Goal: Task Accomplishment & Management: Complete application form

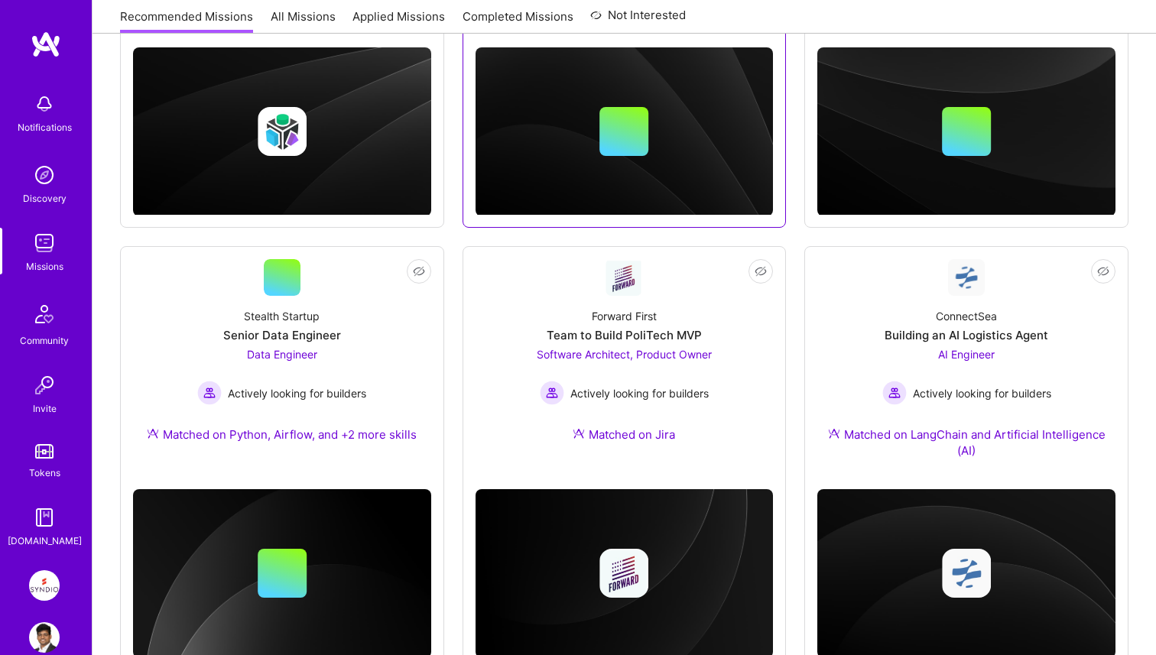
scroll to position [521, 0]
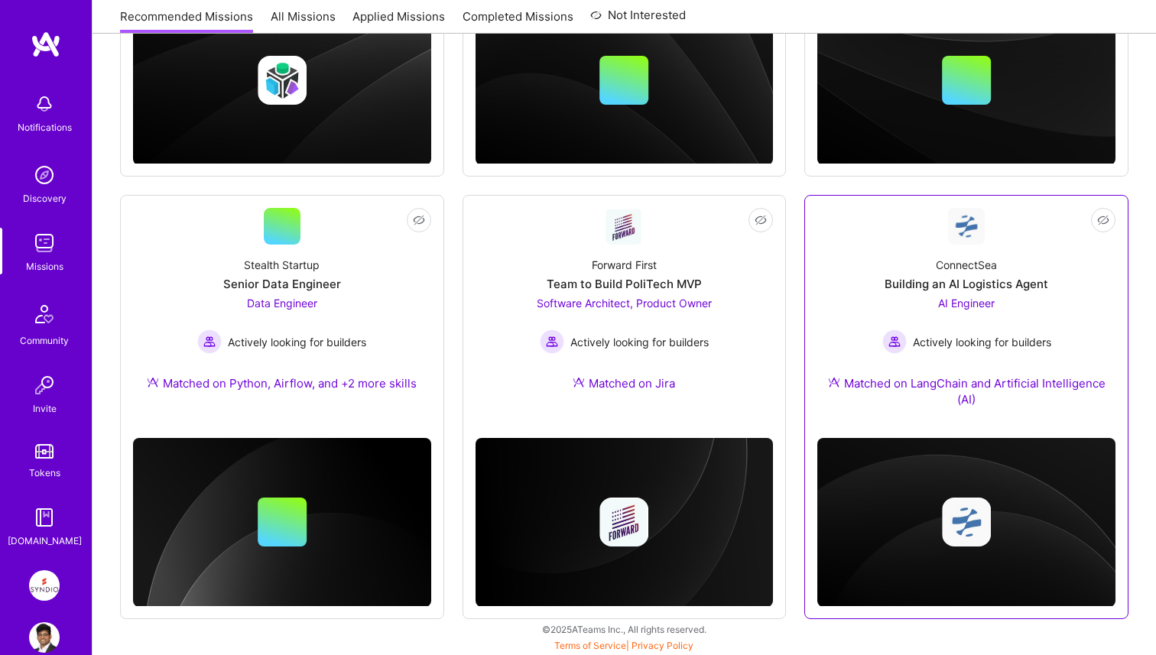
click at [933, 297] on div "AI Engineer Actively looking for builders" at bounding box center [966, 324] width 169 height 59
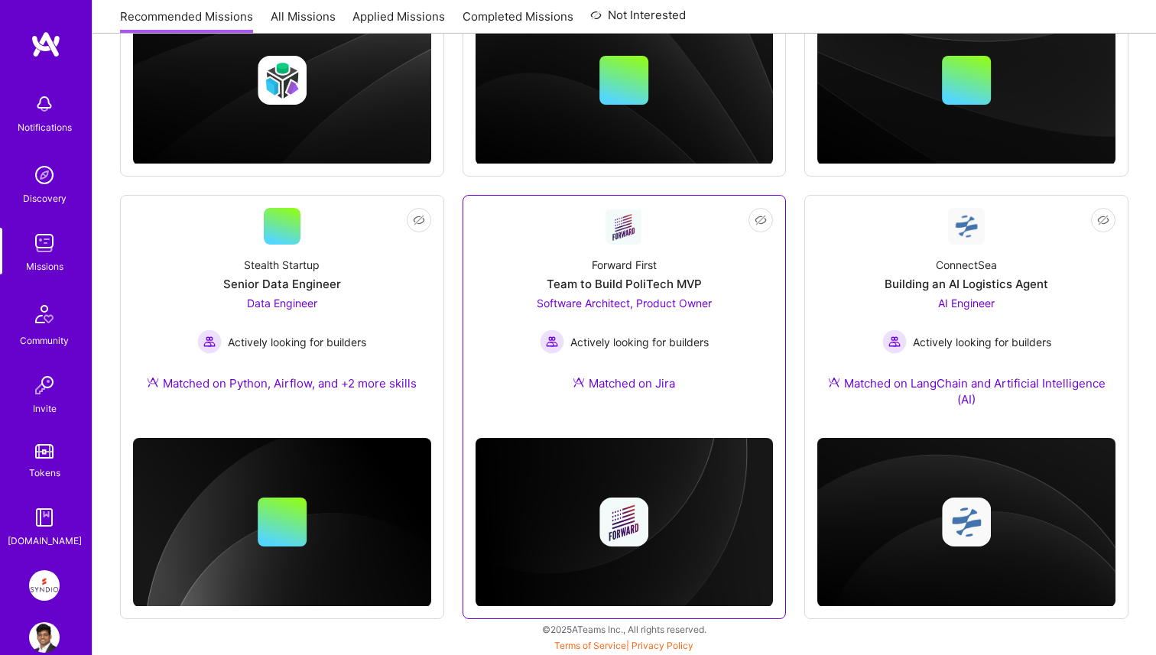
click at [708, 322] on div "Software Architect, Product Owner Actively looking for builders" at bounding box center [624, 324] width 175 height 59
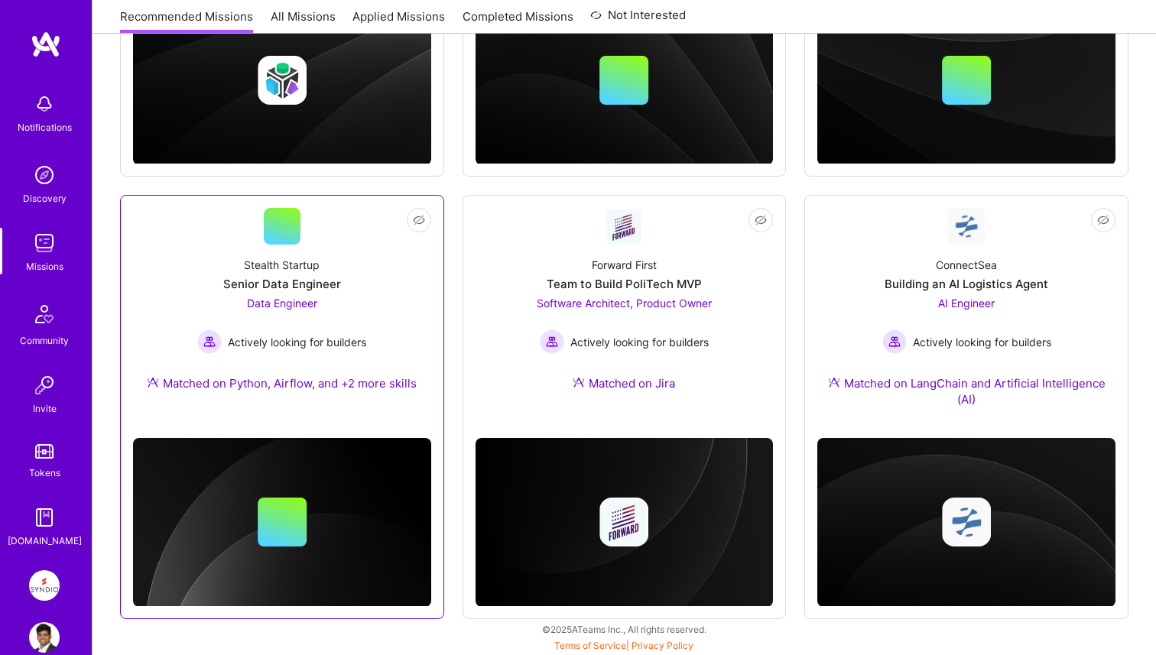
click at [362, 303] on div "Data Engineer Actively looking for builders" at bounding box center [281, 324] width 169 height 59
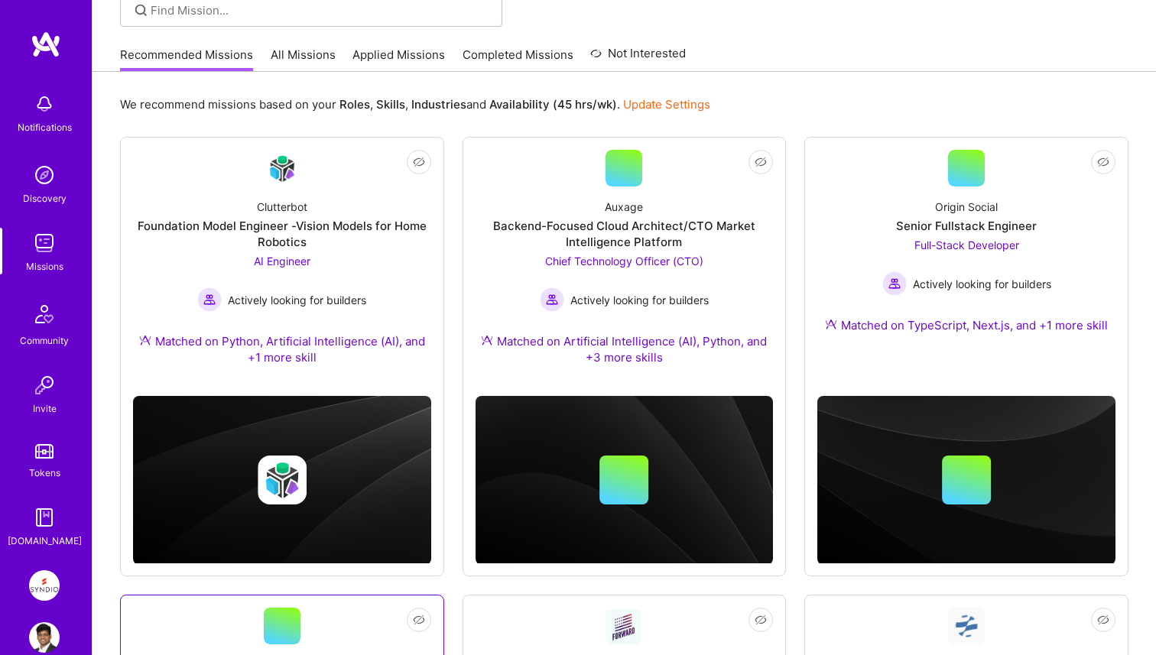
scroll to position [0, 0]
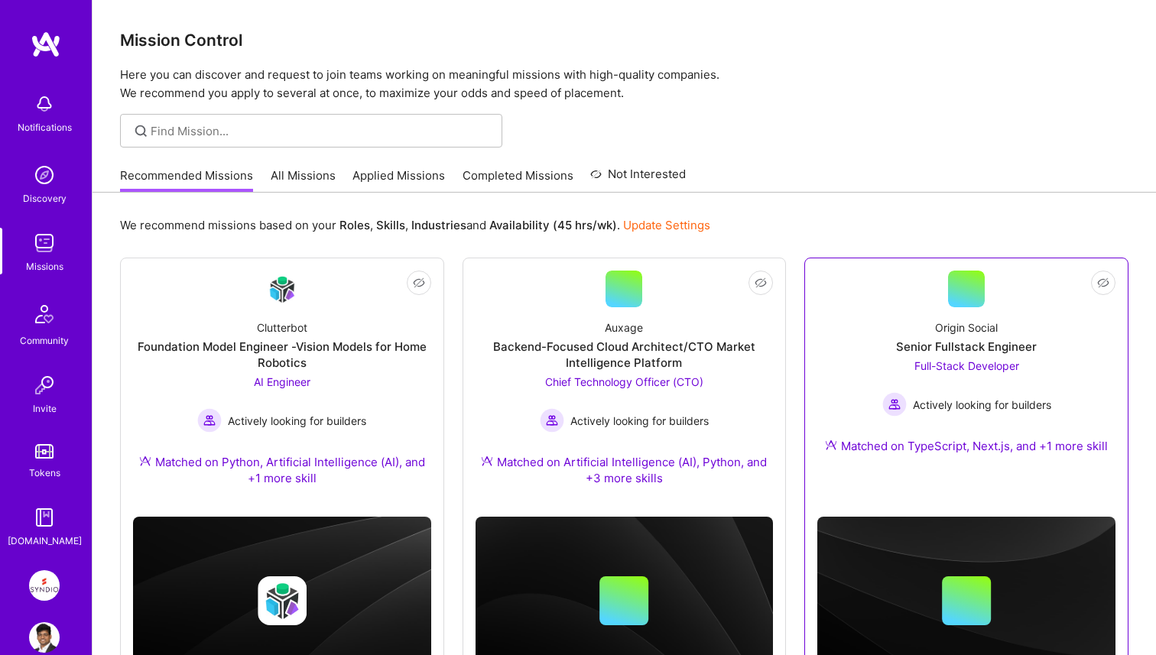
click at [941, 376] on div "Full-Stack Developer Actively looking for builders" at bounding box center [966, 387] width 169 height 59
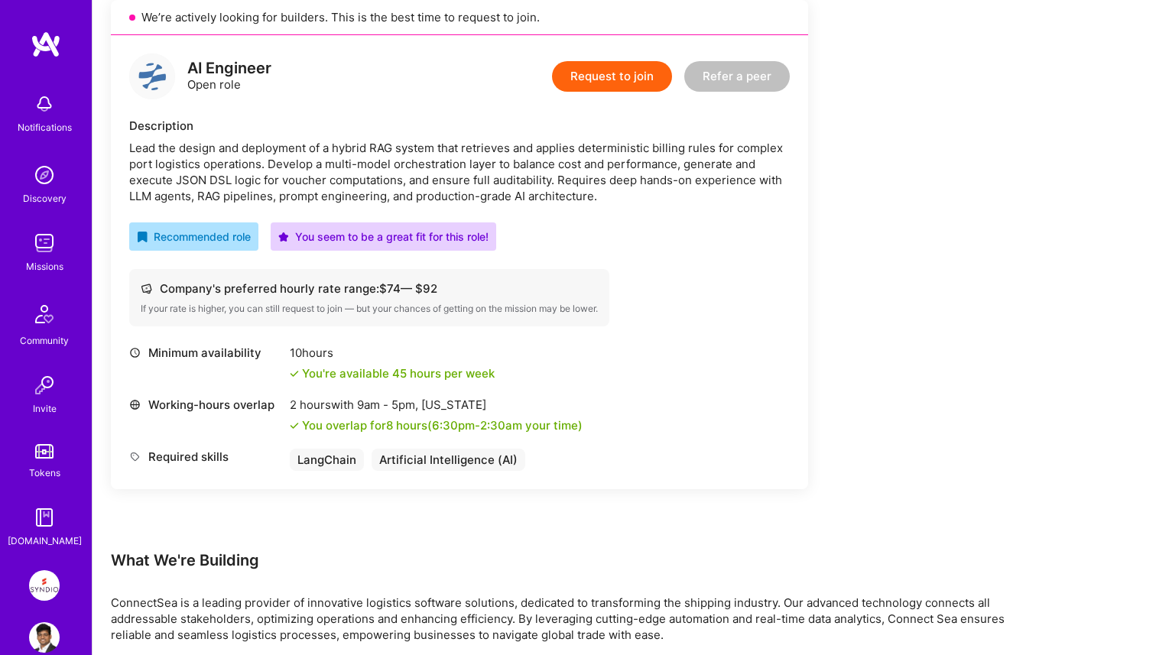
scroll to position [316, 0]
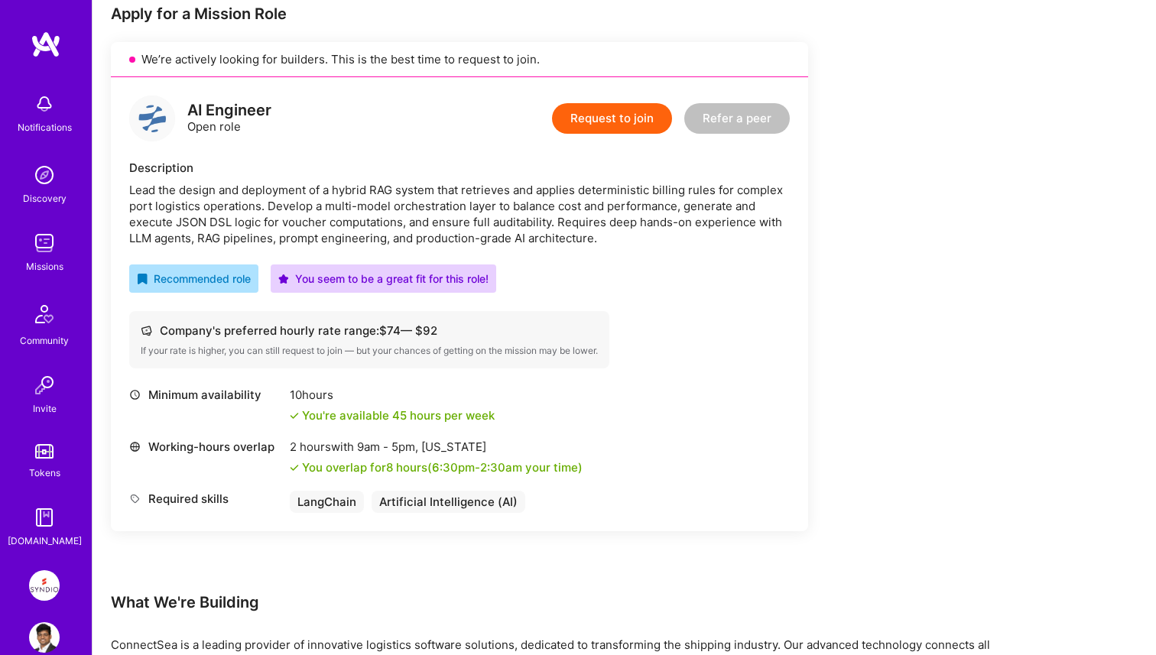
click at [615, 125] on button "Request to join" at bounding box center [612, 118] width 120 height 31
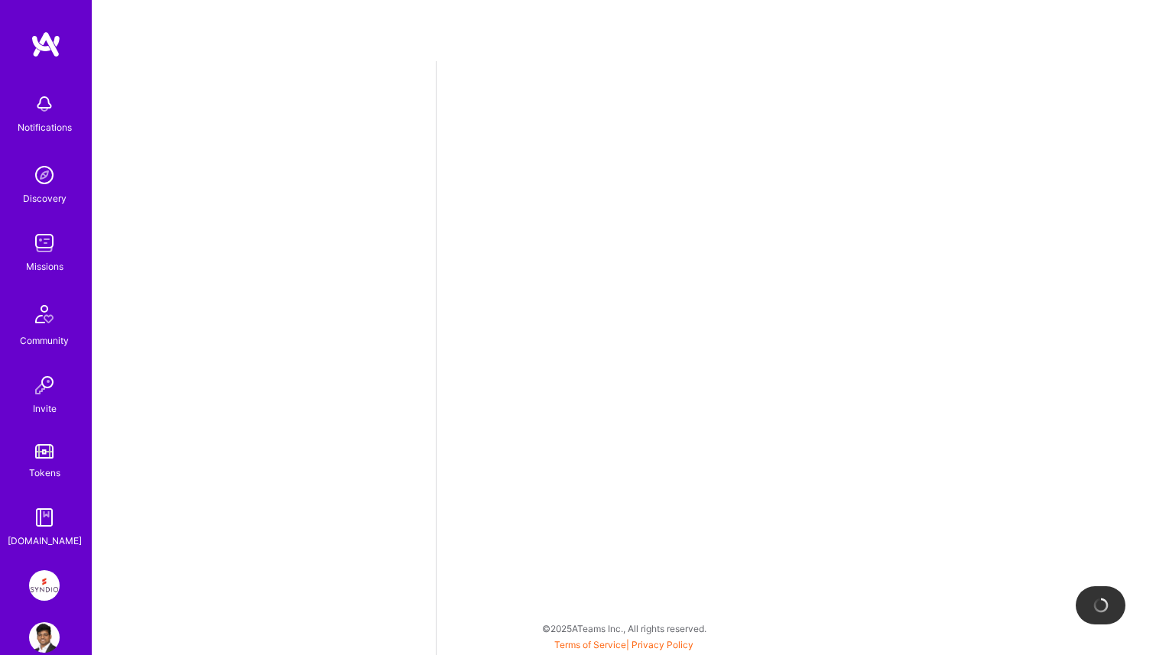
select select "IN"
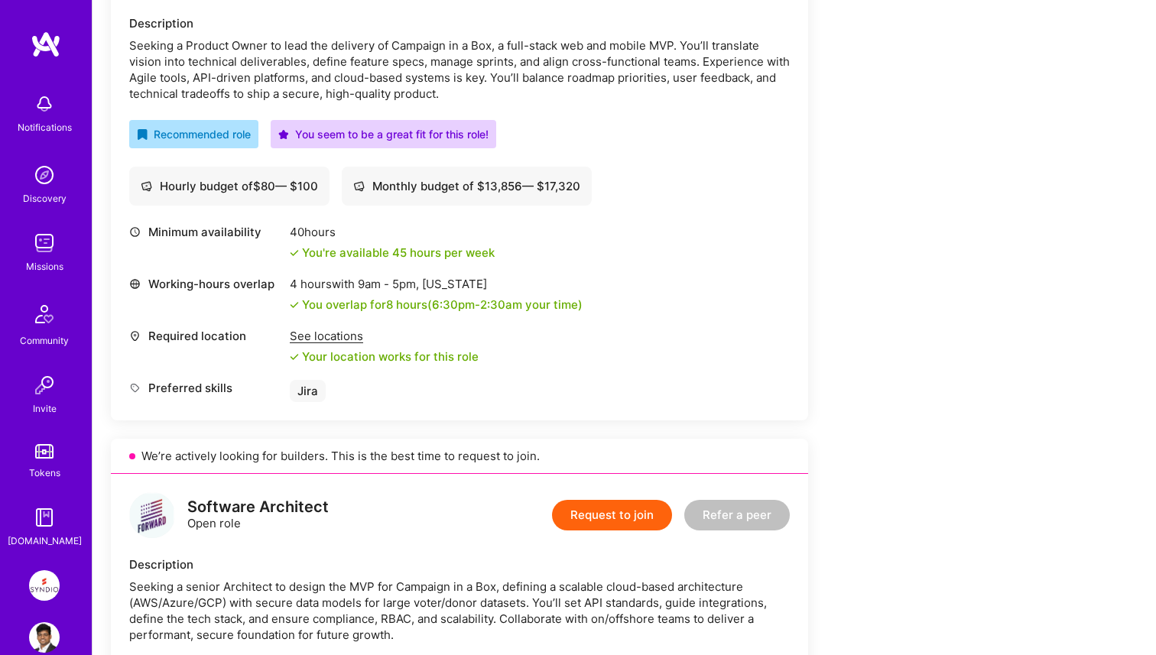
scroll to position [309, 0]
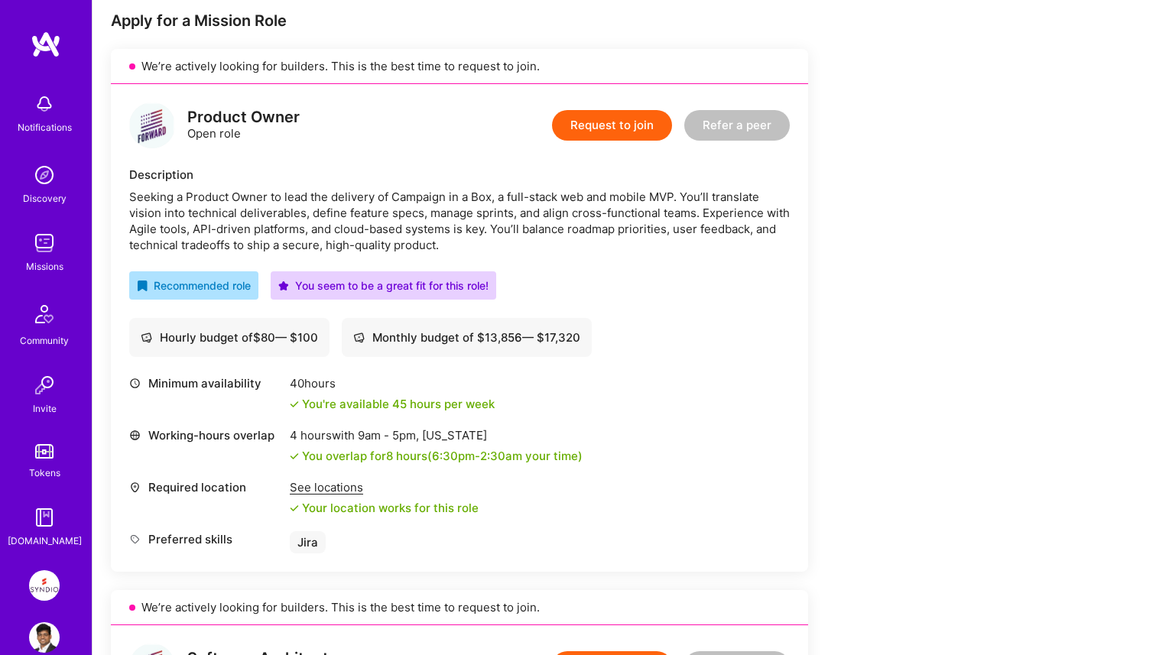
click at [612, 245] on div "Seeking a Product Owner to lead the delivery of Campaign in a Box, a full-stack…" at bounding box center [459, 221] width 661 height 64
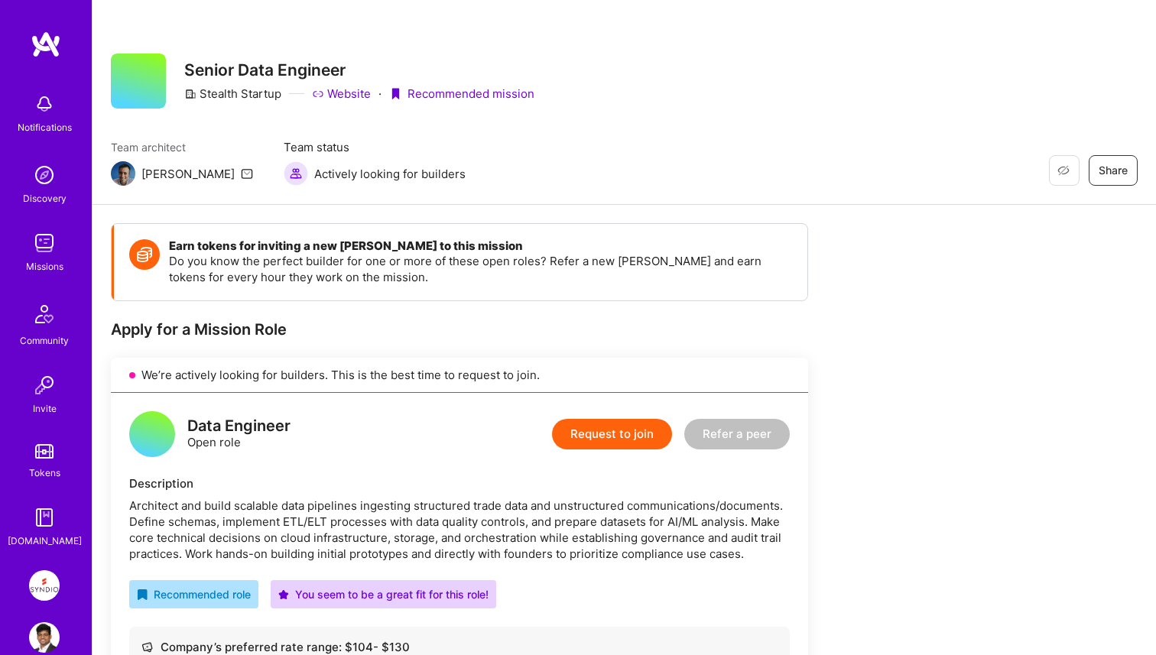
click at [639, 429] on button "Request to join" at bounding box center [612, 434] width 120 height 31
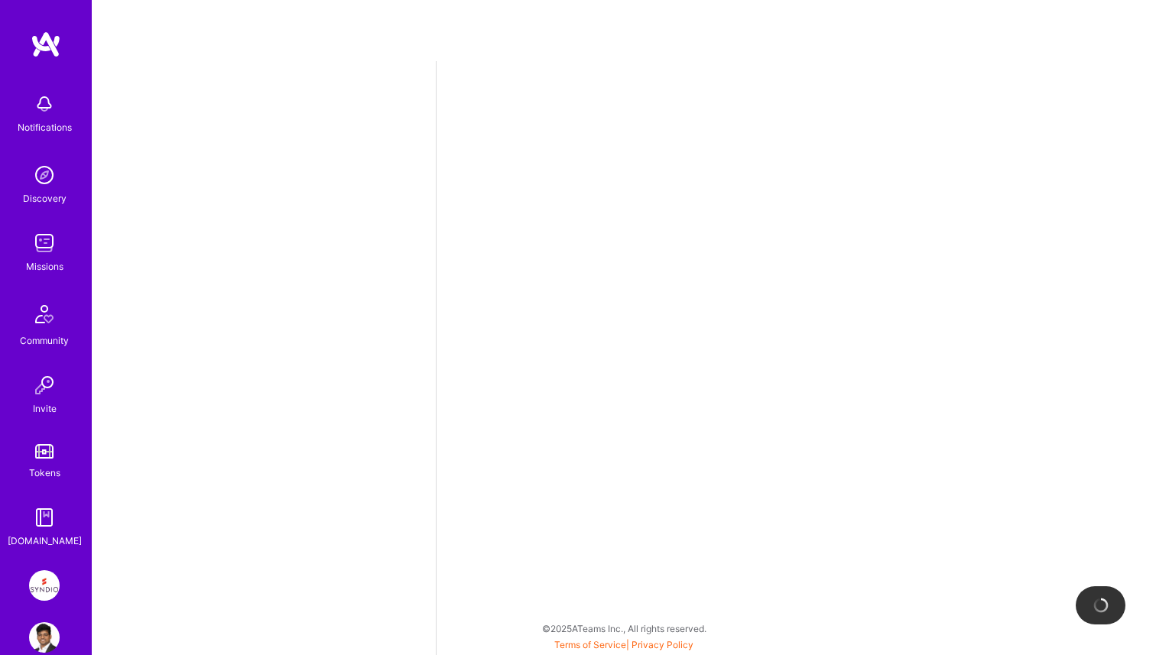
select select "IN"
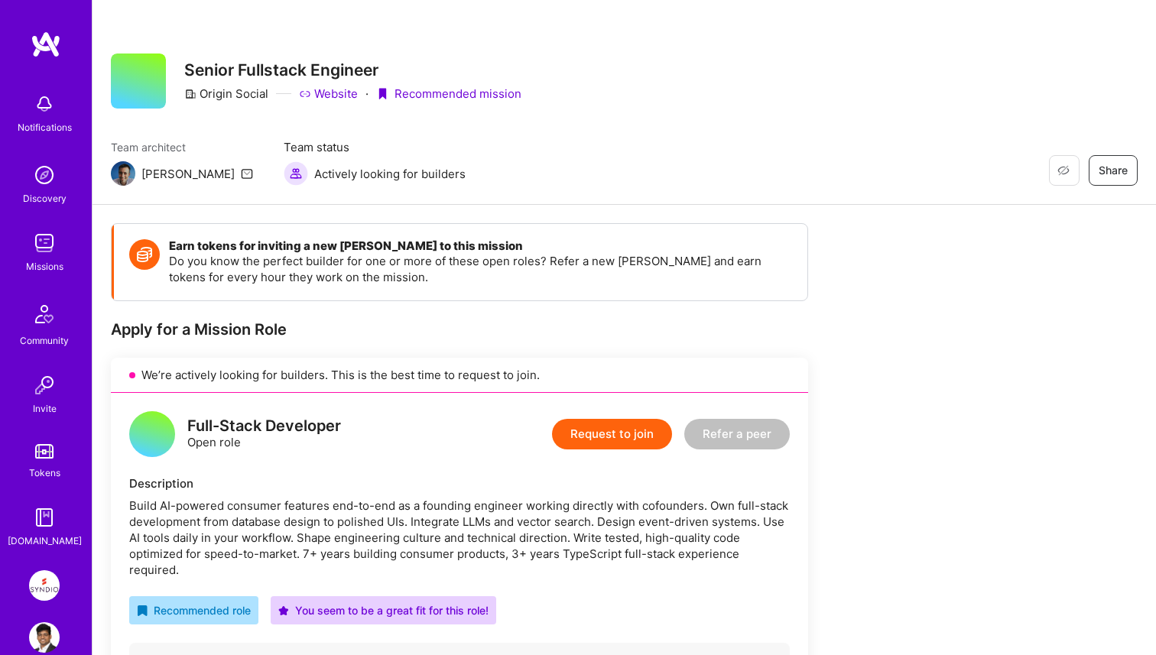
click at [644, 431] on button "Request to join" at bounding box center [612, 434] width 120 height 31
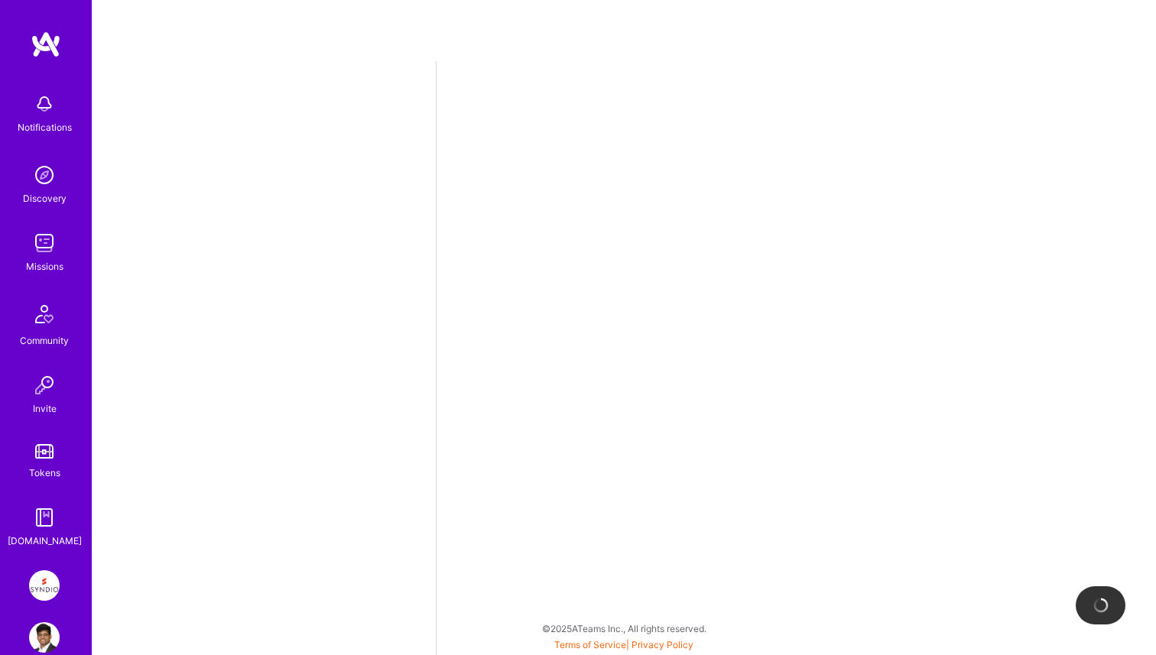
select select "IN"
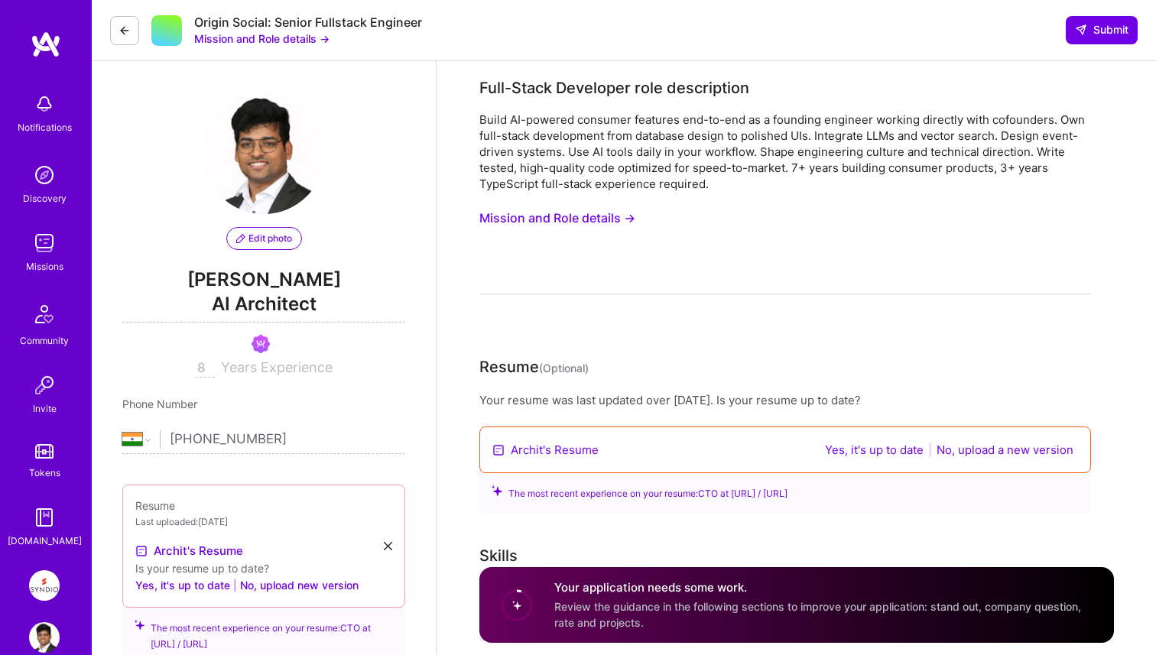
click at [537, 455] on link "Archit's Resume" at bounding box center [555, 450] width 88 height 16
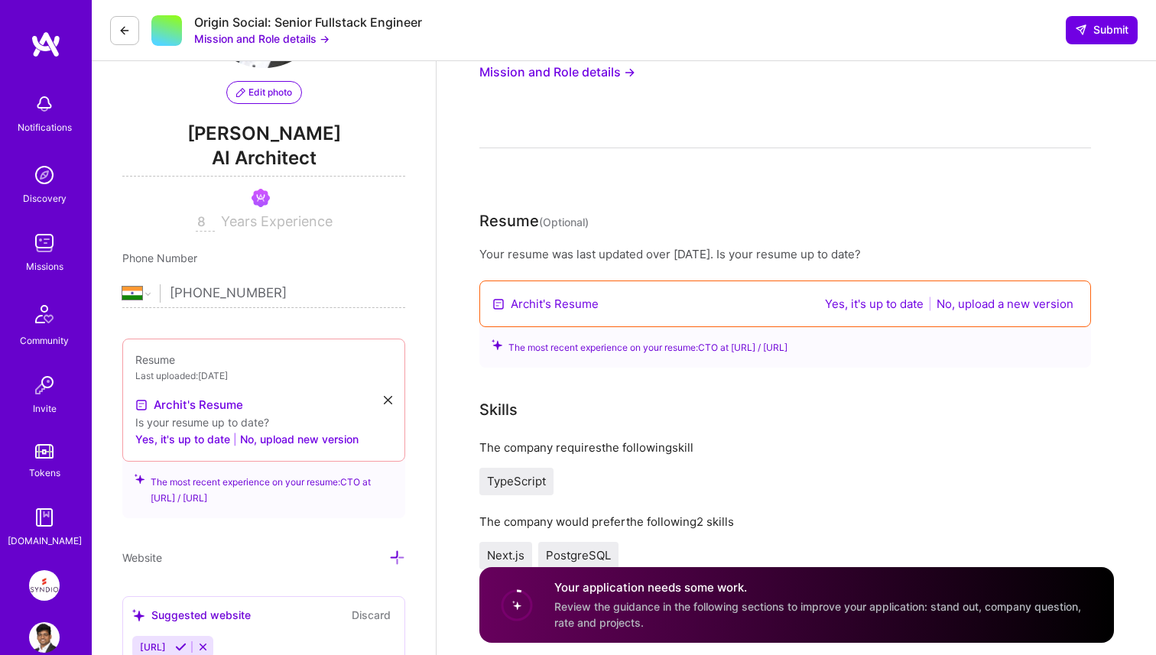
scroll to position [149, 0]
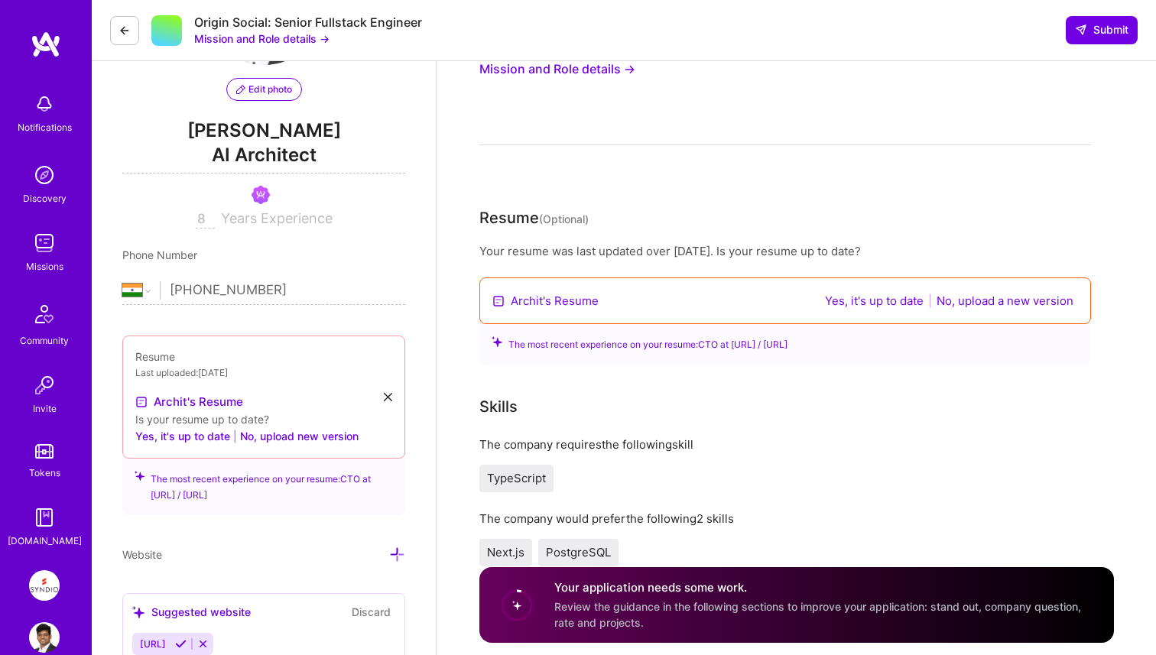
click at [848, 303] on button "Yes, it's up to date" at bounding box center [874, 301] width 108 height 18
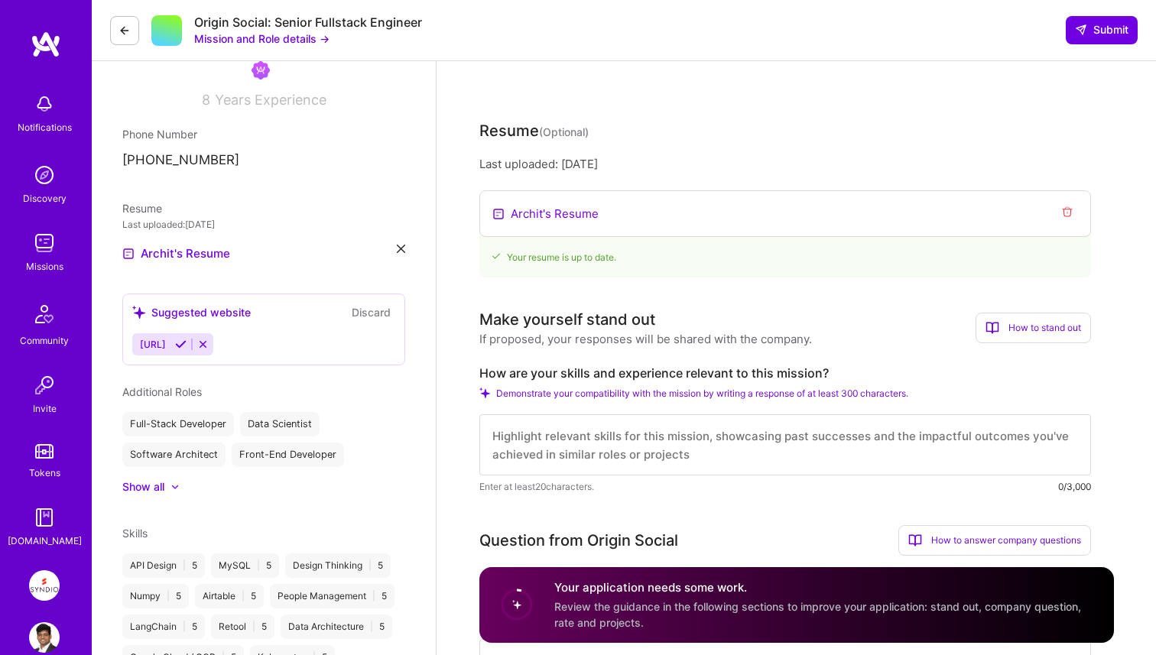
scroll to position [0, 0]
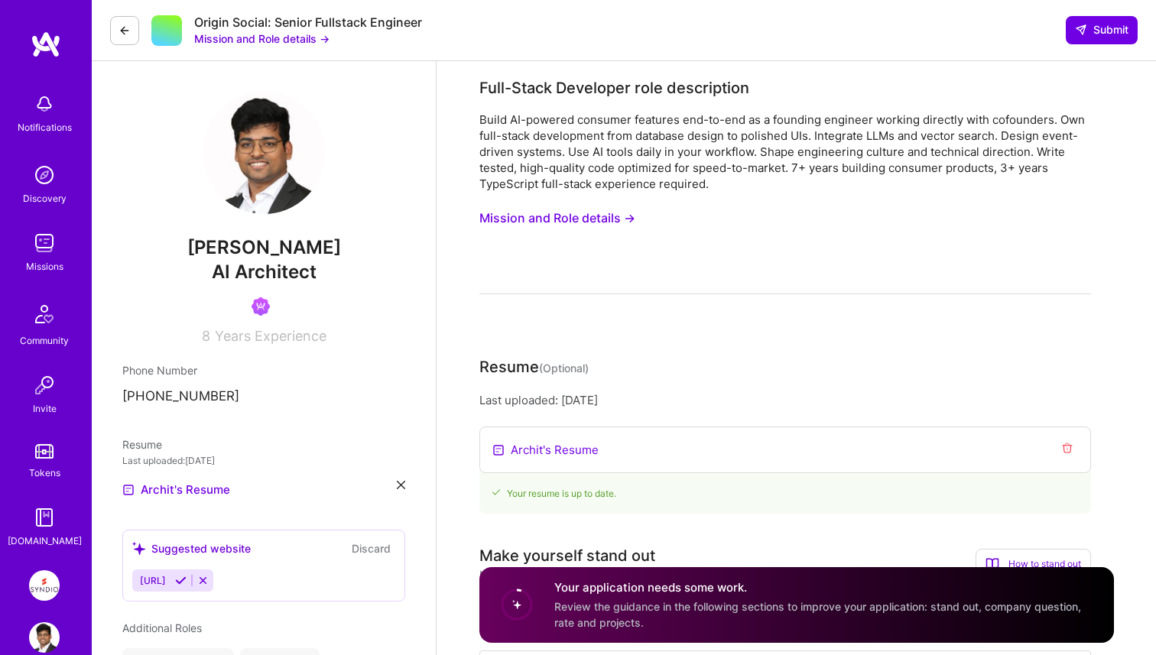
click at [584, 219] on button "Mission and Role details →" at bounding box center [557, 218] width 156 height 28
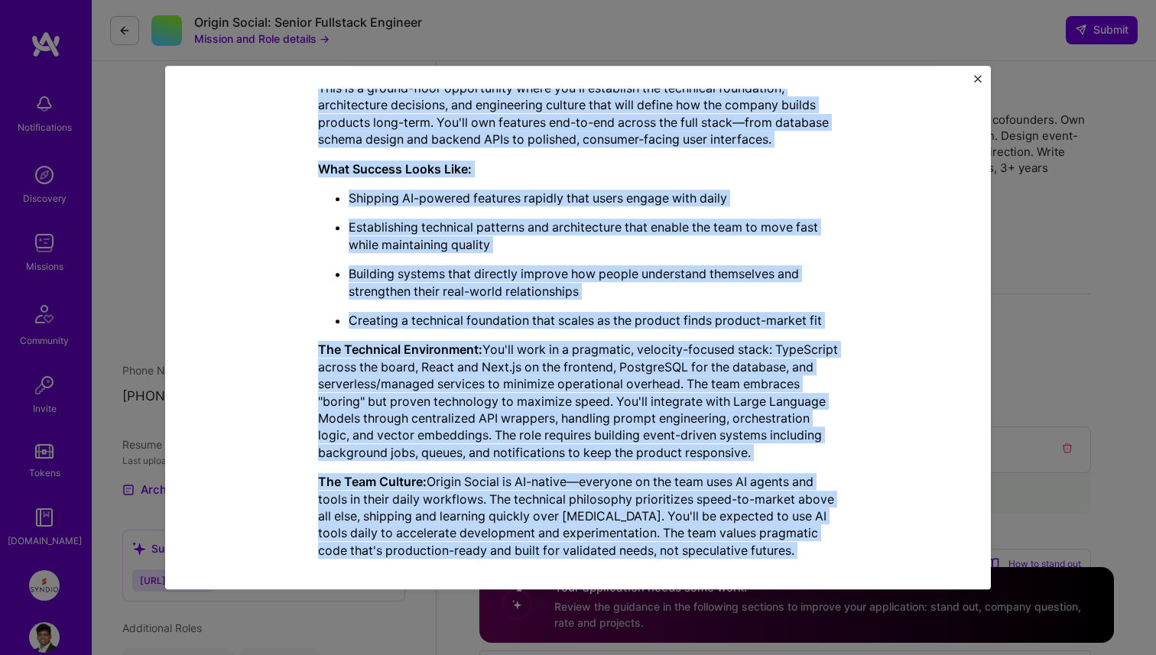
scroll to position [550, 0]
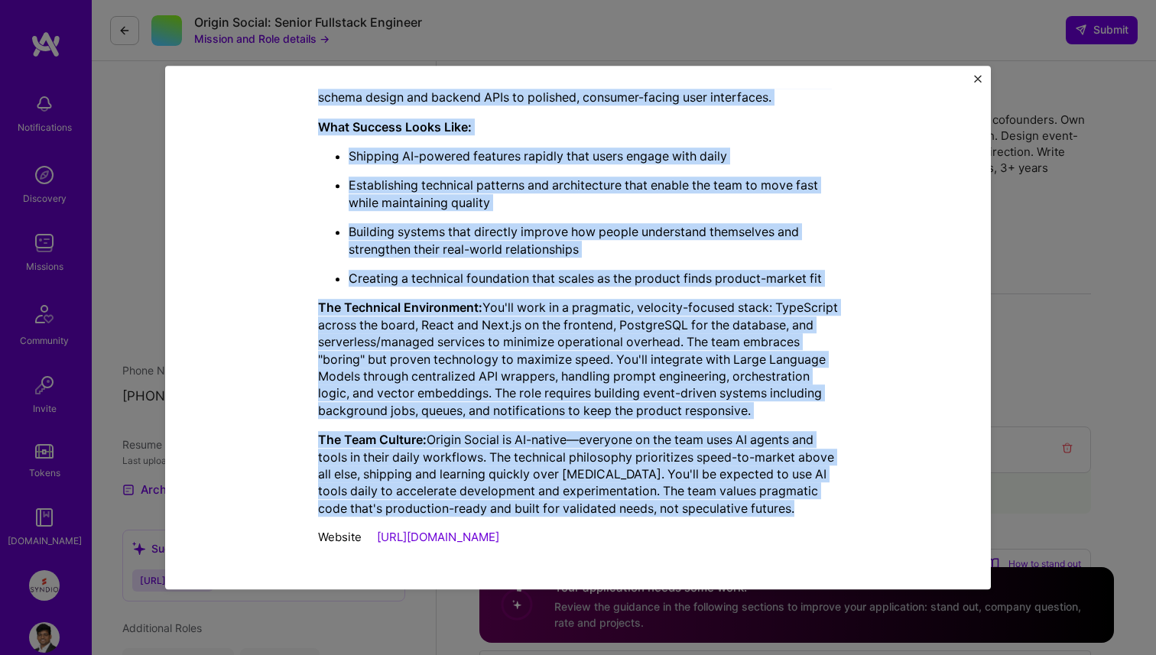
drag, startPoint x: 319, startPoint y: 180, endPoint x: 820, endPoint y: 519, distance: 604.7
click at [820, 519] on div "Mission Description and Role Details Full-Stack Developer role description Buil…" at bounding box center [578, 61] width 520 height 987
copy div "Full-Stack Developer role description Build AI-powered consumer features end-to…"
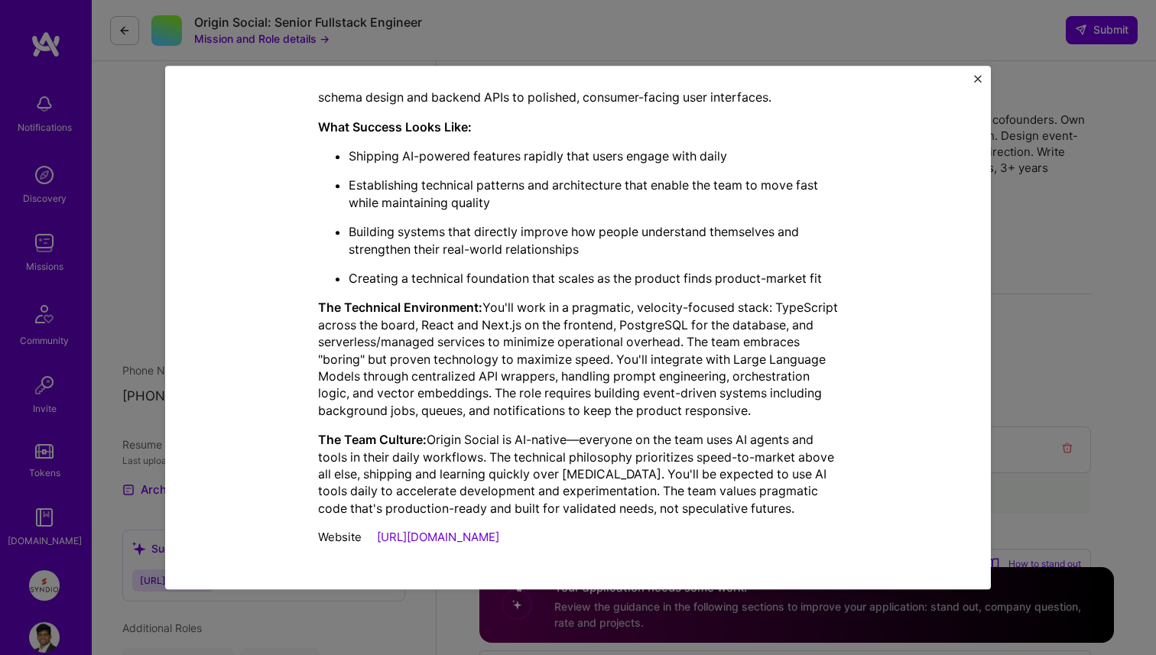
click at [1059, 296] on div "Mission Description and Role Details Full-Stack Developer role description Buil…" at bounding box center [578, 327] width 1156 height 655
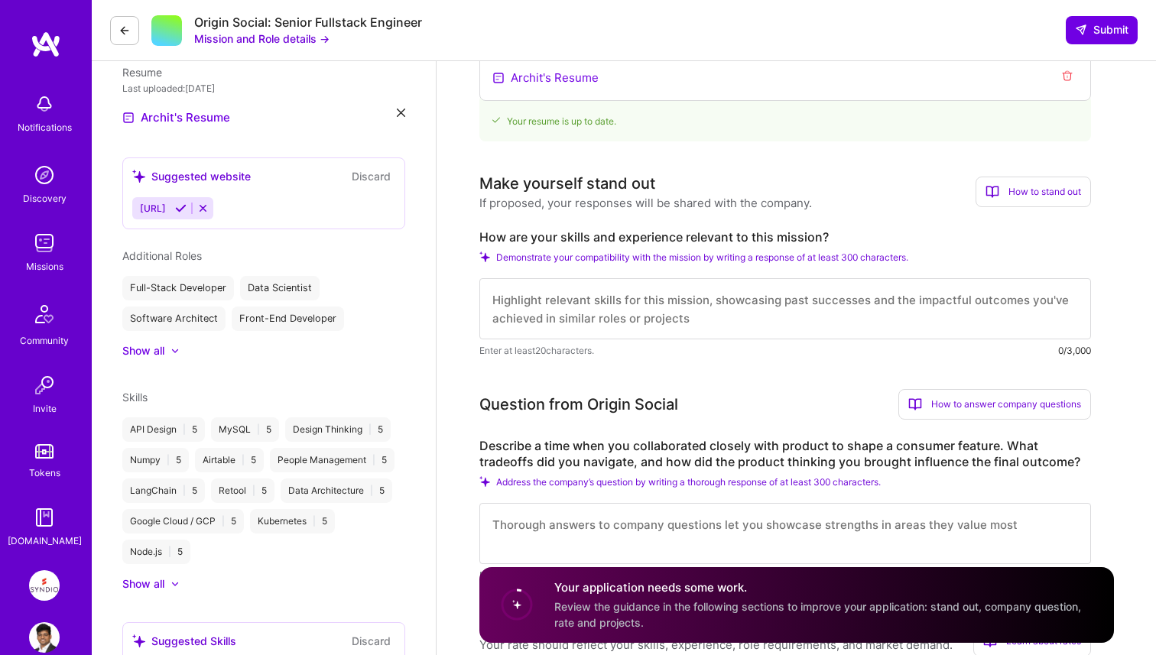
scroll to position [444, 0]
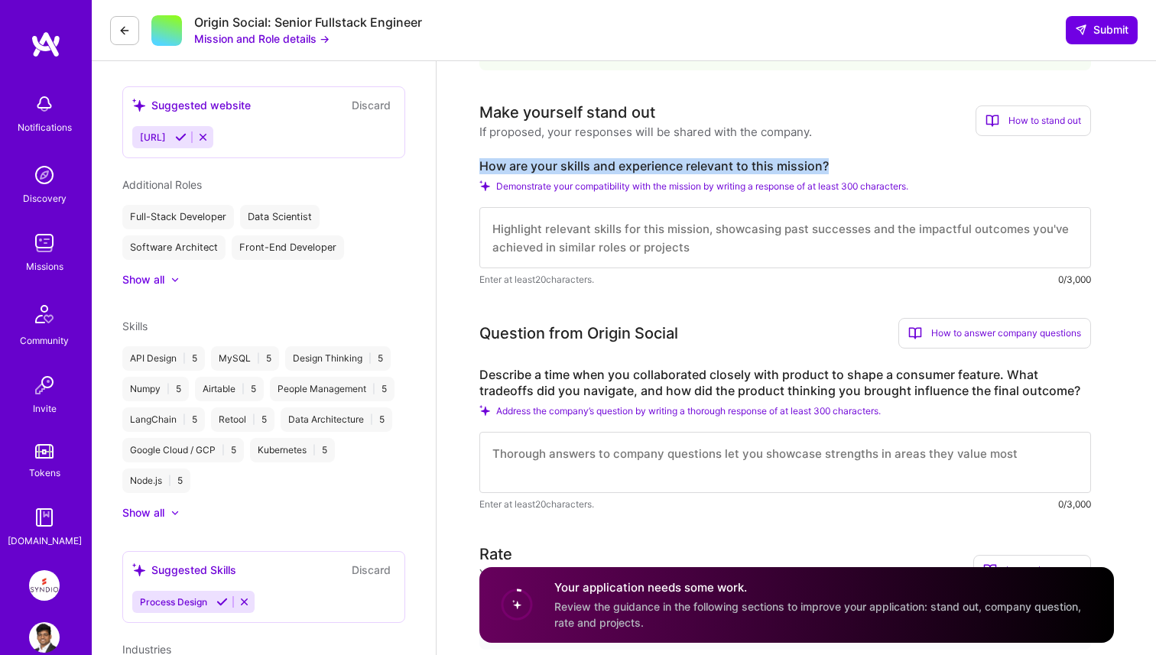
drag, startPoint x: 477, startPoint y: 162, endPoint x: 866, endPoint y: 162, distance: 388.4
copy label "How are your skills and experience relevant to this mission?"
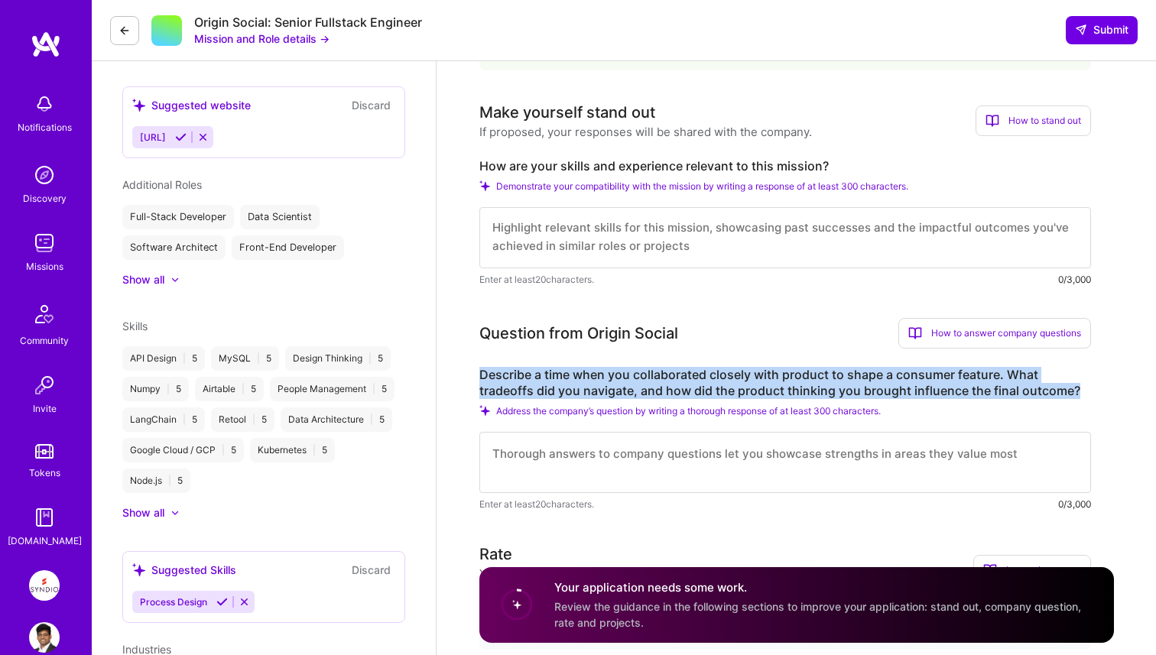
drag, startPoint x: 476, startPoint y: 370, endPoint x: 1084, endPoint y: 398, distance: 609.3
copy label "Describe a time when you collaborated closely with product to shape a consumer …"
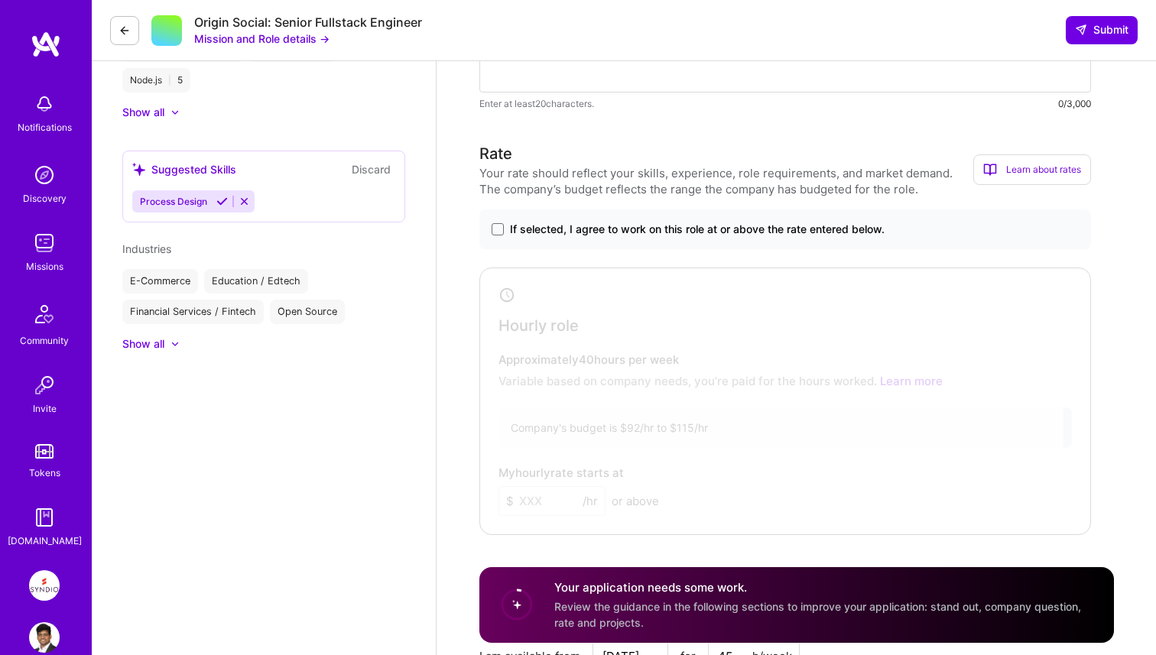
click at [630, 229] on span "If selected, I agree to work on this role at or above the rate entered below." at bounding box center [697, 229] width 375 height 15
click at [0, 0] on input "If selected, I agree to work on this role at or above the rate entered below." at bounding box center [0, 0] width 0 height 0
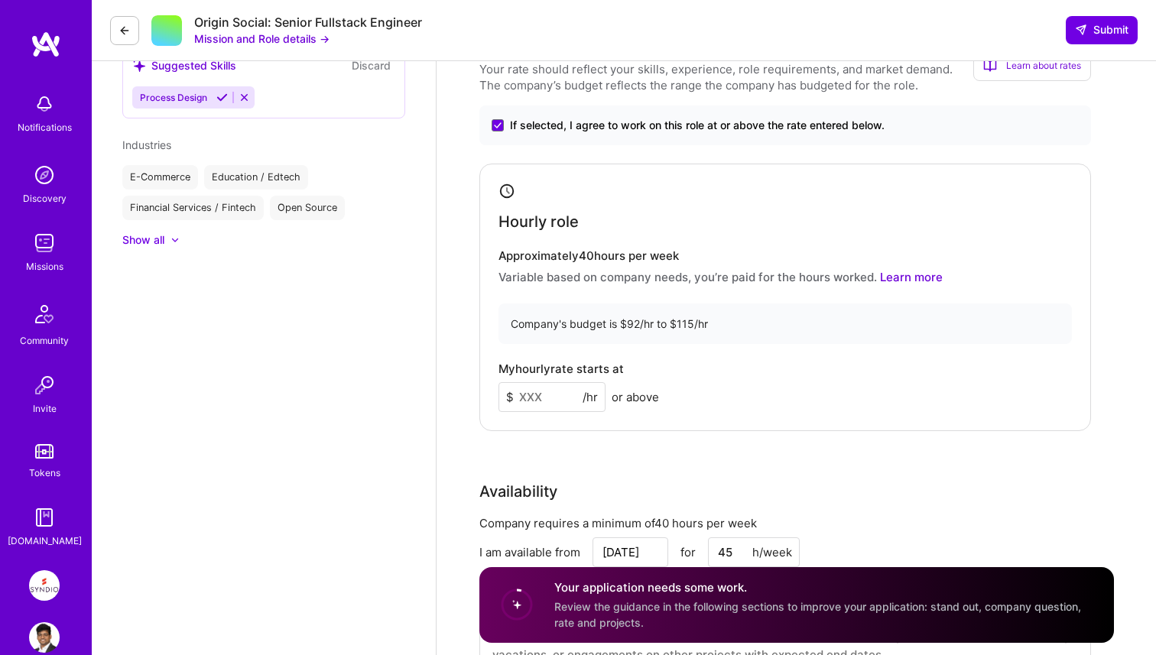
scroll to position [1005, 0]
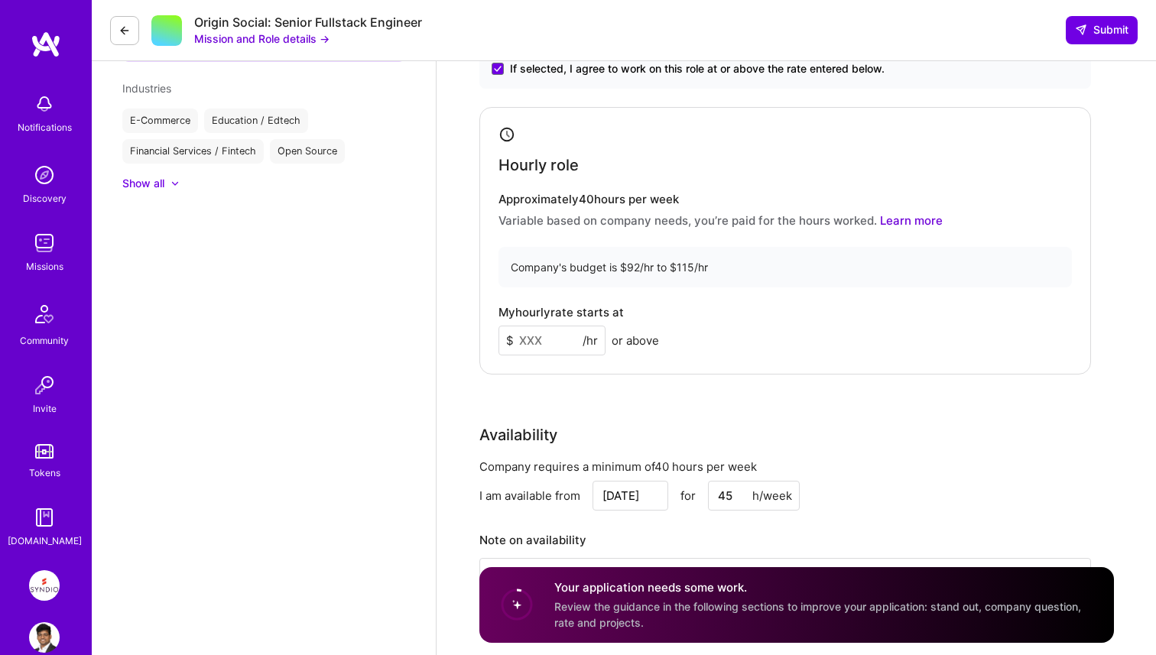
click at [547, 340] on input at bounding box center [552, 341] width 107 height 30
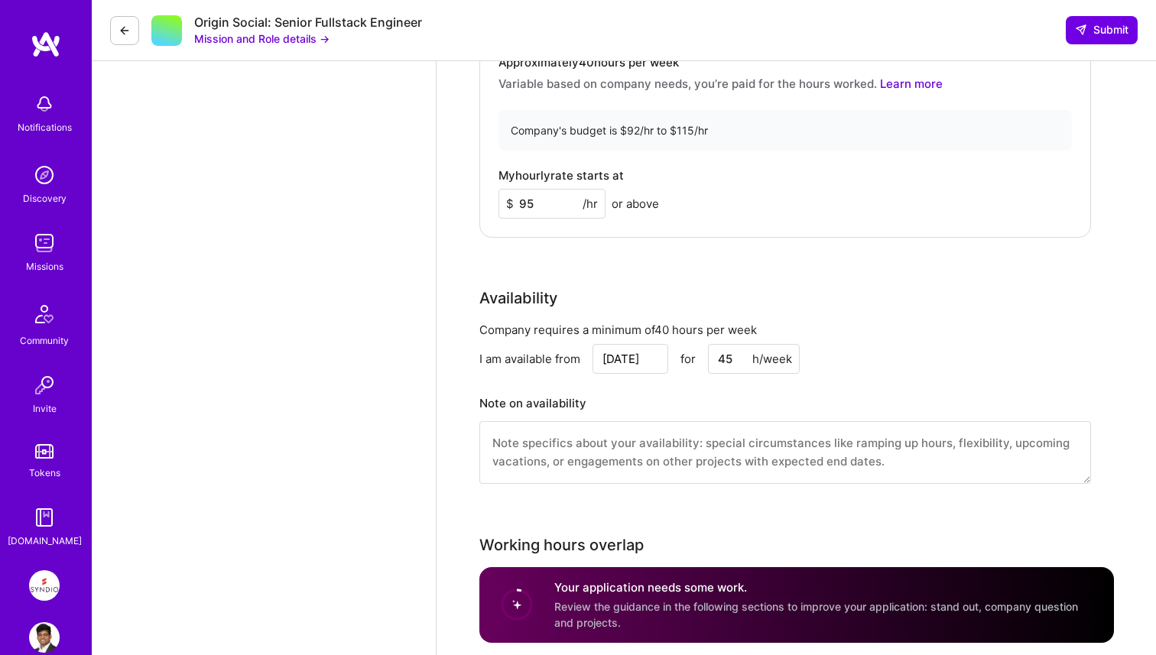
scroll to position [1299, 0]
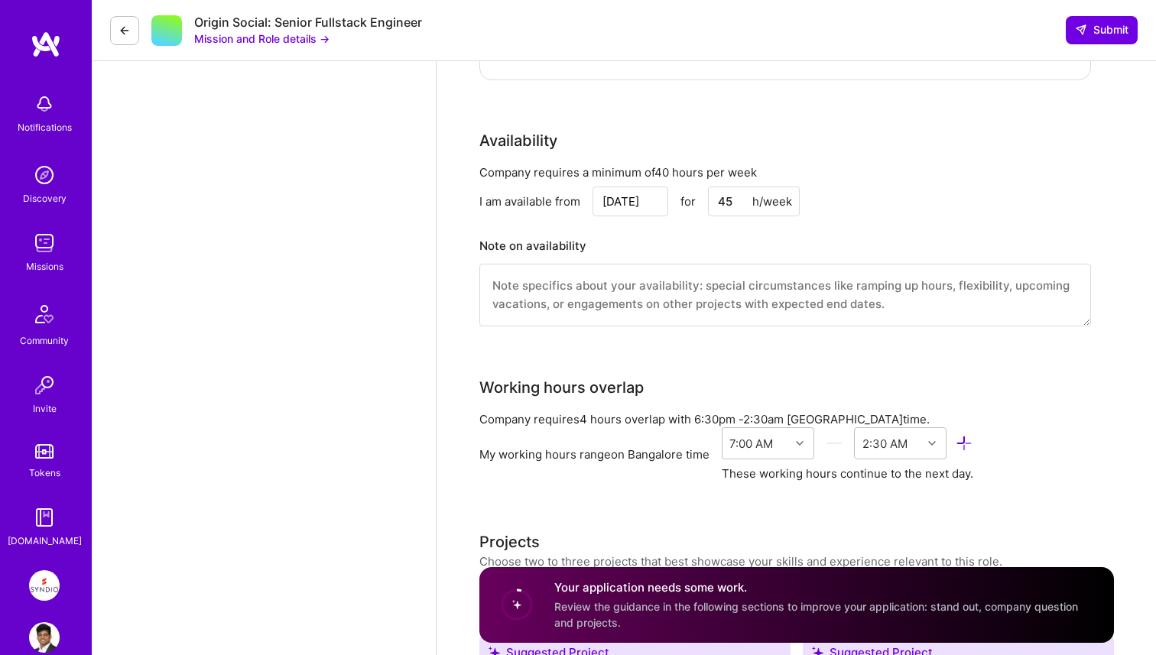
type input "95"
click at [599, 411] on div "Company requires 4 hours overlap with 6:30pm - 2:30am Calcutta time." at bounding box center [785, 419] width 612 height 16
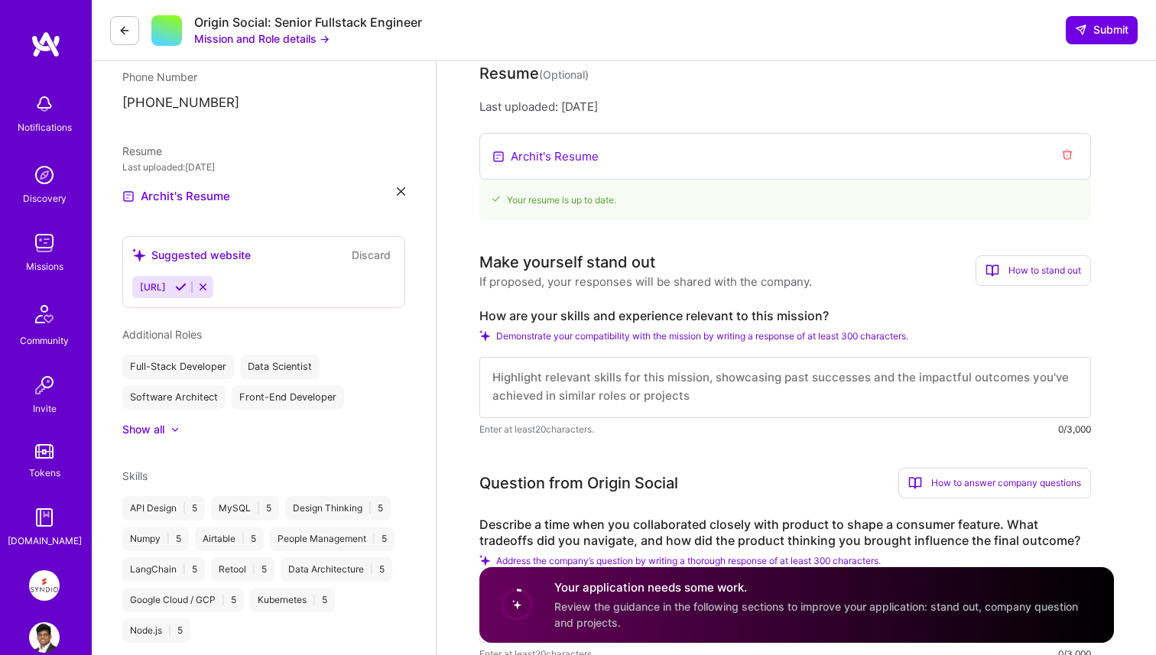
scroll to position [0, 0]
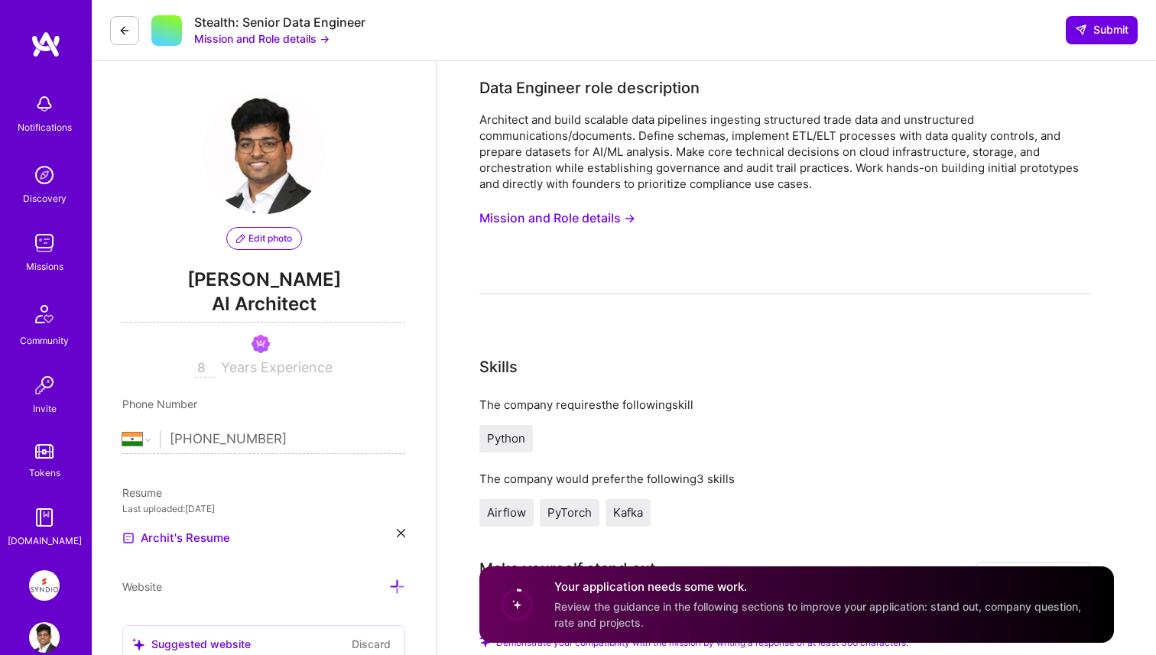
select select "IN"
click at [604, 214] on button "Mission and Role details →" at bounding box center [557, 218] width 156 height 28
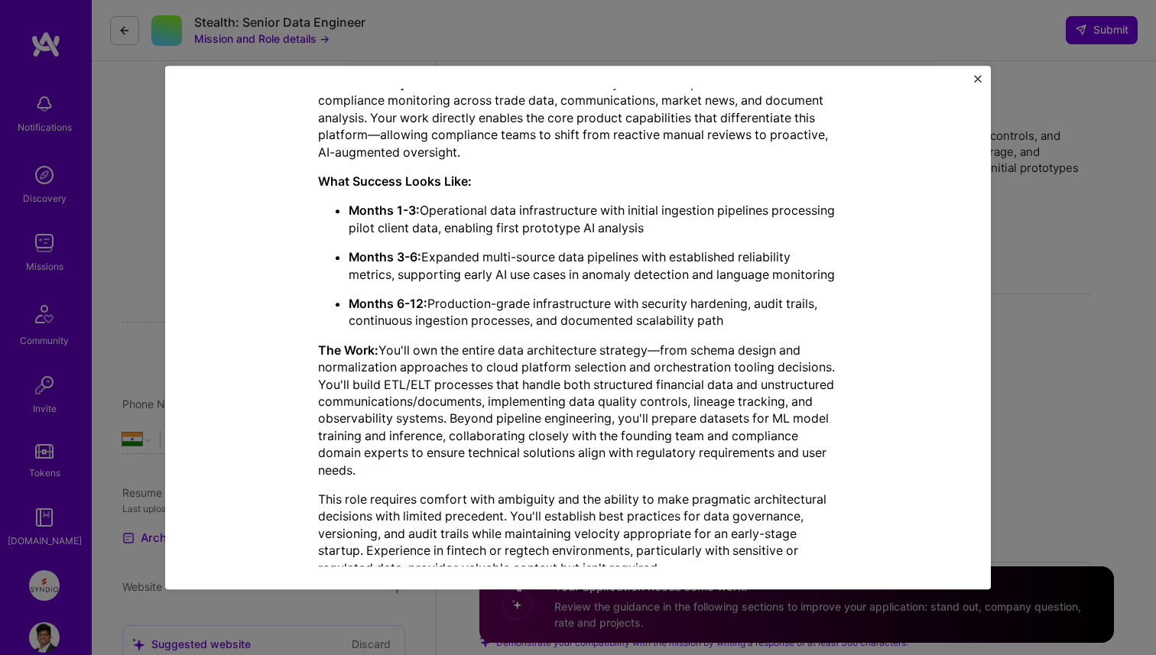
scroll to position [564, 0]
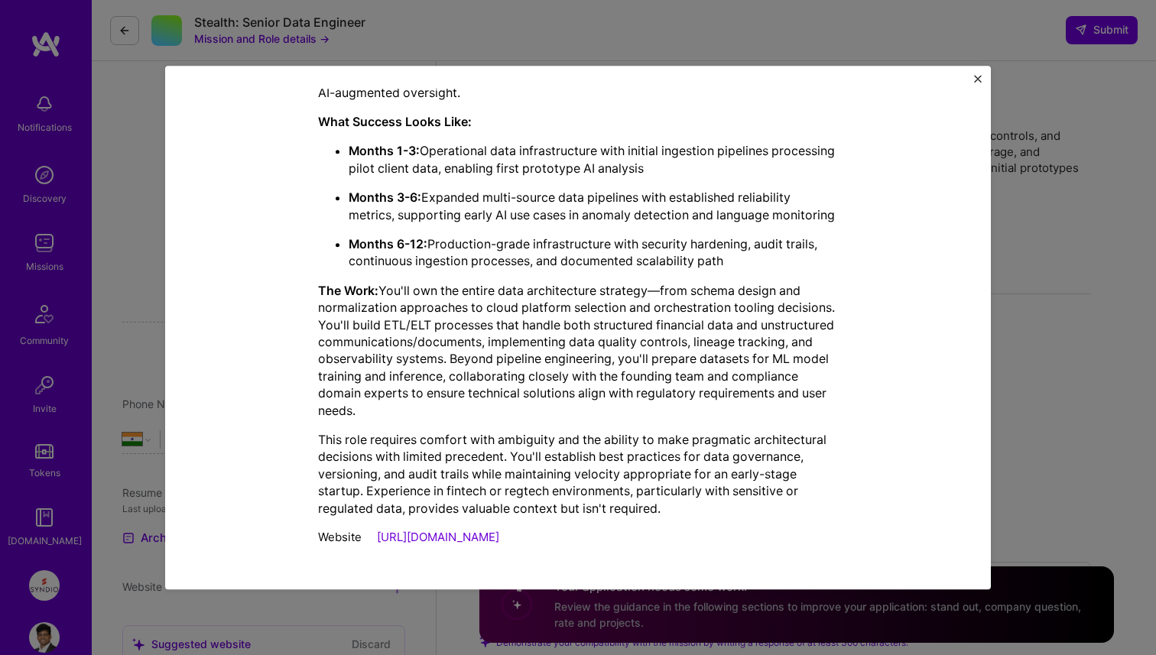
click at [1083, 370] on div "Mission Description and Role Details Data Engineer role description Architect a…" at bounding box center [578, 327] width 1156 height 655
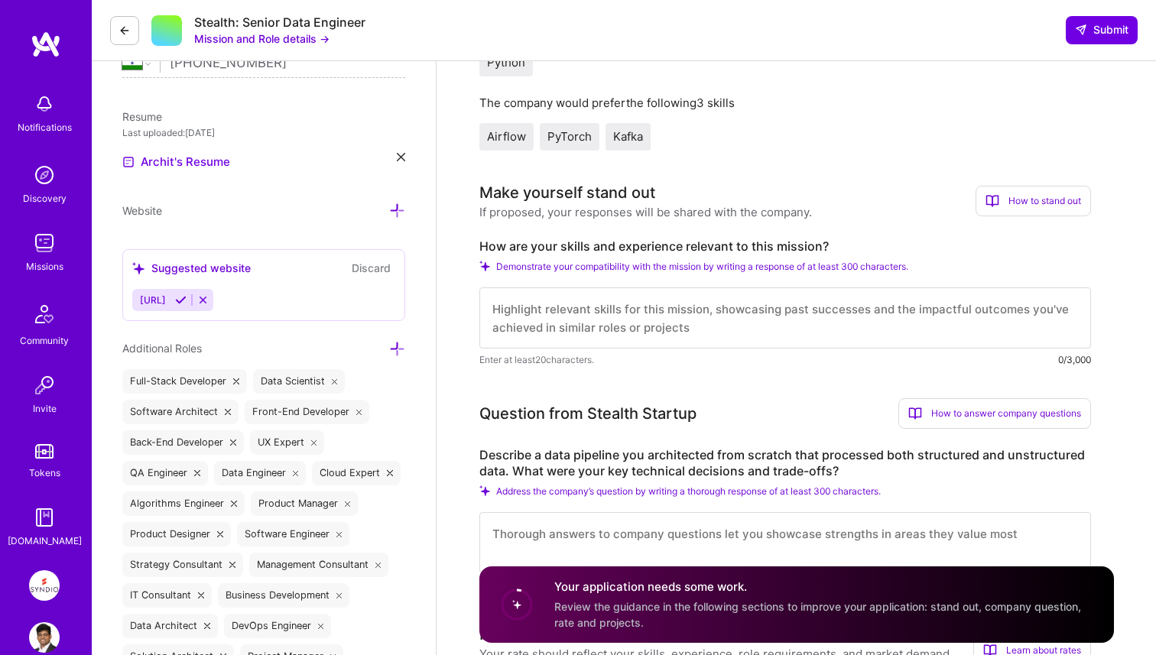
scroll to position [0, 0]
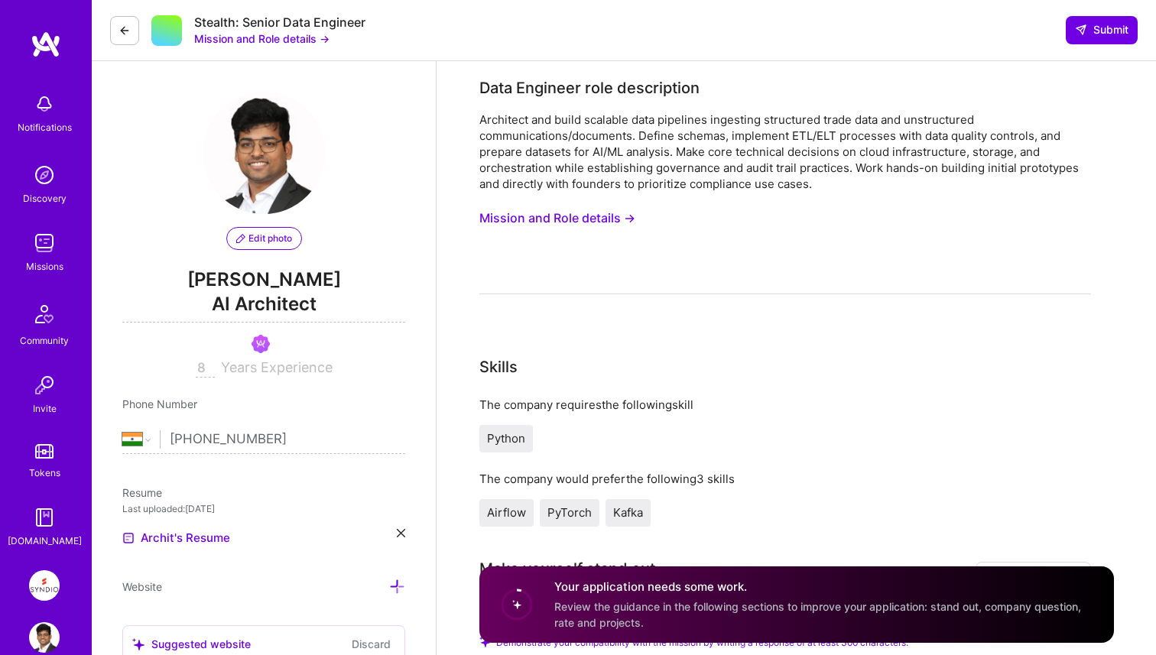
click at [587, 224] on button "Mission and Role details →" at bounding box center [557, 218] width 156 height 28
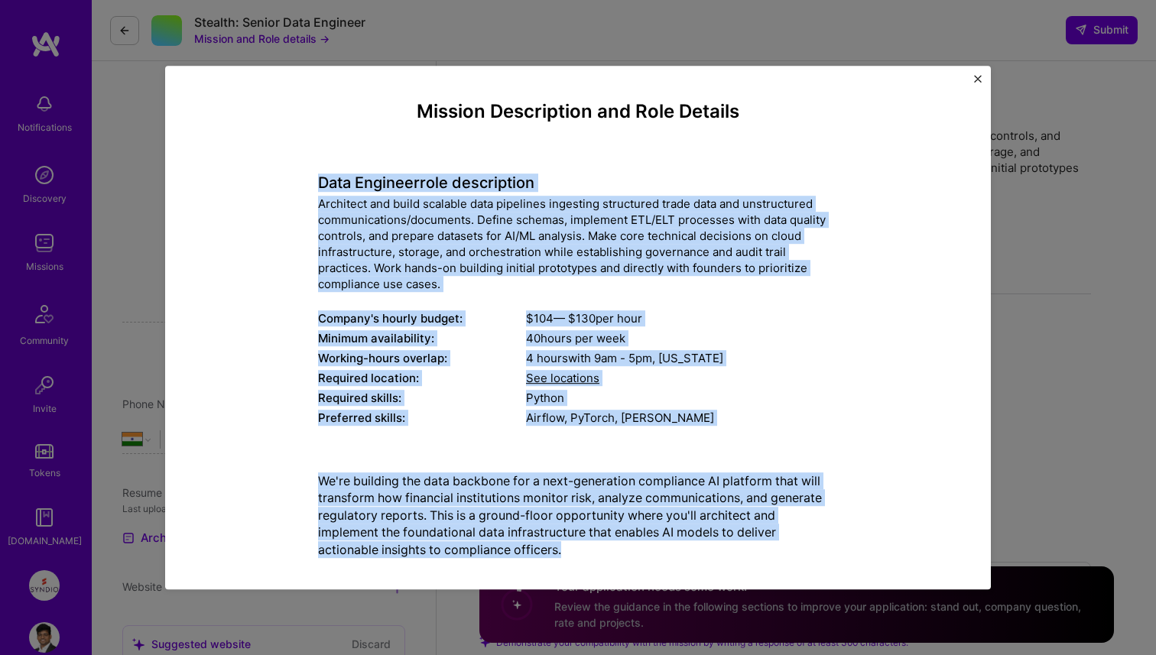
scroll to position [572, 0]
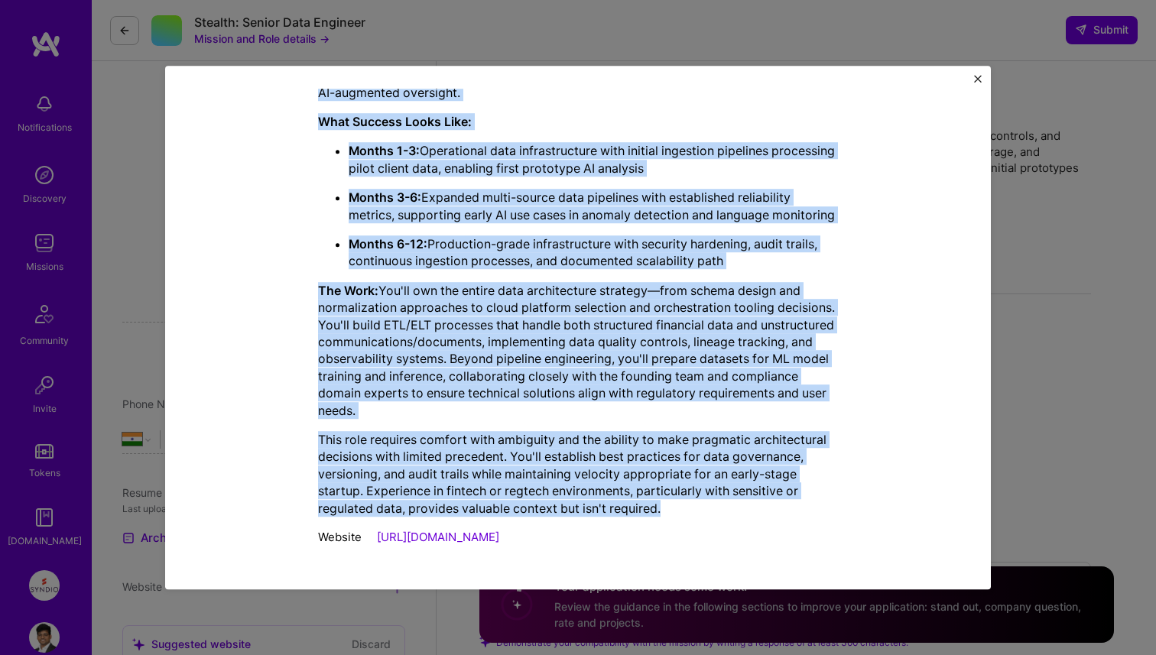
drag, startPoint x: 319, startPoint y: 189, endPoint x: 690, endPoint y: 512, distance: 492.7
click at [690, 512] on div "Mission Description and Role Details Data Engineer role description Architect a…" at bounding box center [578, 50] width 520 height 1009
copy div "Data Engineer role description Architect and build scalable data pipelines inge…"
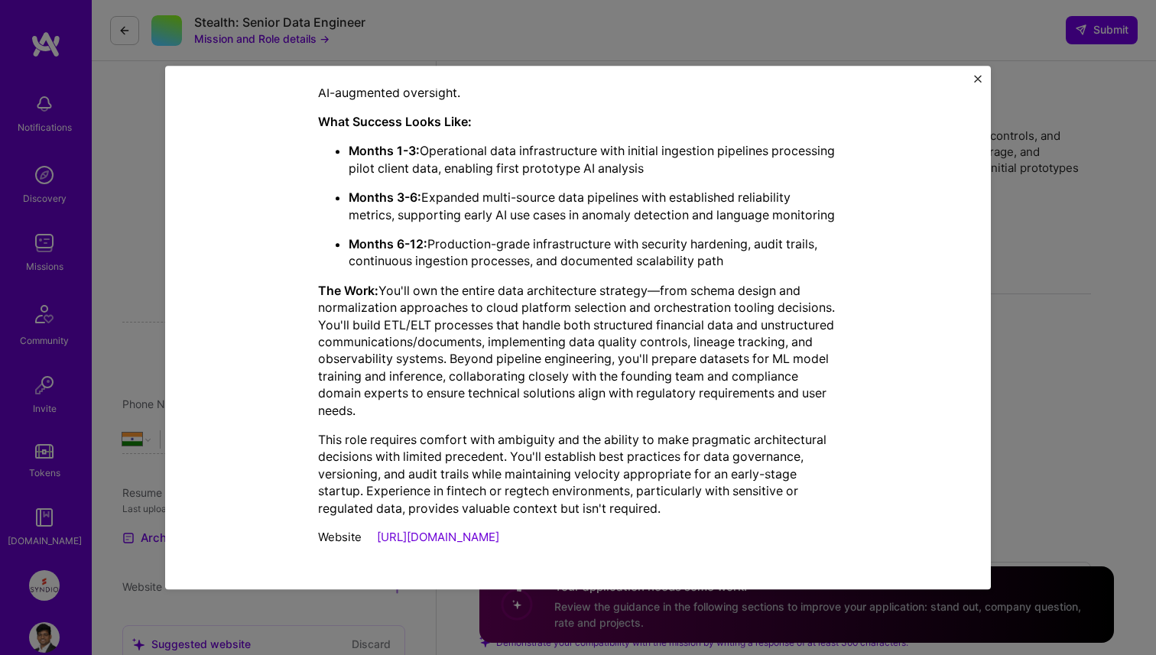
click at [1011, 330] on div "Mission Description and Role Details Data Engineer role description Architect a…" at bounding box center [578, 327] width 1156 height 655
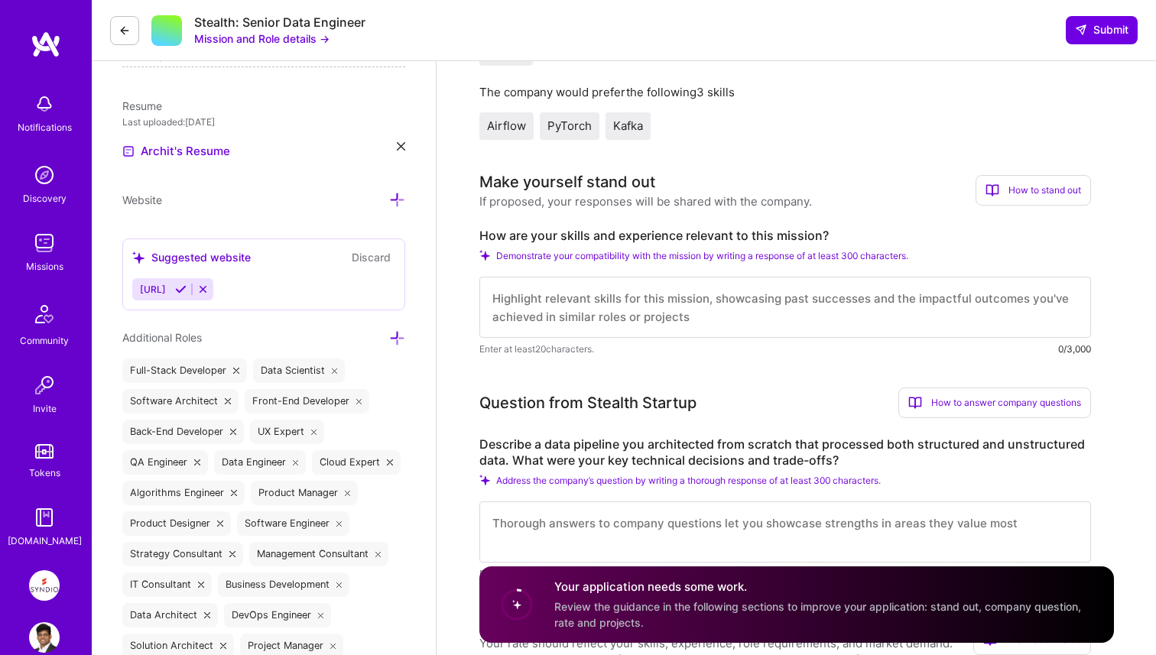
scroll to position [377, 0]
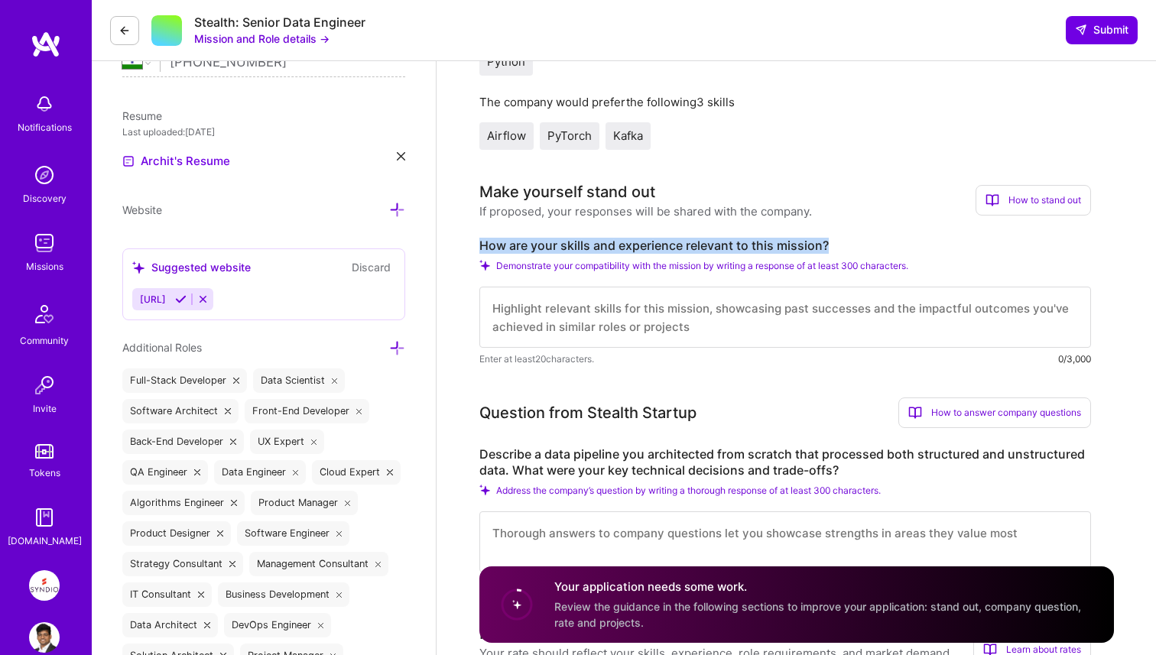
drag, startPoint x: 476, startPoint y: 239, endPoint x: 863, endPoint y: 239, distance: 386.9
copy label "How are your skills and experience relevant to this mission?"
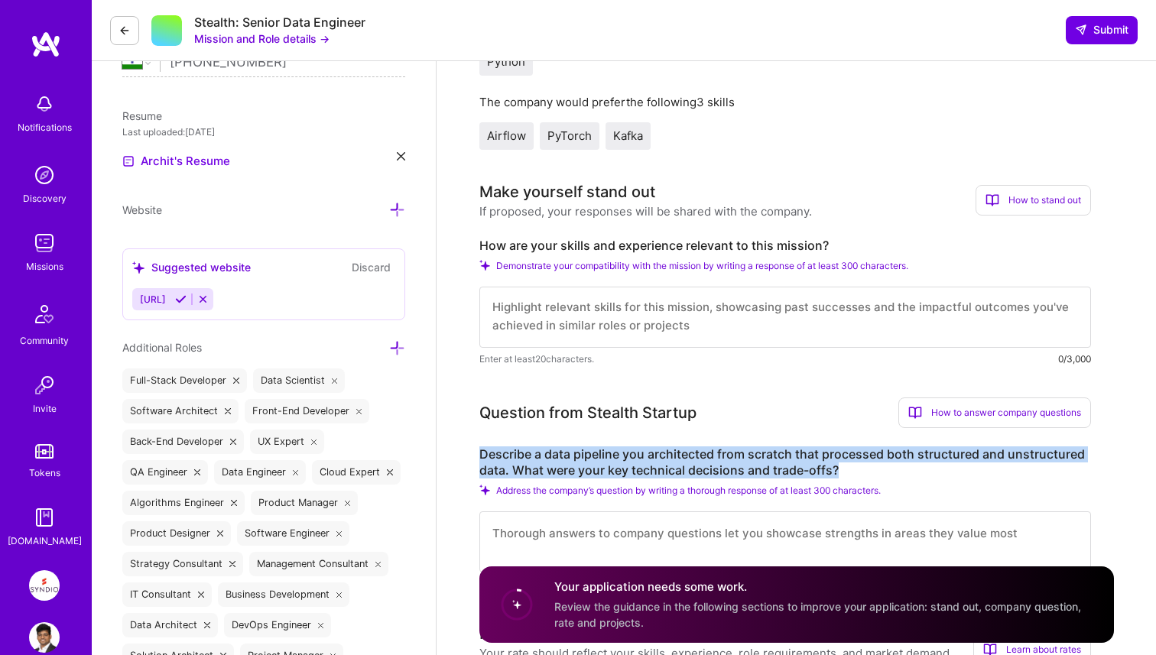
drag, startPoint x: 477, startPoint y: 447, endPoint x: 878, endPoint y: 471, distance: 401.4
copy label "Describe a data pipeline you architected from scratch that processed both struc…"
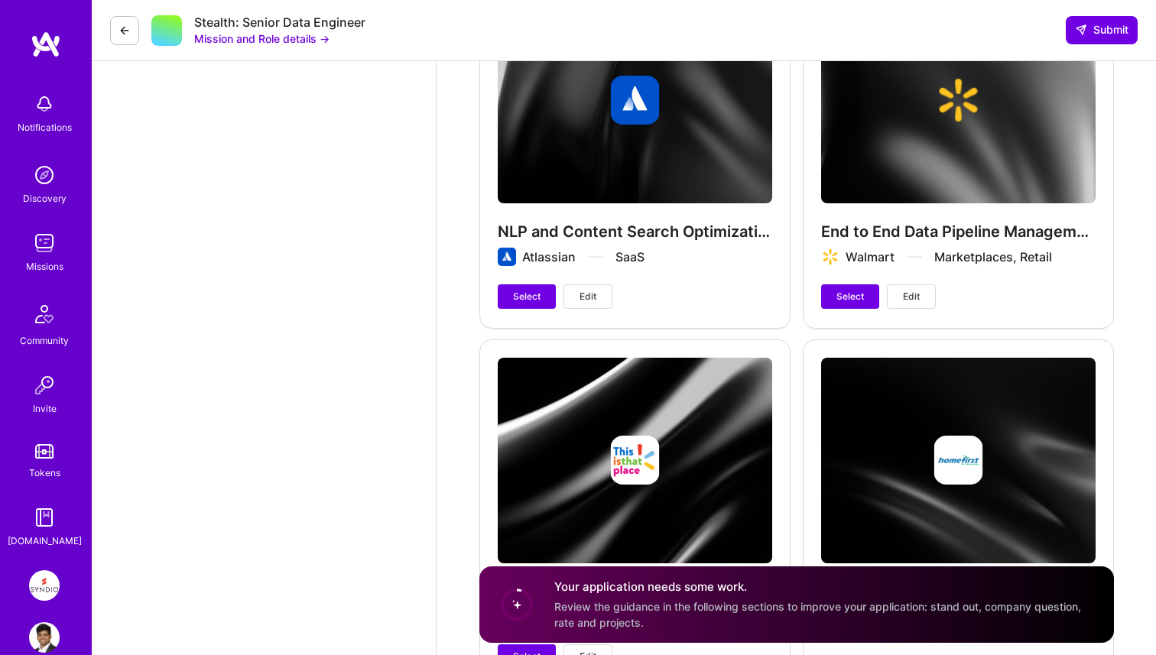
scroll to position [6013, 0]
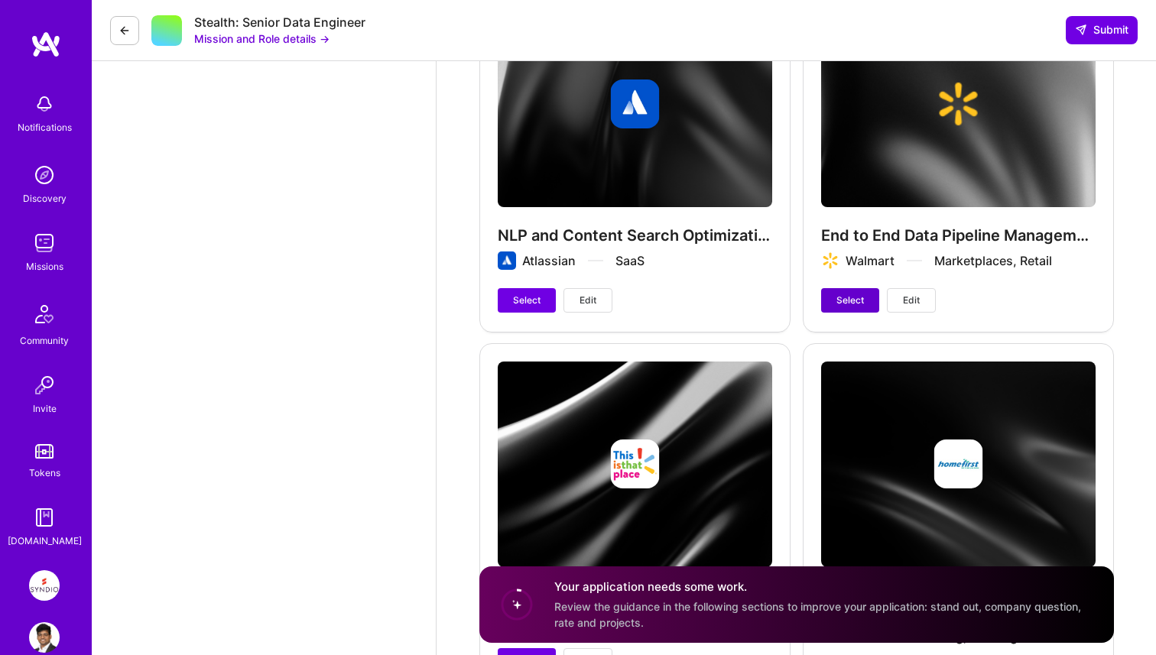
click at [849, 300] on span "Select" at bounding box center [851, 301] width 28 height 14
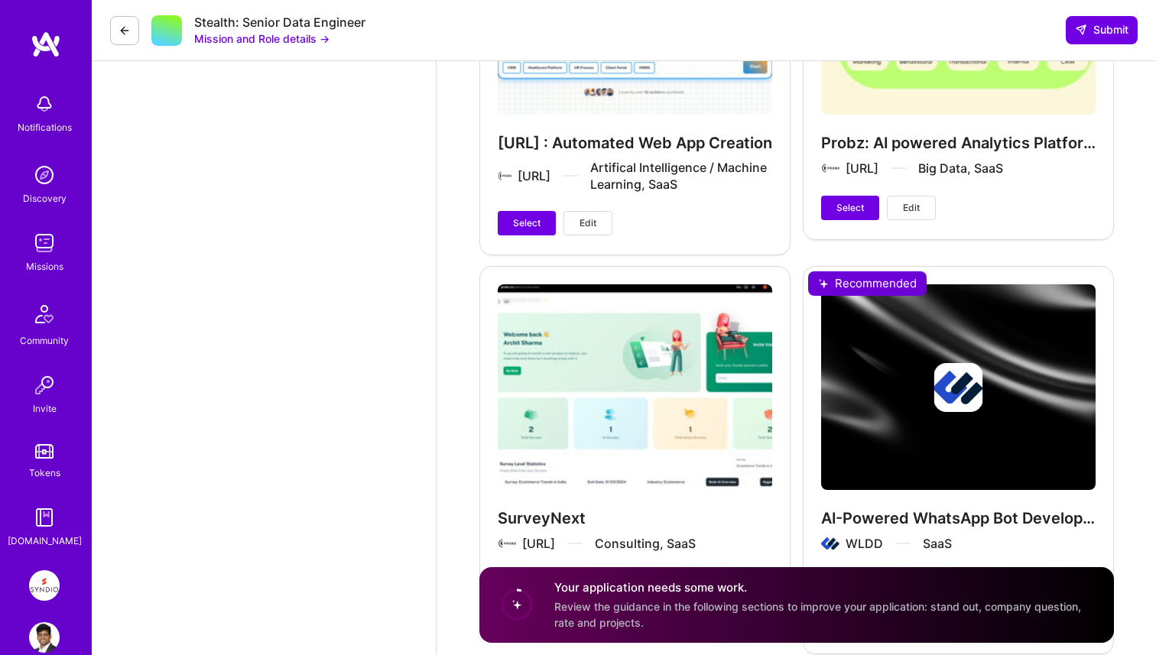
scroll to position [4069, 0]
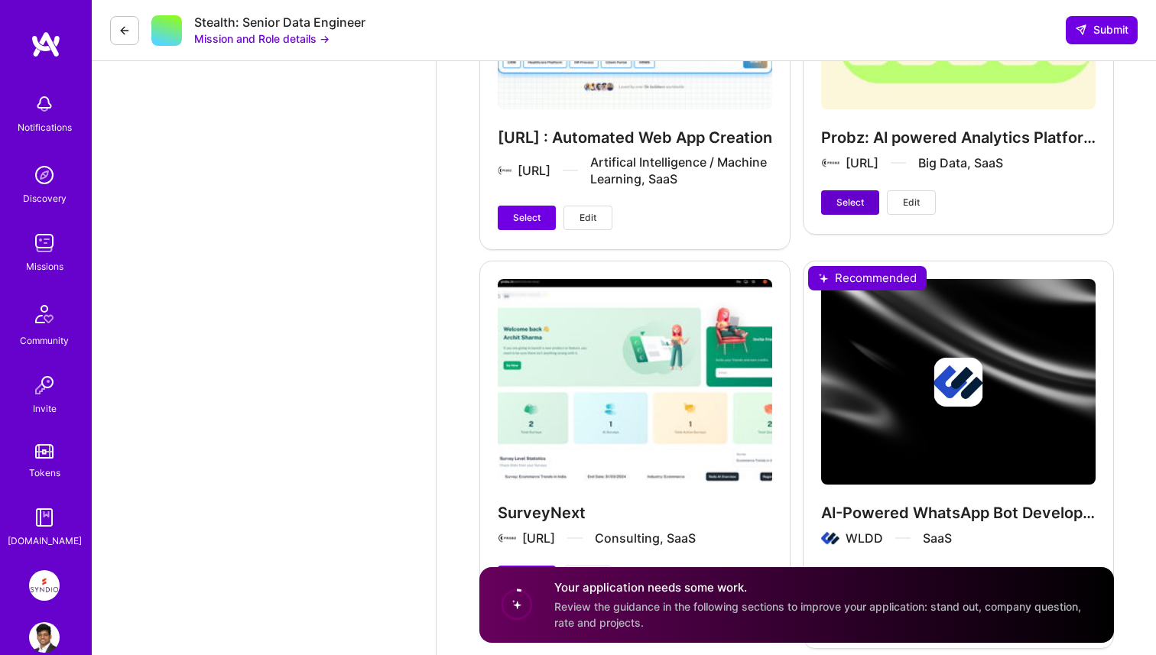
click at [866, 203] on button "Select" at bounding box center [850, 202] width 58 height 24
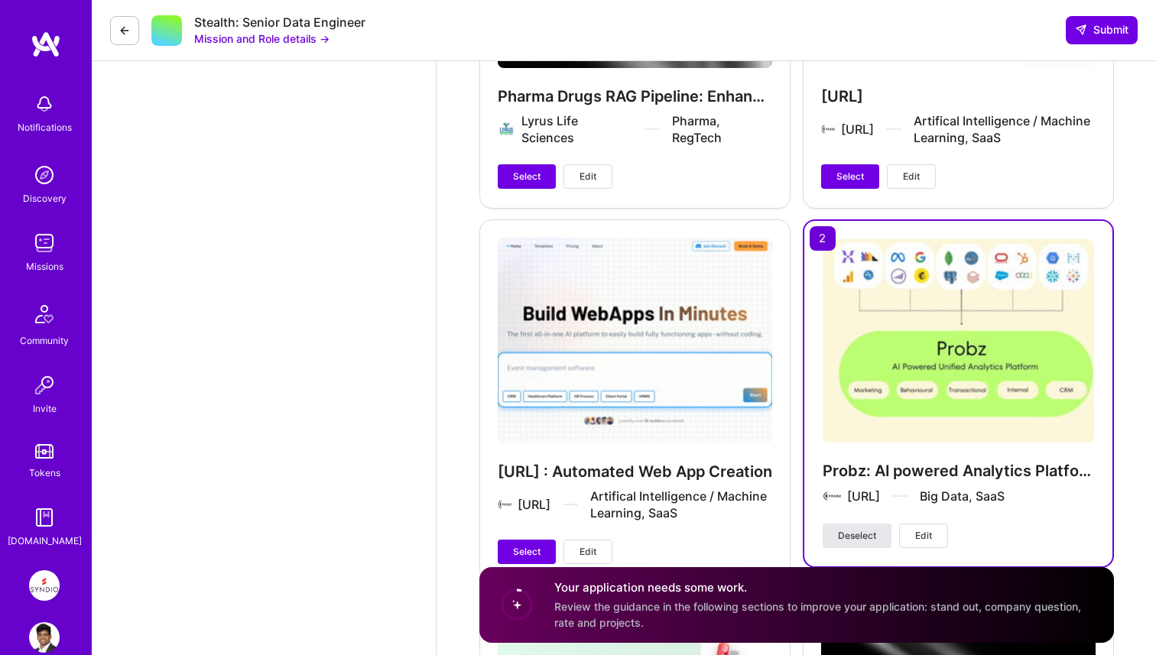
scroll to position [3604, 0]
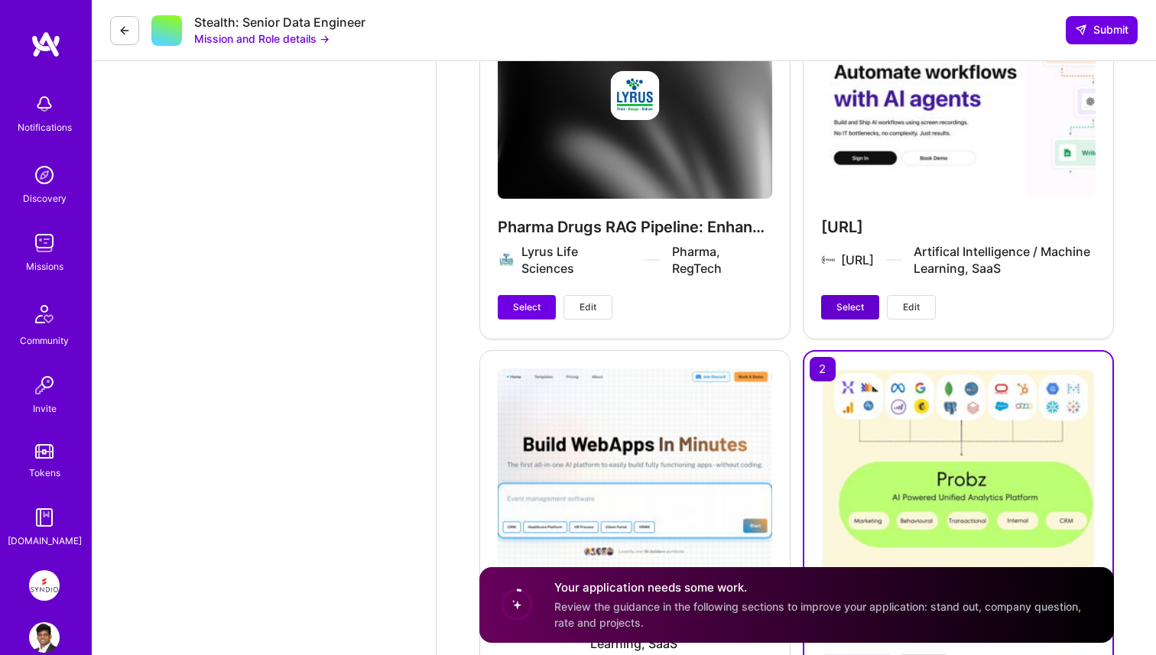
click at [851, 310] on span "Select" at bounding box center [851, 308] width 28 height 14
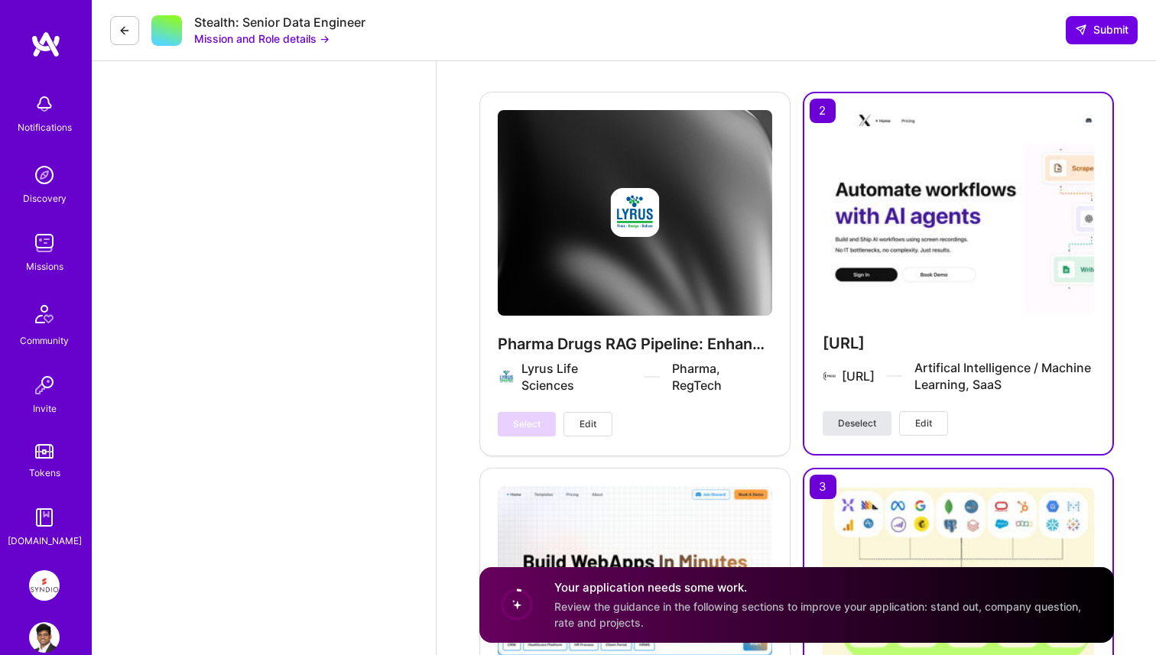
scroll to position [3437, 0]
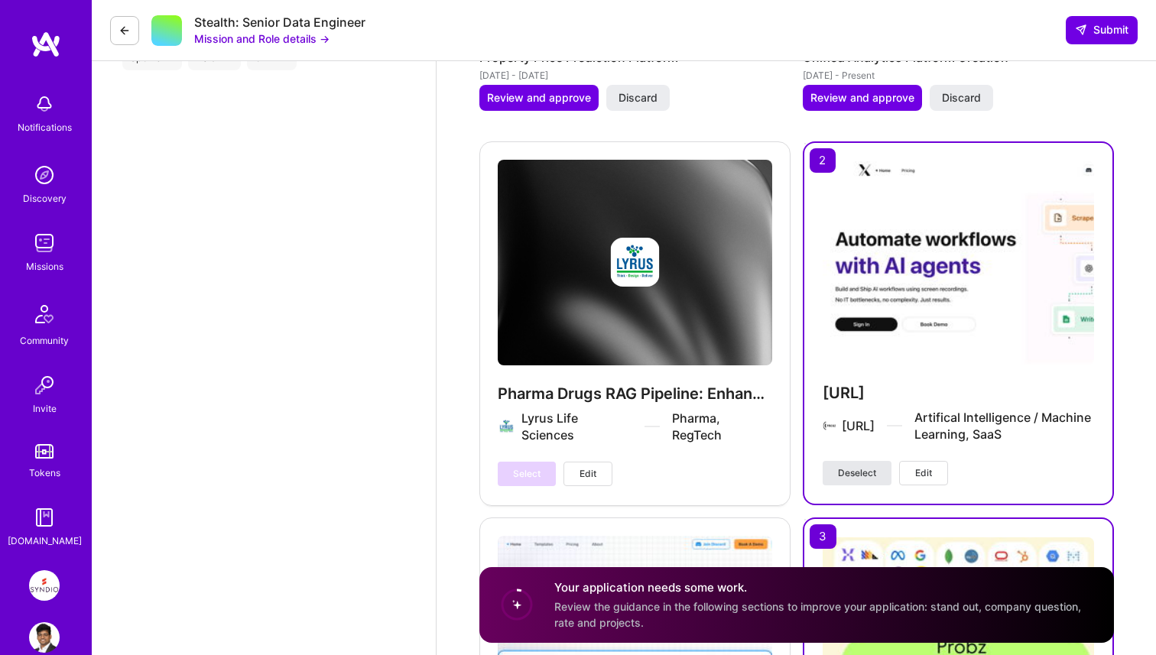
click at [879, 467] on button "Deselect" at bounding box center [857, 473] width 69 height 24
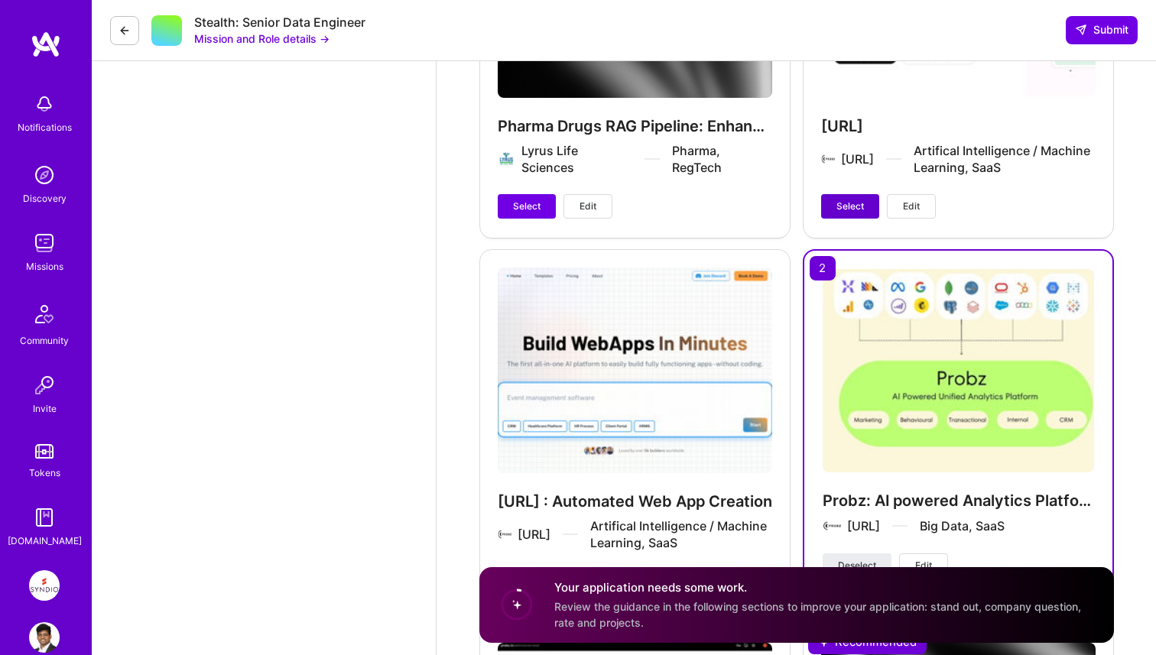
scroll to position [3679, 0]
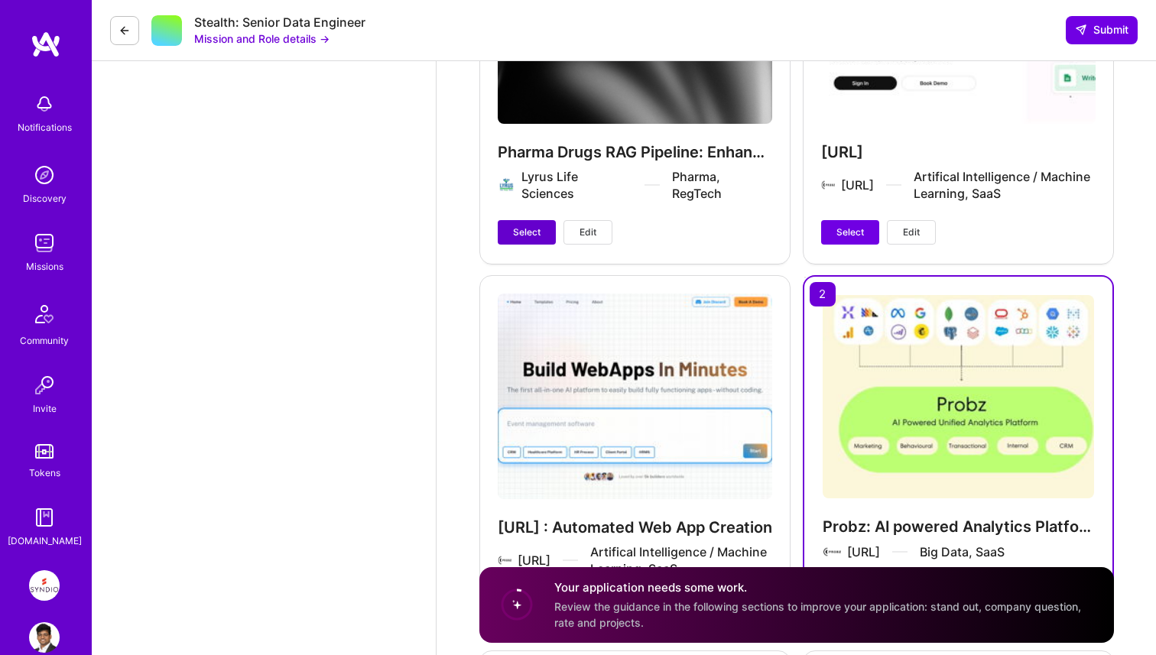
click at [543, 234] on button "Select" at bounding box center [527, 232] width 58 height 24
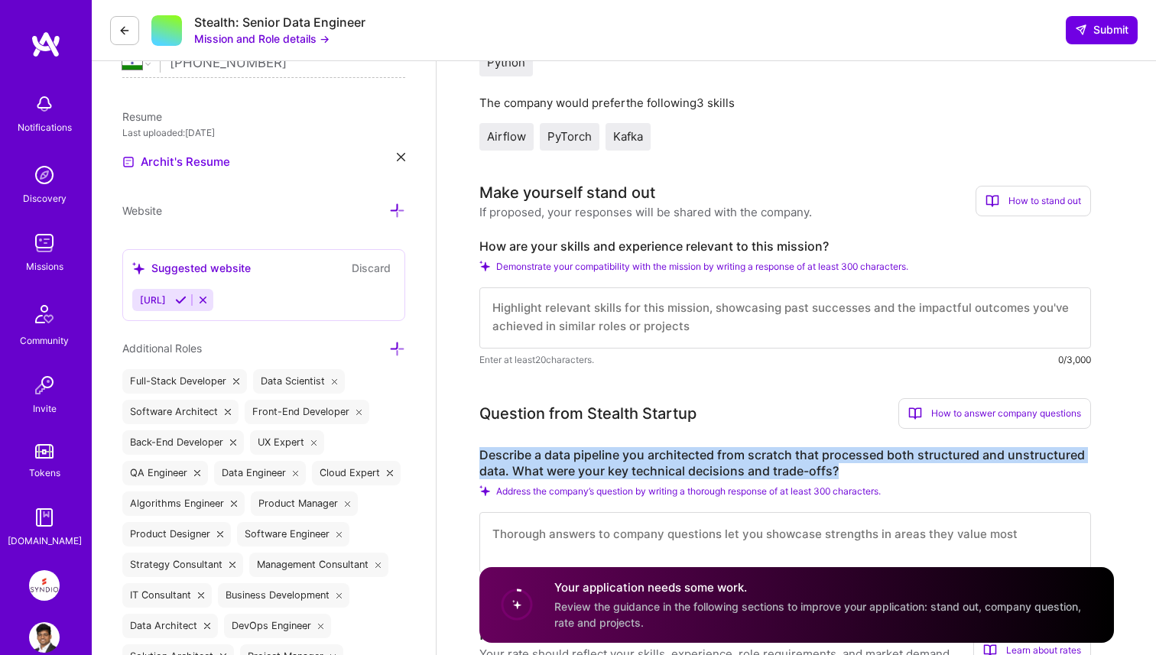
scroll to position [598, 0]
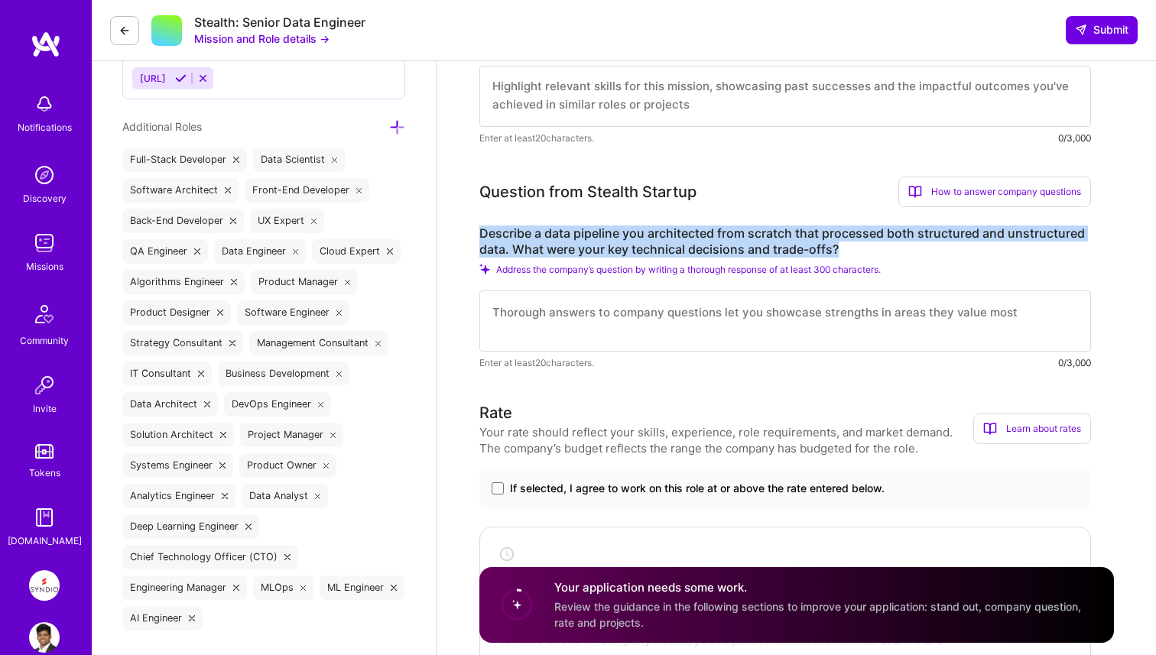
click at [603, 331] on textarea at bounding box center [785, 321] width 612 height 61
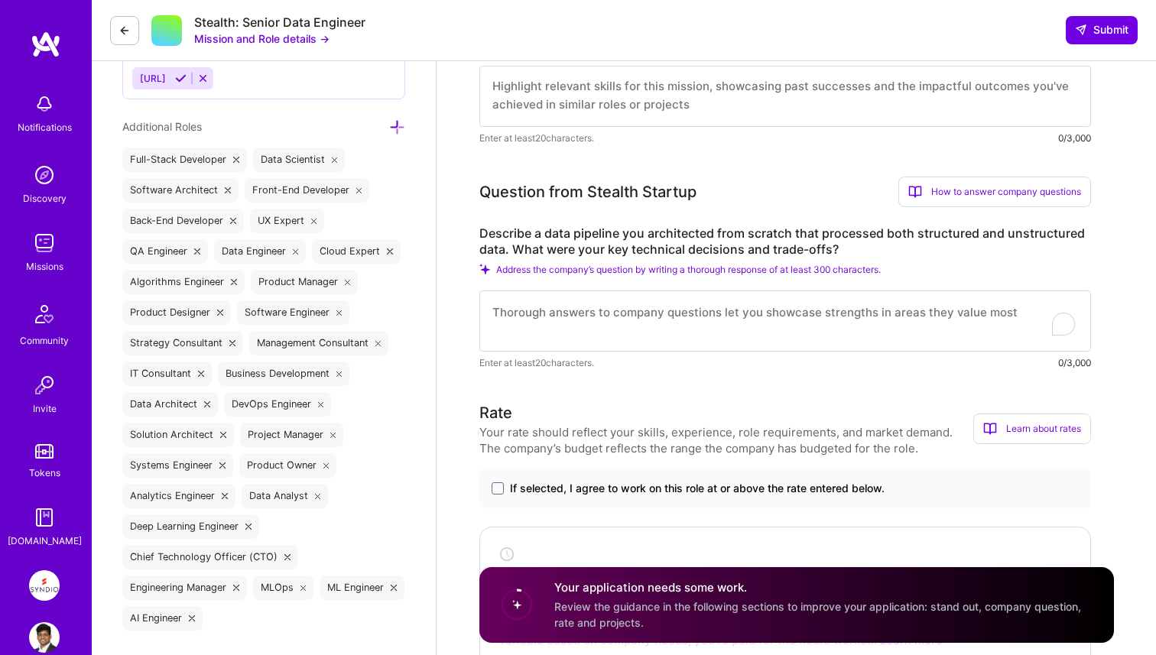
click at [573, 95] on textarea at bounding box center [785, 96] width 612 height 61
paste textarea "I've architected and productionized complex data pipelines in high-compliance e…"
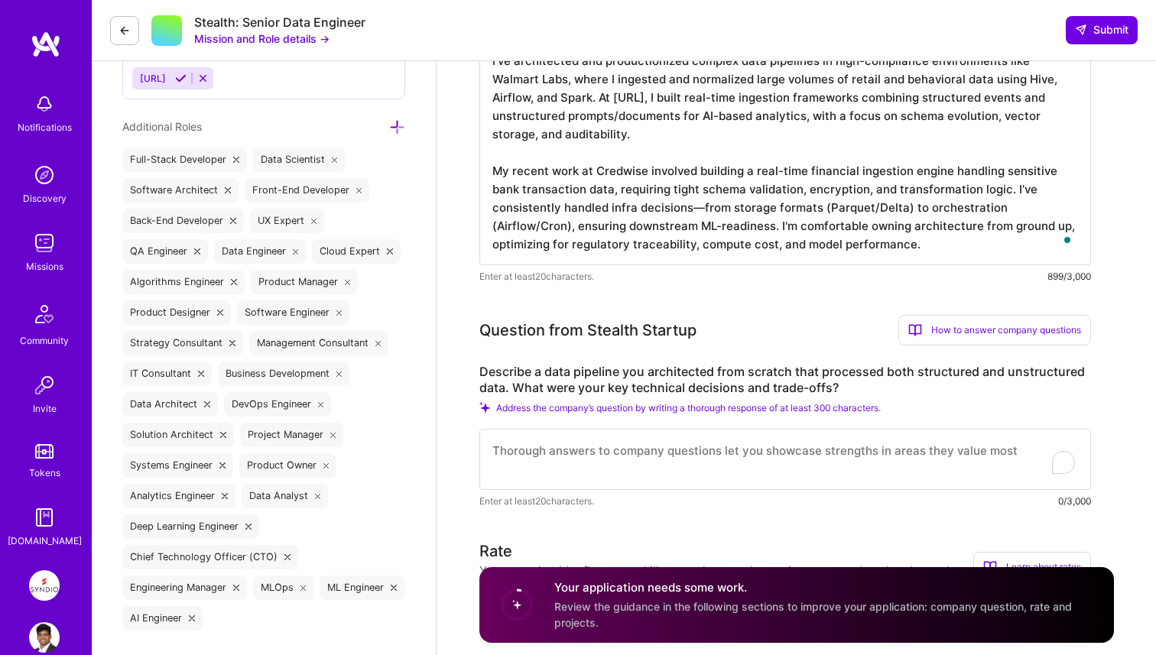
type textarea "I've architected and productionized complex data pipelines in high-compliance e…"
click at [702, 437] on textarea "To enrich screen reader interactions, please activate Accessibility in Grammarl…" at bounding box center [785, 459] width 612 height 61
paste textarea "At Nutix.ai, I built a multi-layered pipeline that ingested structured user met…"
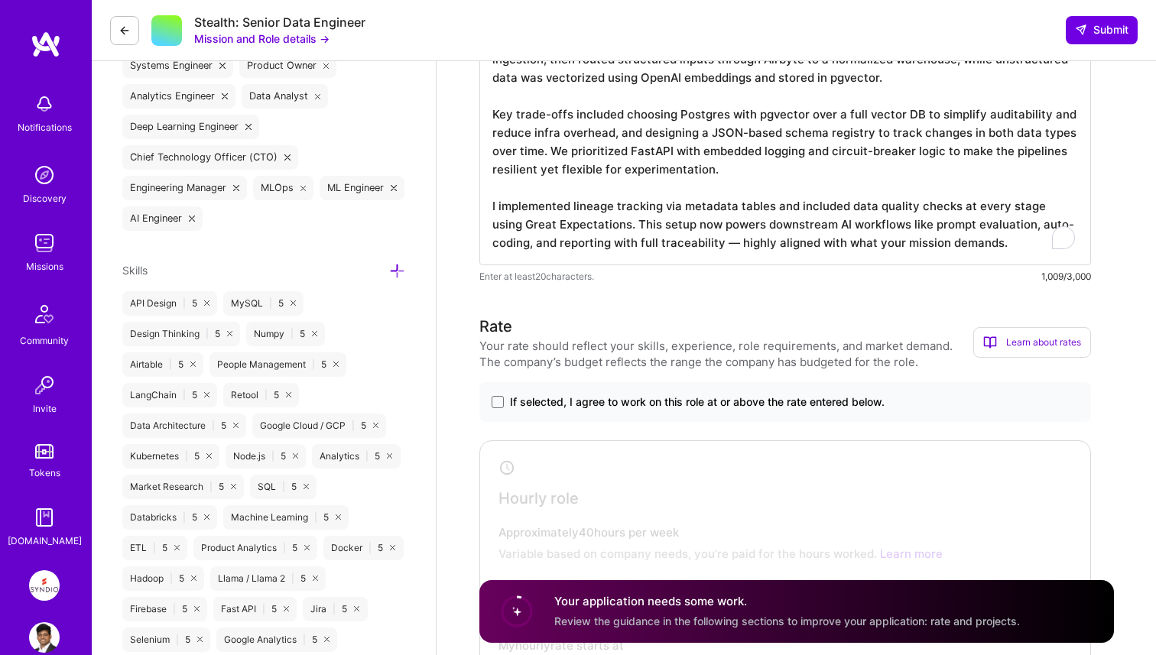
scroll to position [995, 0]
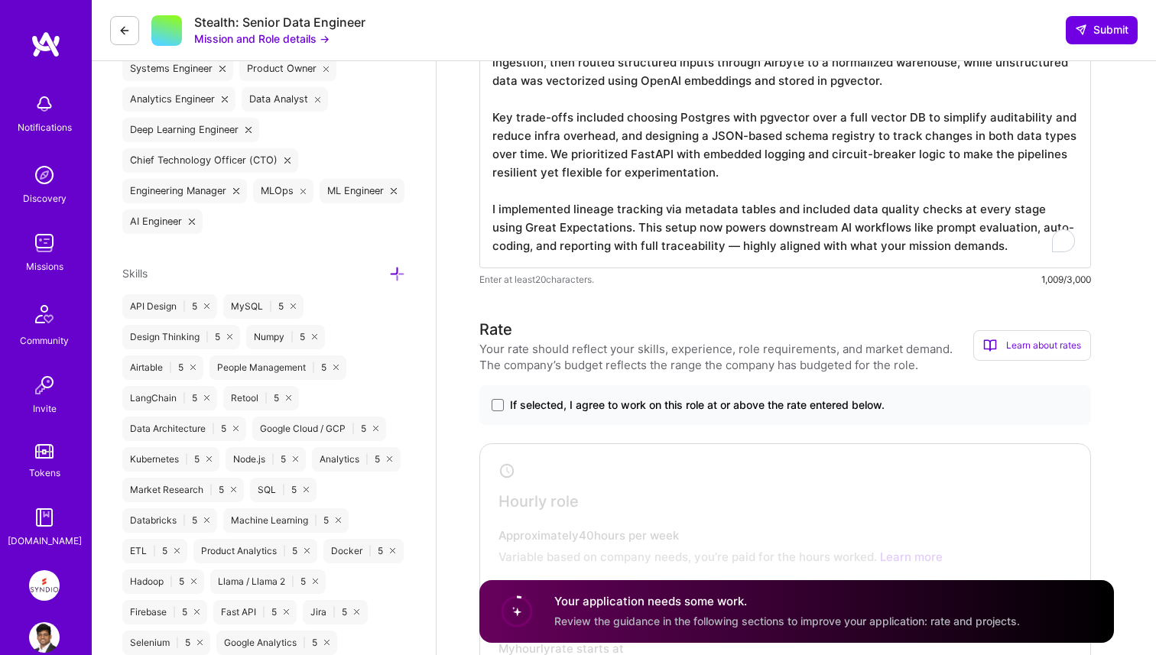
type textarea "At Nutix.ai, I built a multi-layered pipeline that ingested structured user met…"
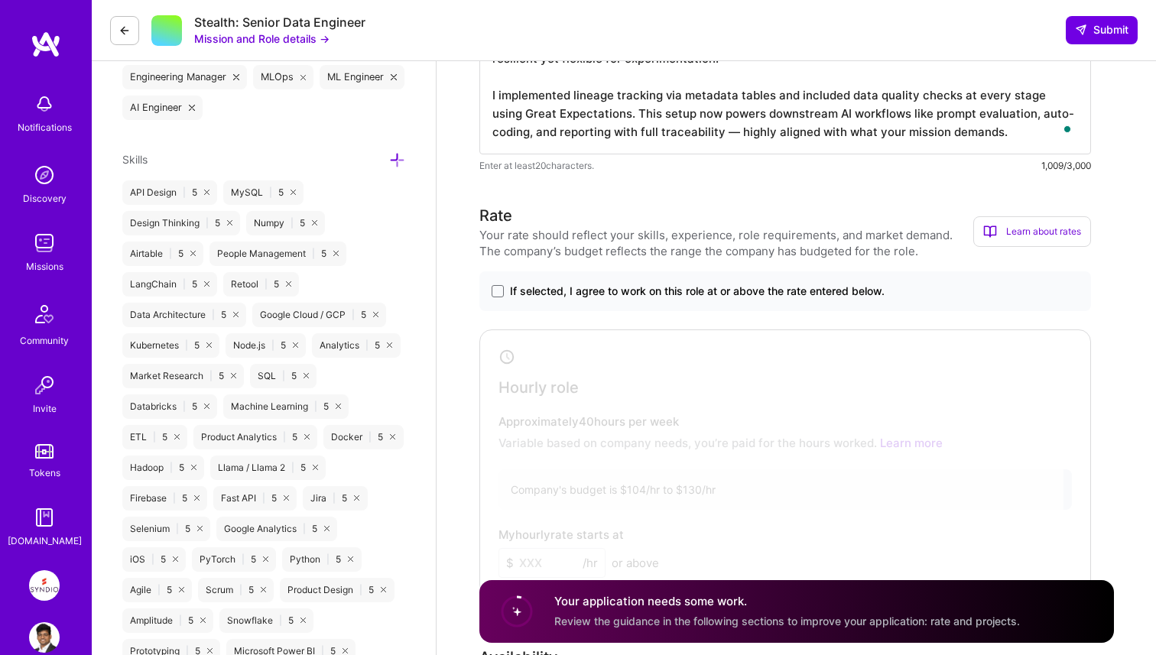
scroll to position [1111, 0]
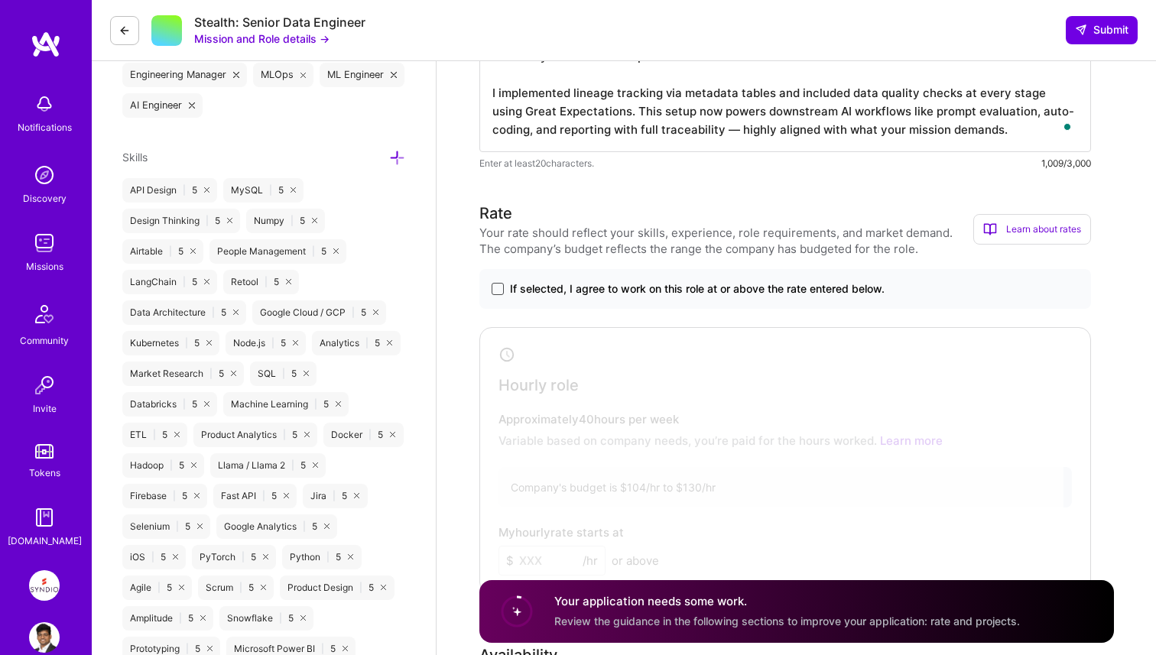
click at [497, 285] on span at bounding box center [498, 289] width 12 height 12
click at [0, 0] on input "If selected, I agree to work on this role at or above the rate entered below." at bounding box center [0, 0] width 0 height 0
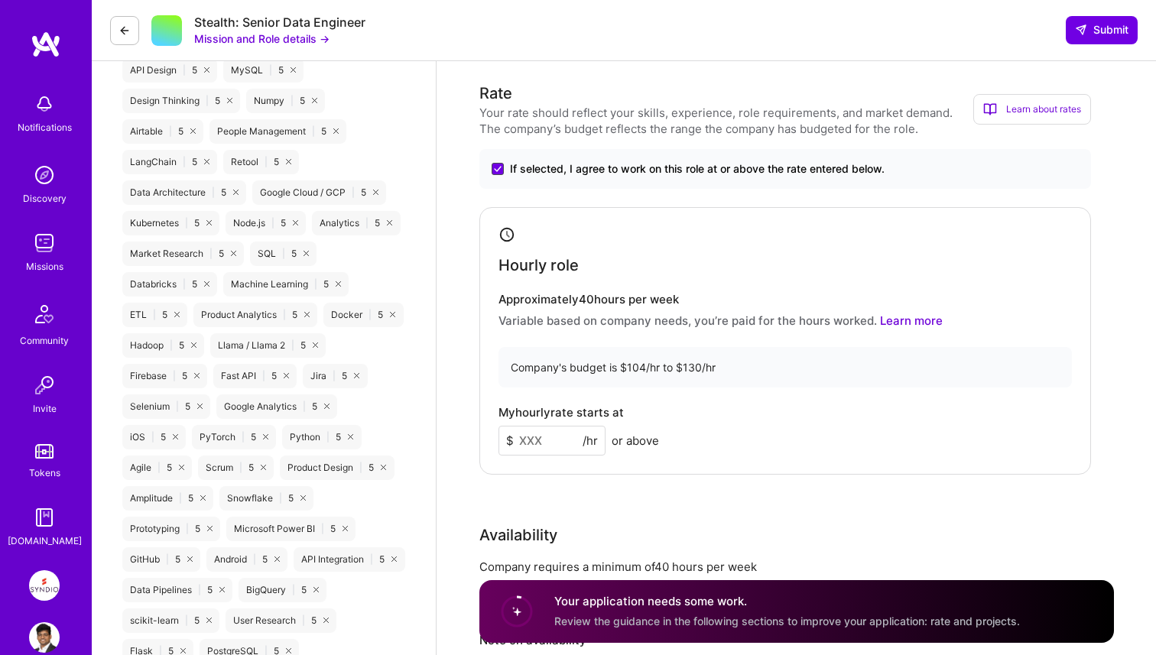
scroll to position [1310, 0]
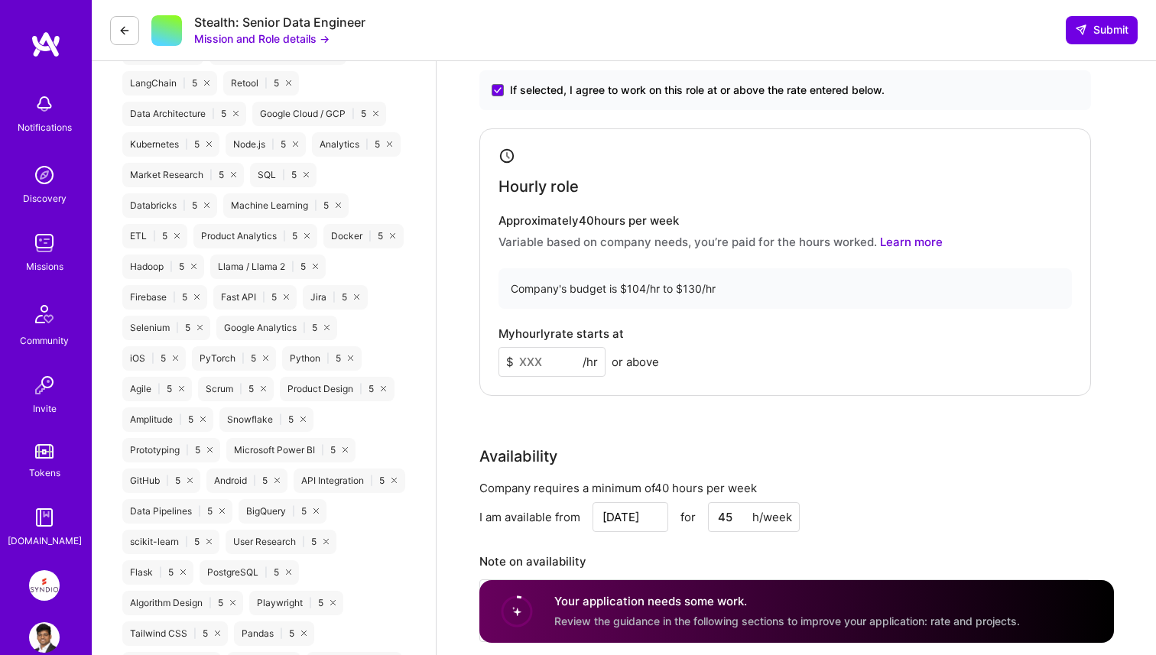
click at [547, 365] on input at bounding box center [552, 362] width 107 height 30
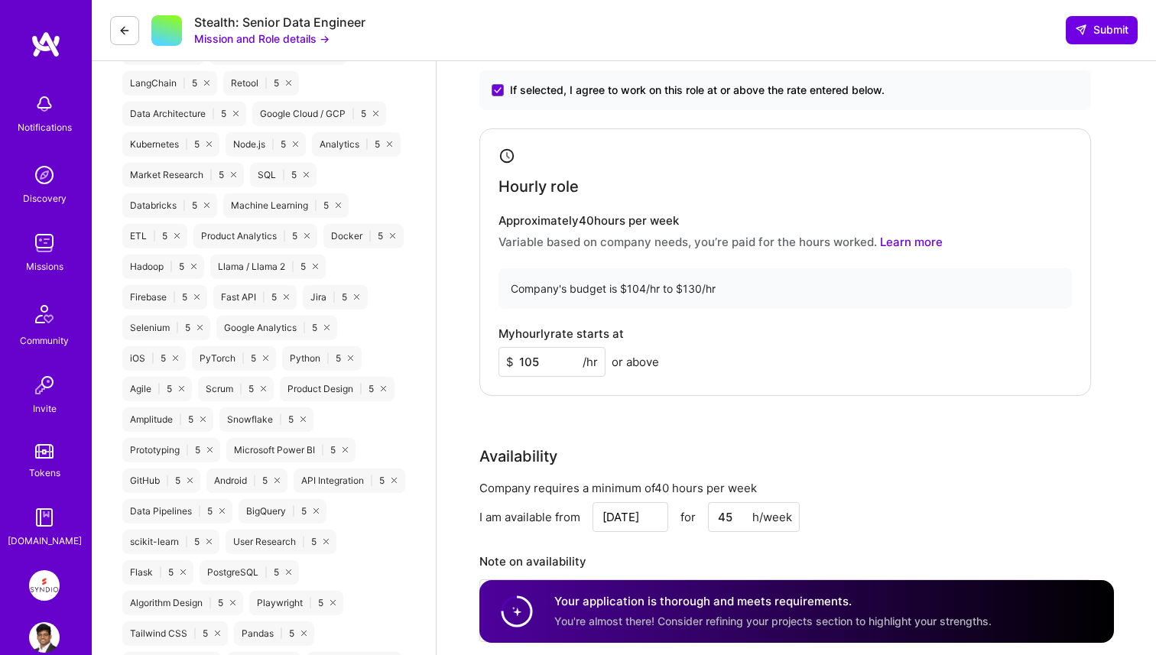
type input "105"
click at [594, 402] on div "Rate Your rate should reflect your skills, experience, role requirements, and m…" at bounding box center [796, 332] width 635 height 658
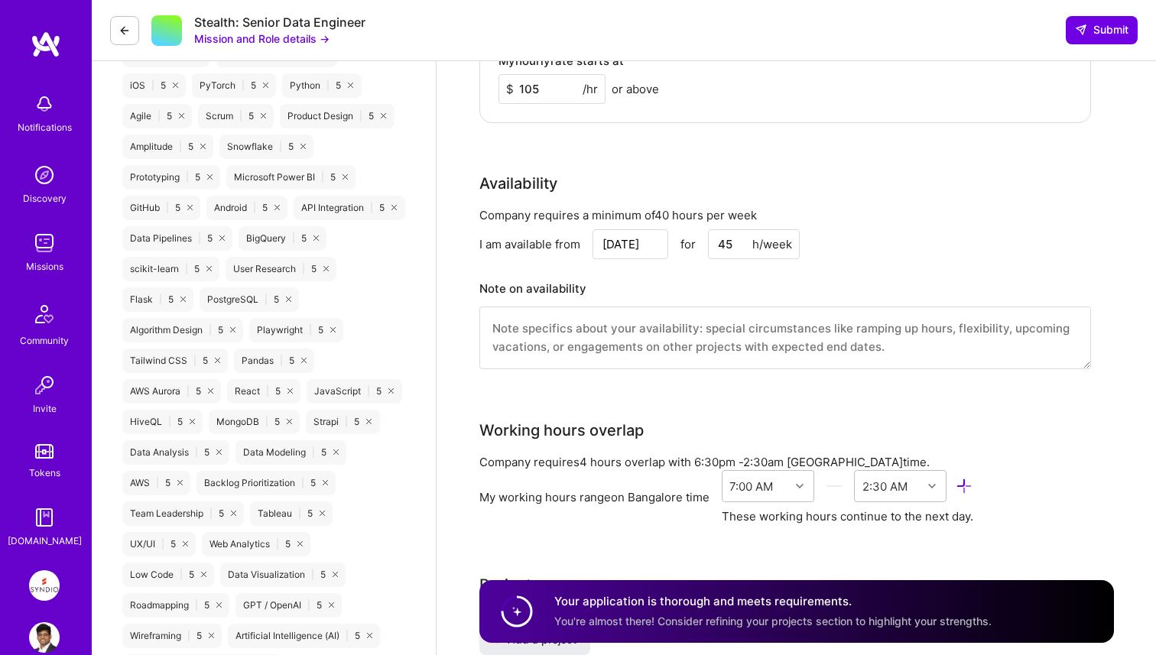
scroll to position [1613, 0]
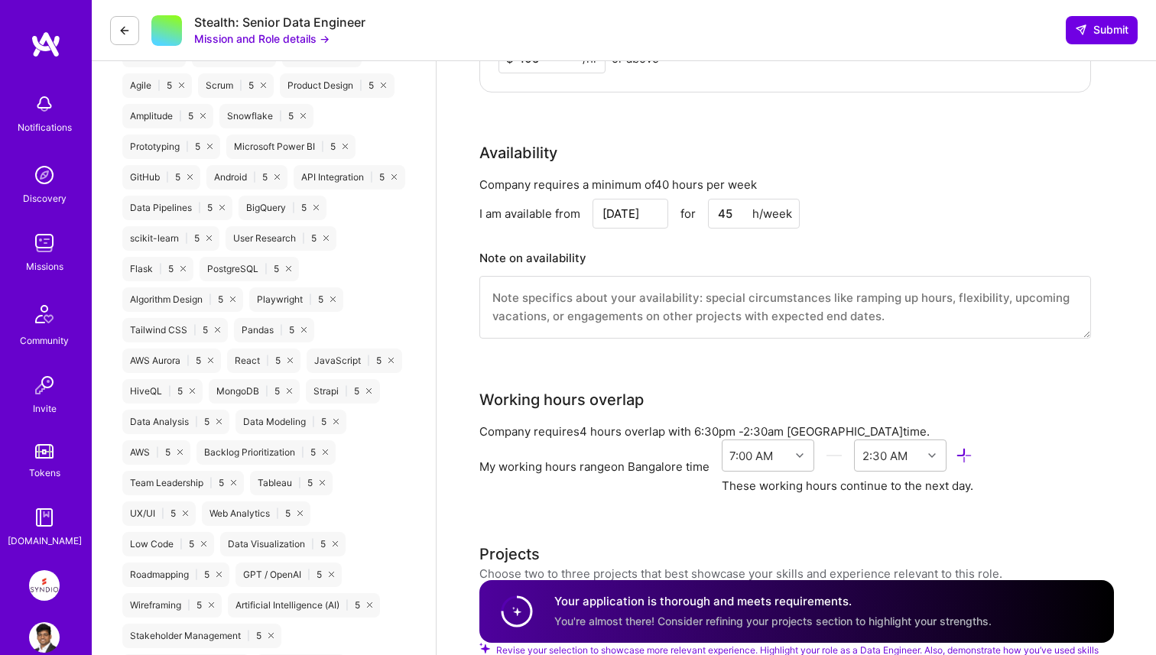
click at [723, 216] on input "45" at bounding box center [754, 214] width 92 height 30
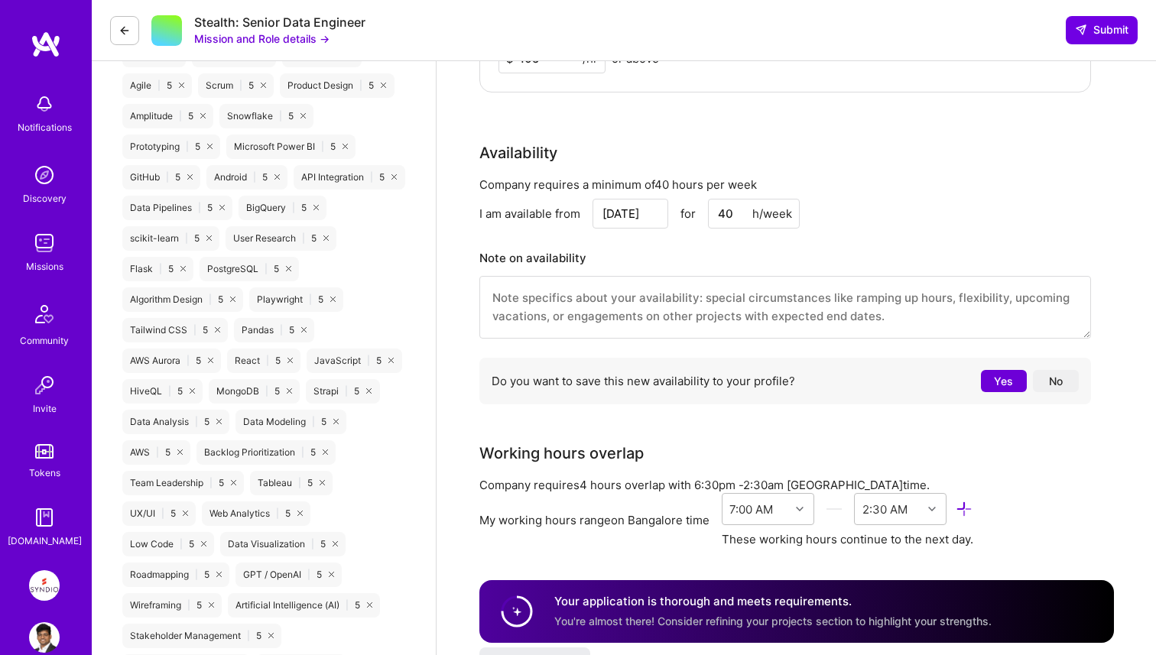
type input "40"
click at [1063, 382] on button "No" at bounding box center [1056, 381] width 46 height 22
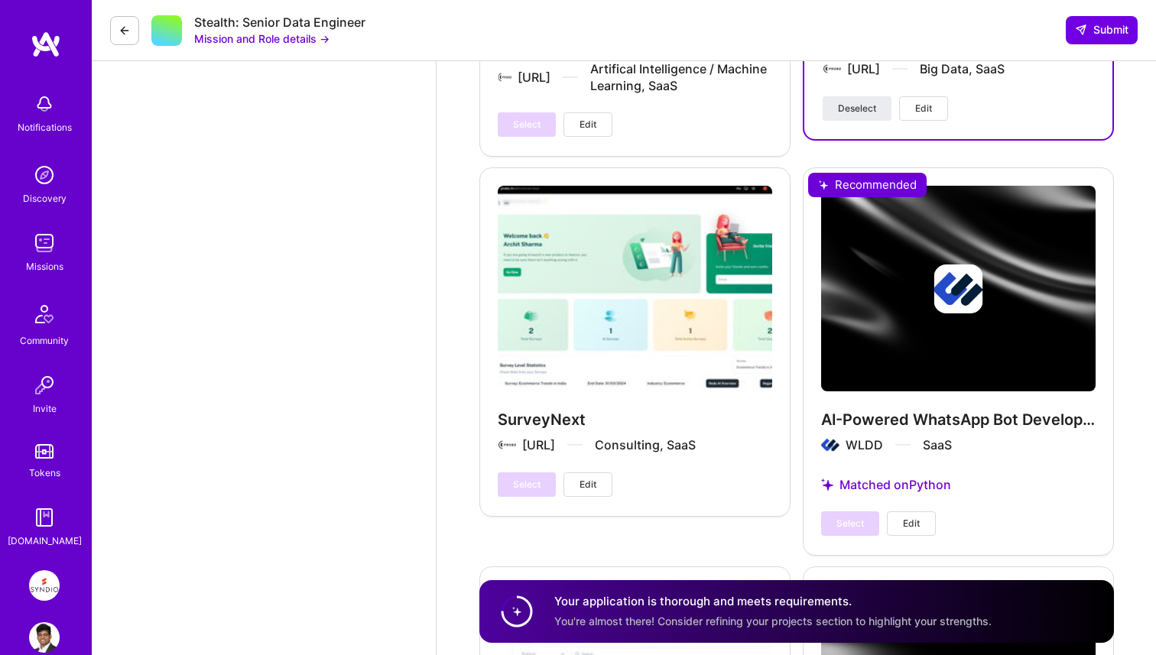
scroll to position [4489, 0]
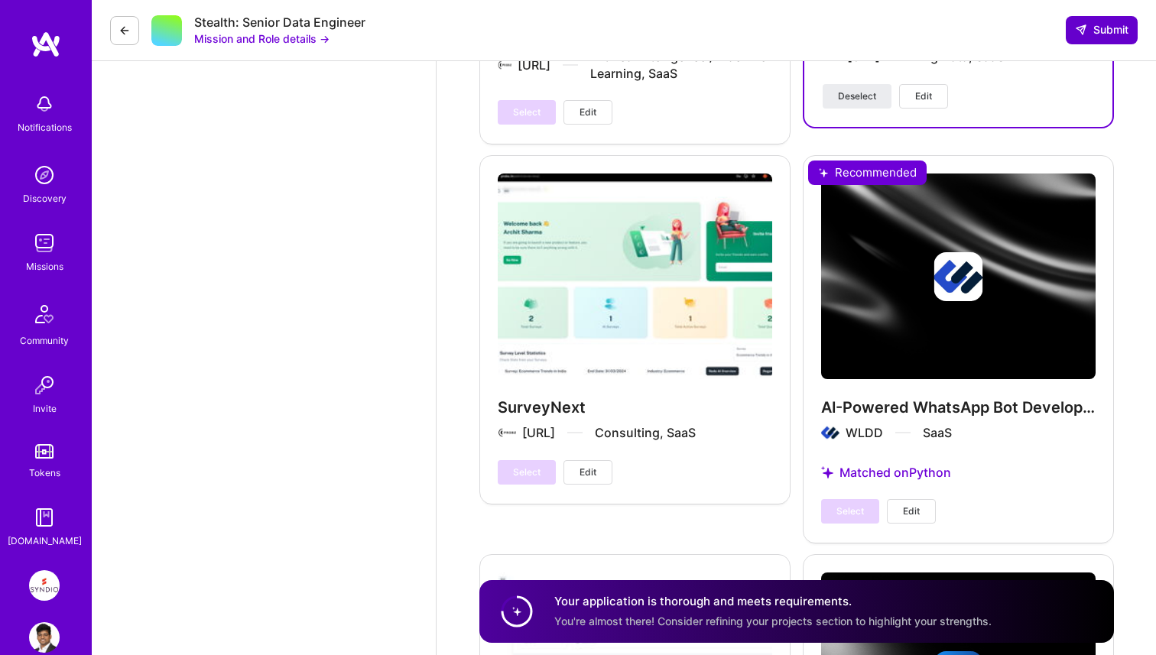
click at [1097, 39] on button "Submit" at bounding box center [1102, 30] width 72 height 28
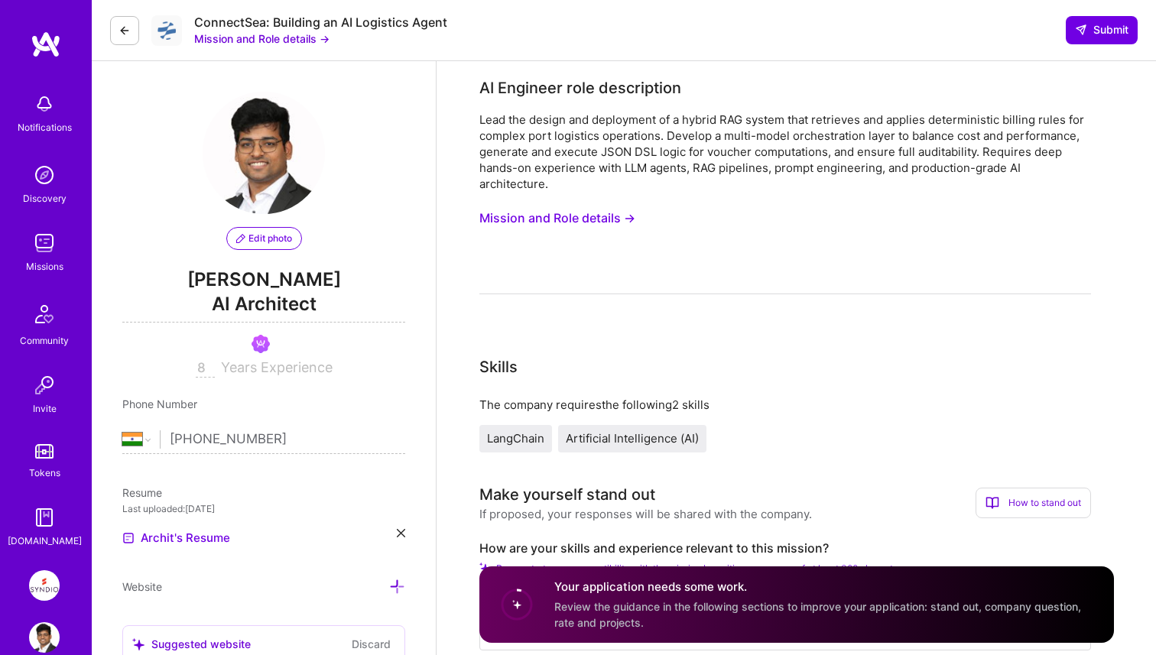
select select "IN"
click at [599, 209] on button "Mission and Role details →" at bounding box center [557, 218] width 156 height 28
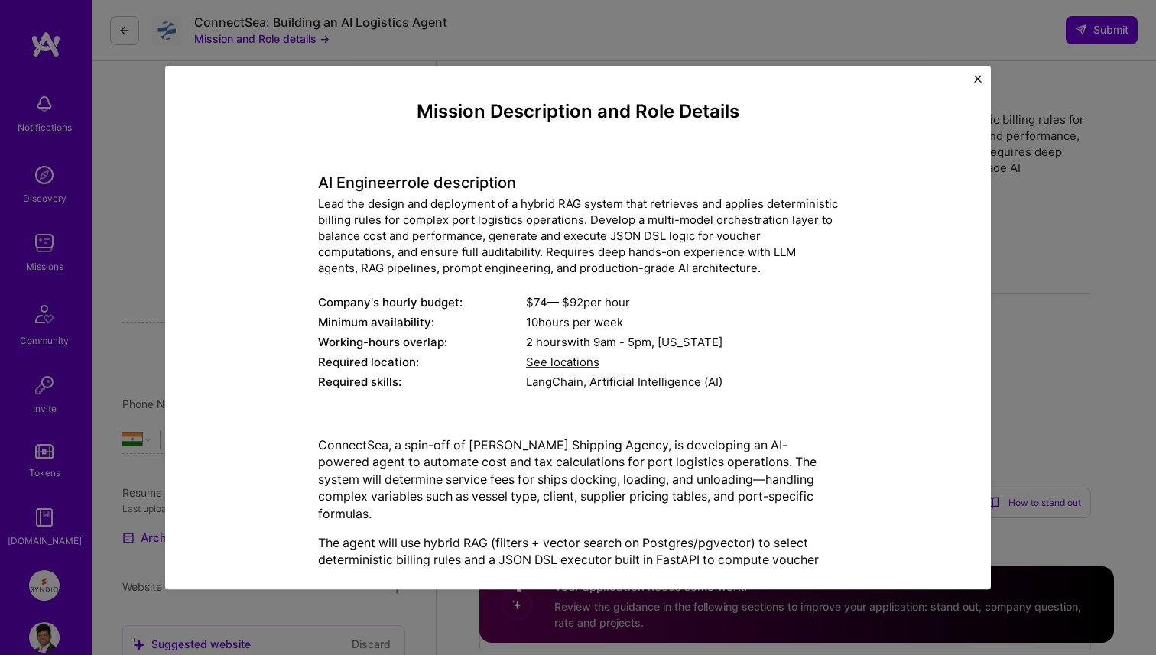
click at [322, 187] on h4 "AI Engineer role description" at bounding box center [578, 183] width 520 height 18
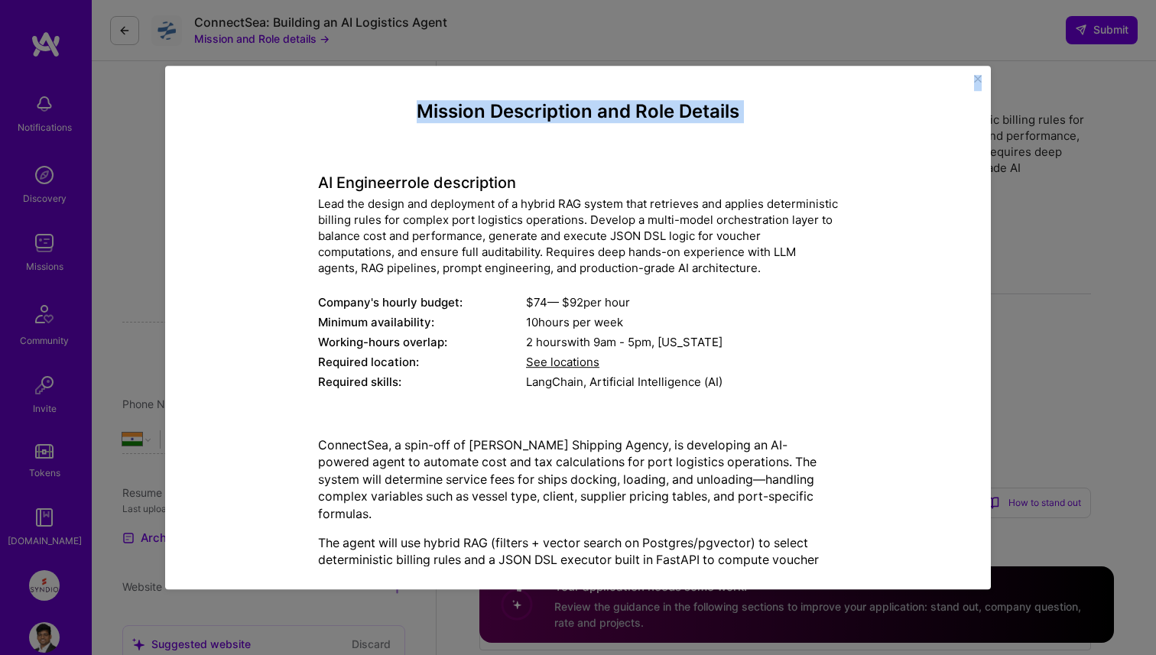
scroll to position [124, 0]
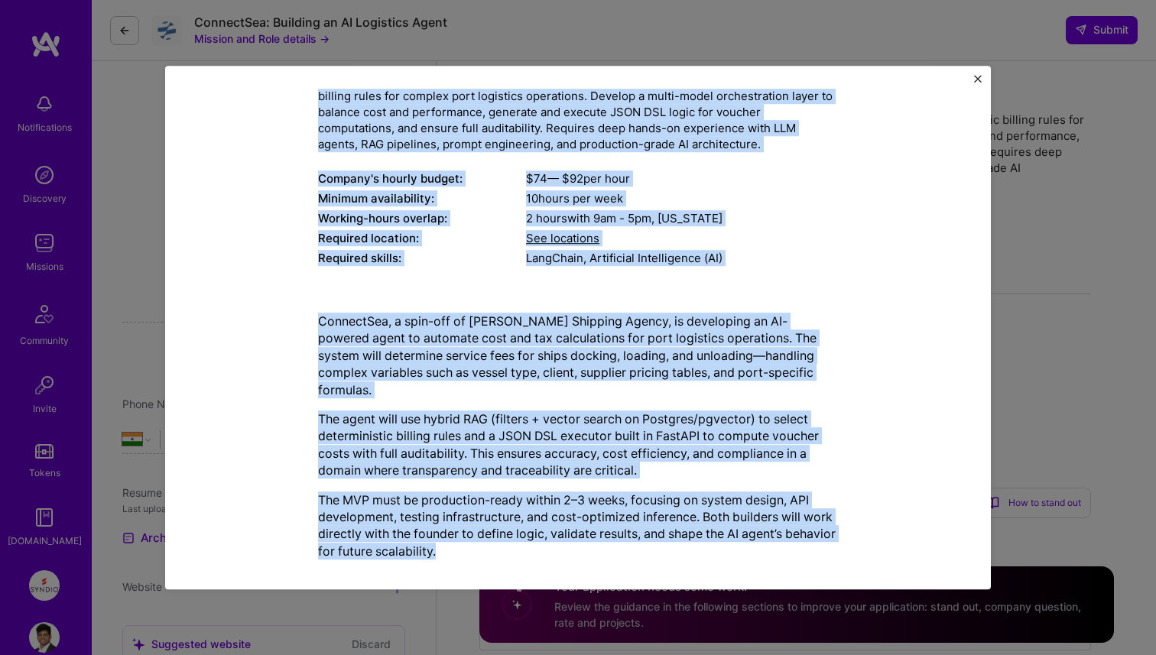
drag, startPoint x: 318, startPoint y: 186, endPoint x: 506, endPoint y: 552, distance: 411.8
click at [506, 552] on div "Mission Description and Role Details AI Engineer role description Lead the desi…" at bounding box center [578, 275] width 520 height 596
copy div "LO Ipsumdol sita consectetur Adip eli seddoe tem incididunt ut l etdolo MAG ali…"
click at [976, 75] on img "Close" at bounding box center [978, 79] width 8 height 8
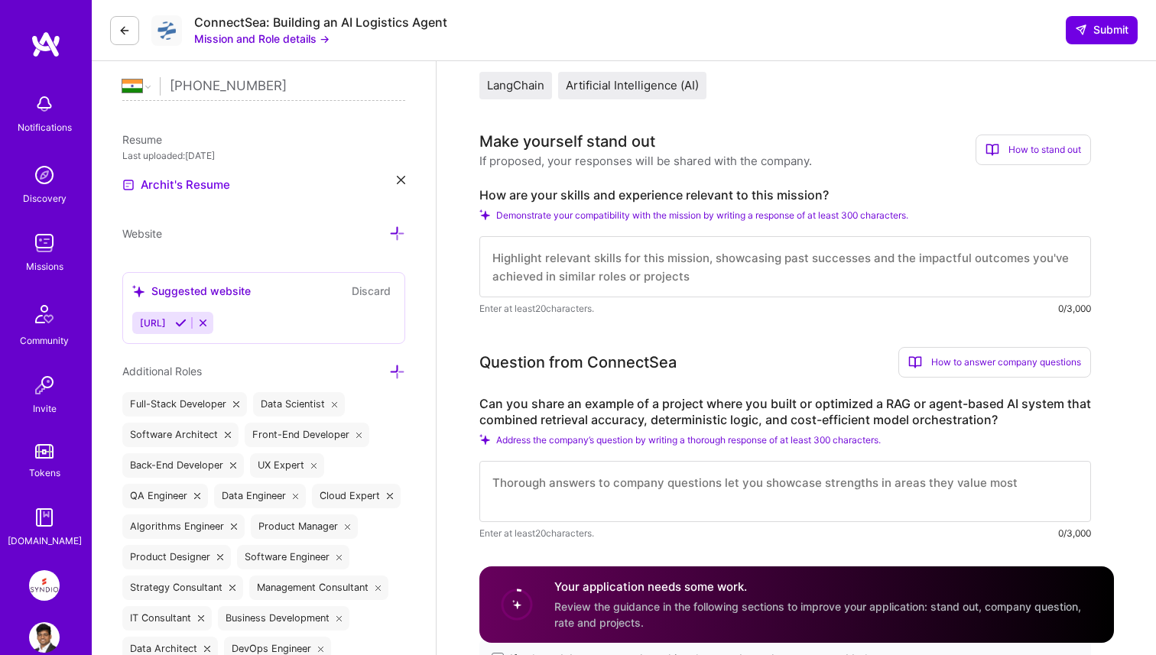
scroll to position [377, 0]
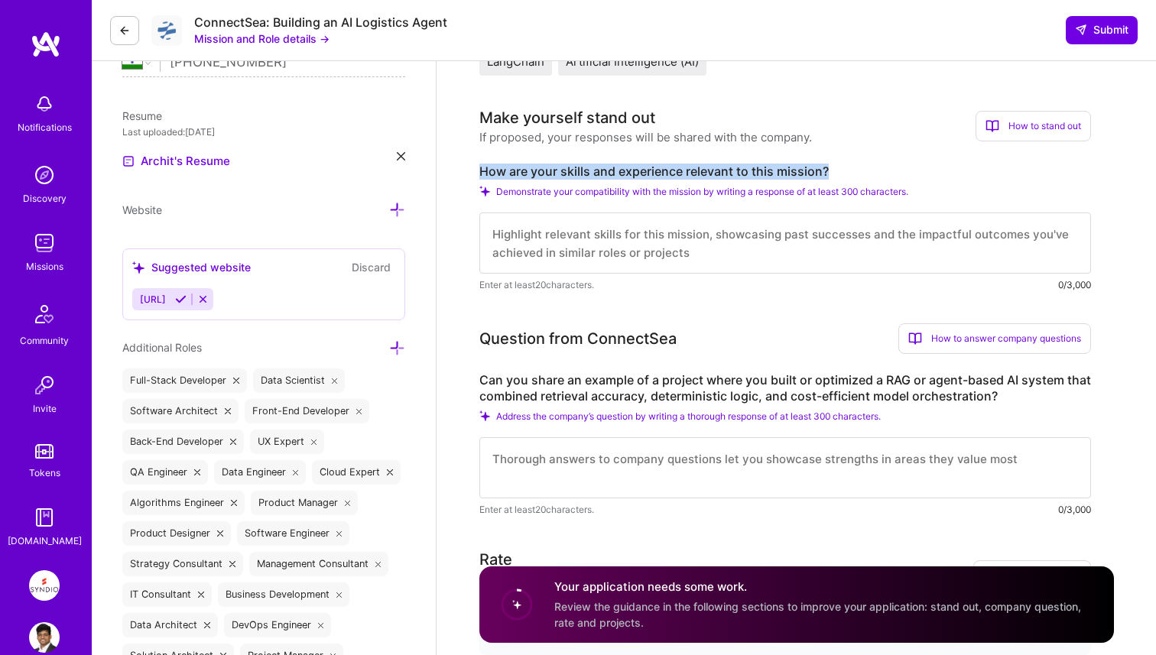
drag, startPoint x: 479, startPoint y: 173, endPoint x: 850, endPoint y: 164, distance: 371.0
click at [850, 164] on label "How are your skills and experience relevant to this mission?" at bounding box center [785, 172] width 612 height 16
copy label "How are your skills and experience relevant to this mission?"
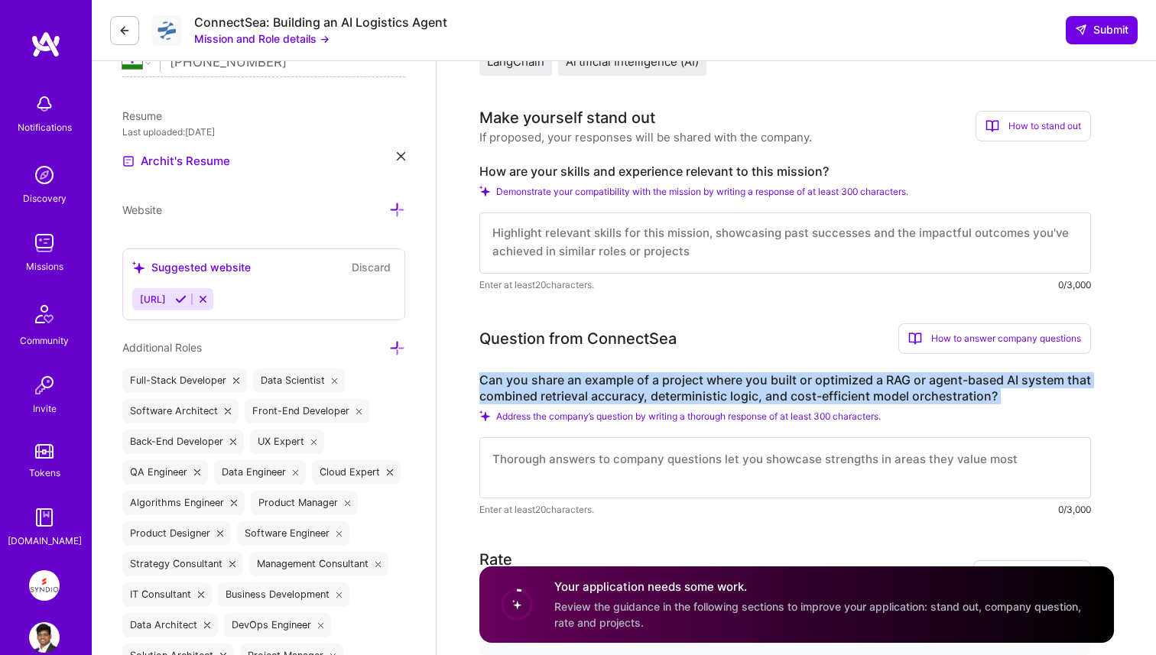
drag, startPoint x: 477, startPoint y: 377, endPoint x: 1054, endPoint y: 405, distance: 577.3
copy div "Can you share an example of a project where you built or optimized a RAG or age…"
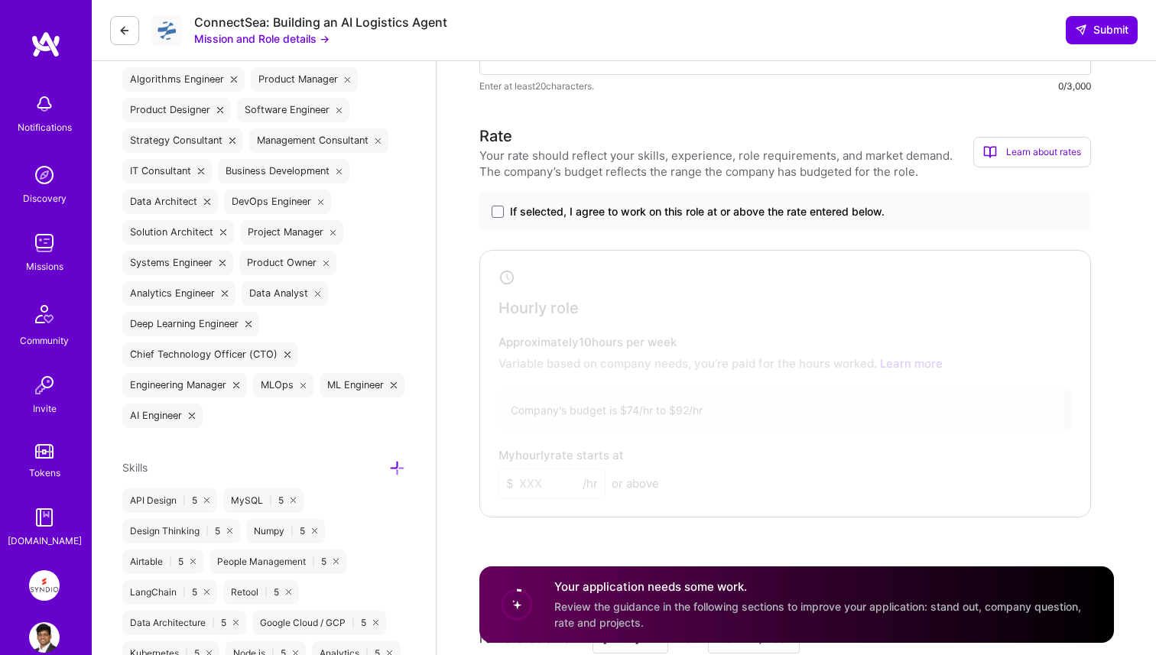
click at [510, 211] on span "If selected, I agree to work on this role at or above the rate entered below." at bounding box center [697, 211] width 375 height 15
click at [0, 0] on input "If selected, I agree to work on this role at or above the rate entered below." at bounding box center [0, 0] width 0 height 0
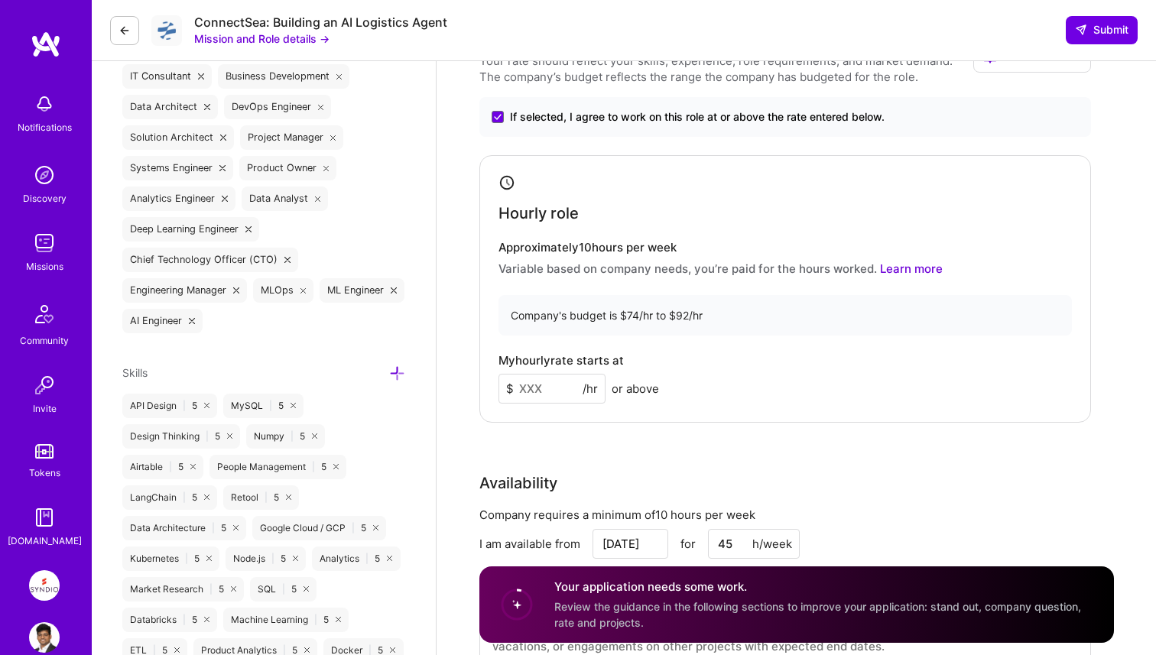
scroll to position [924, 0]
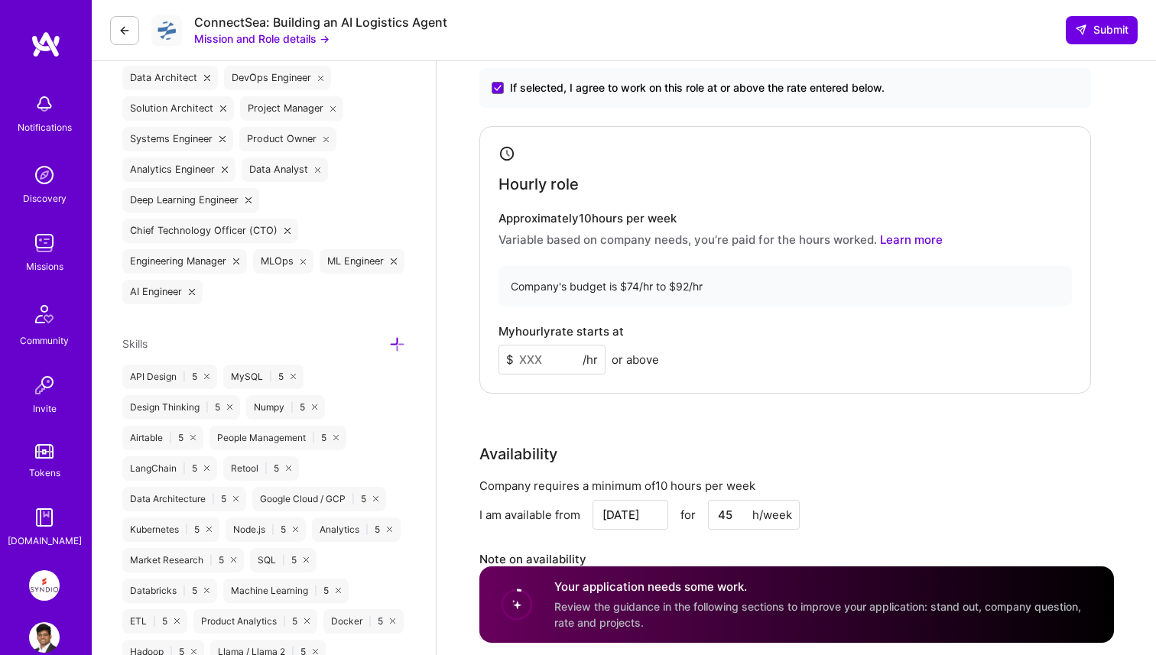
click at [525, 364] on input at bounding box center [552, 360] width 107 height 30
type input "80"
click at [538, 436] on div "Rate Your rate should reflect your skills, experience, role requirements, and m…" at bounding box center [796, 330] width 635 height 658
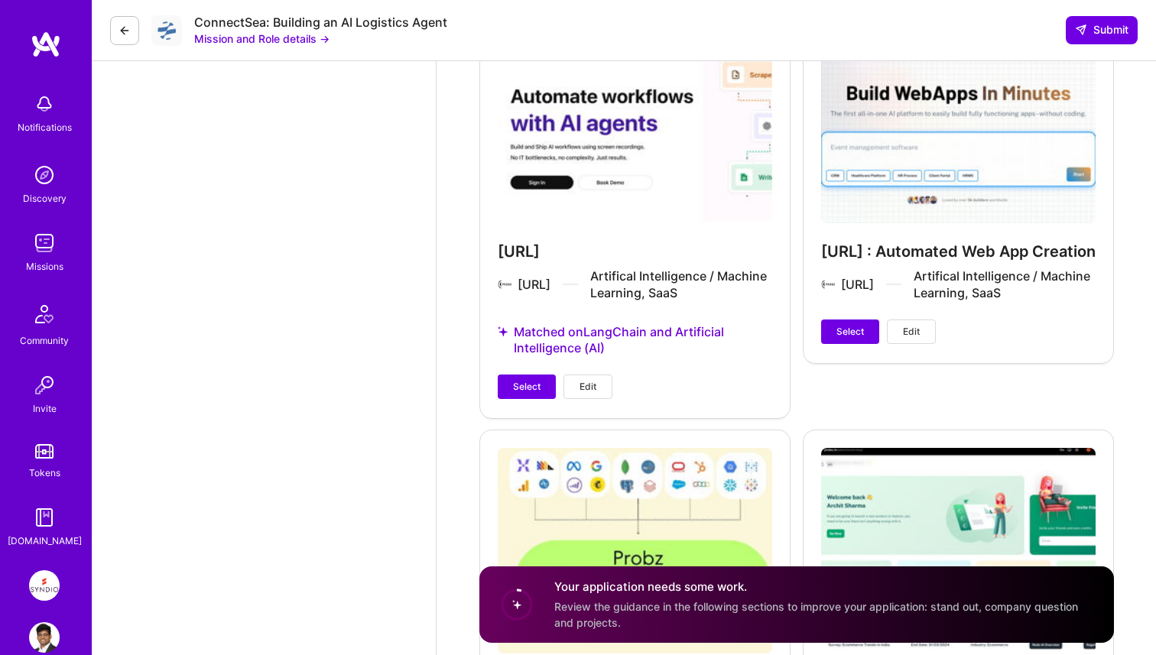
scroll to position [3970, 0]
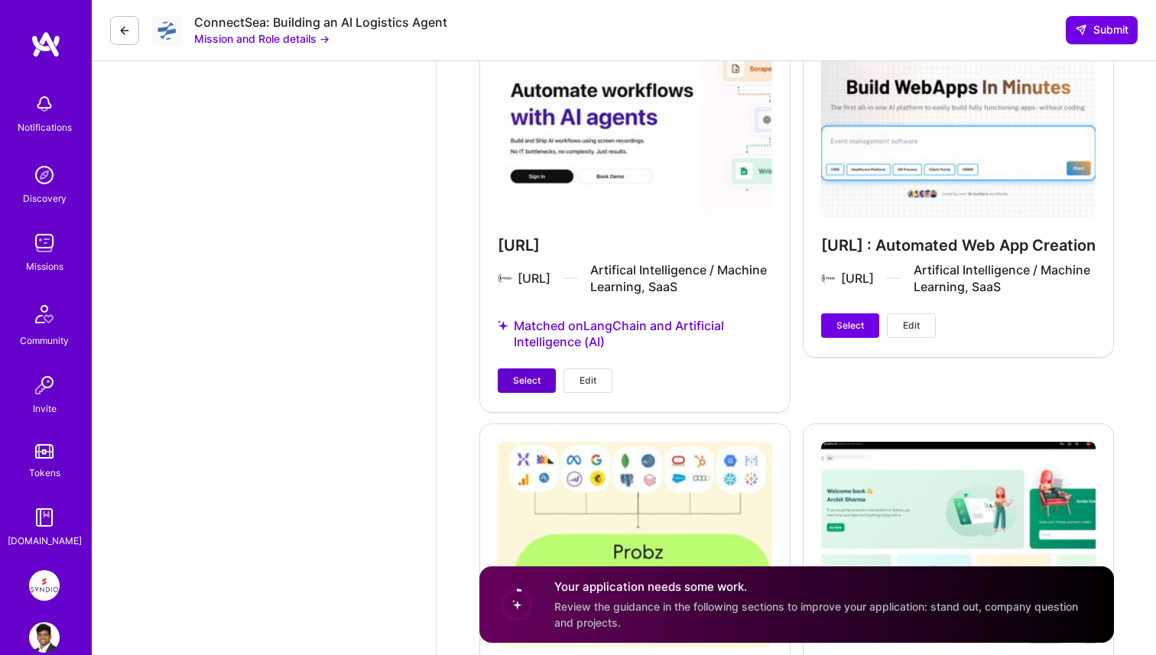
click at [535, 381] on span "Select" at bounding box center [527, 381] width 28 height 14
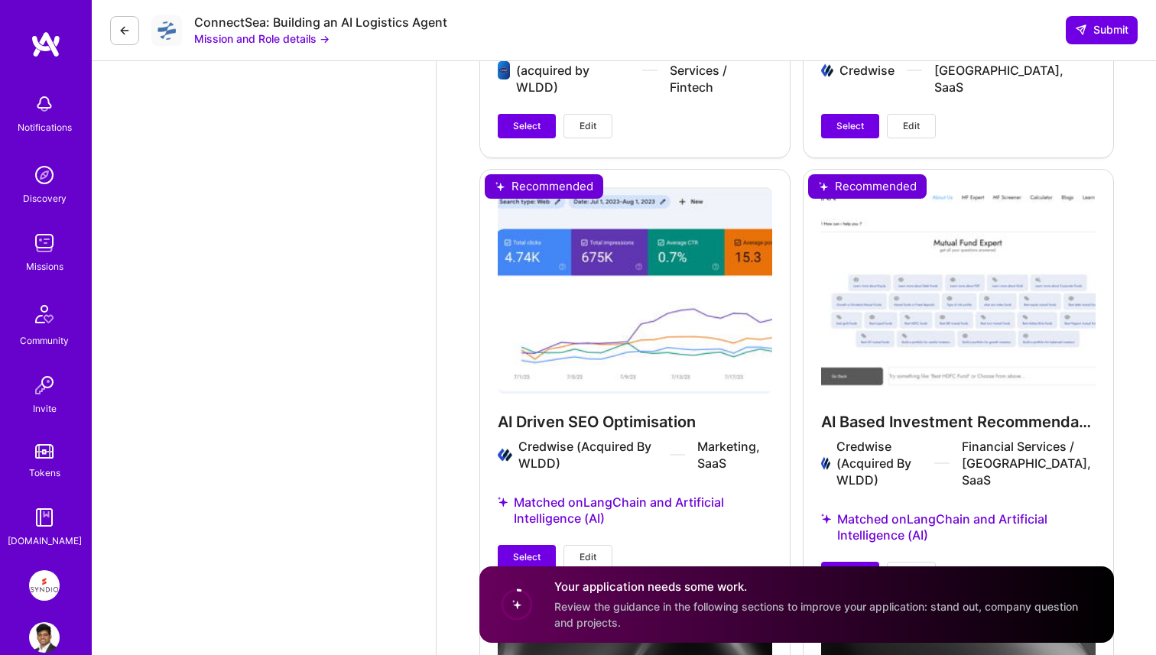
scroll to position [5512, 0]
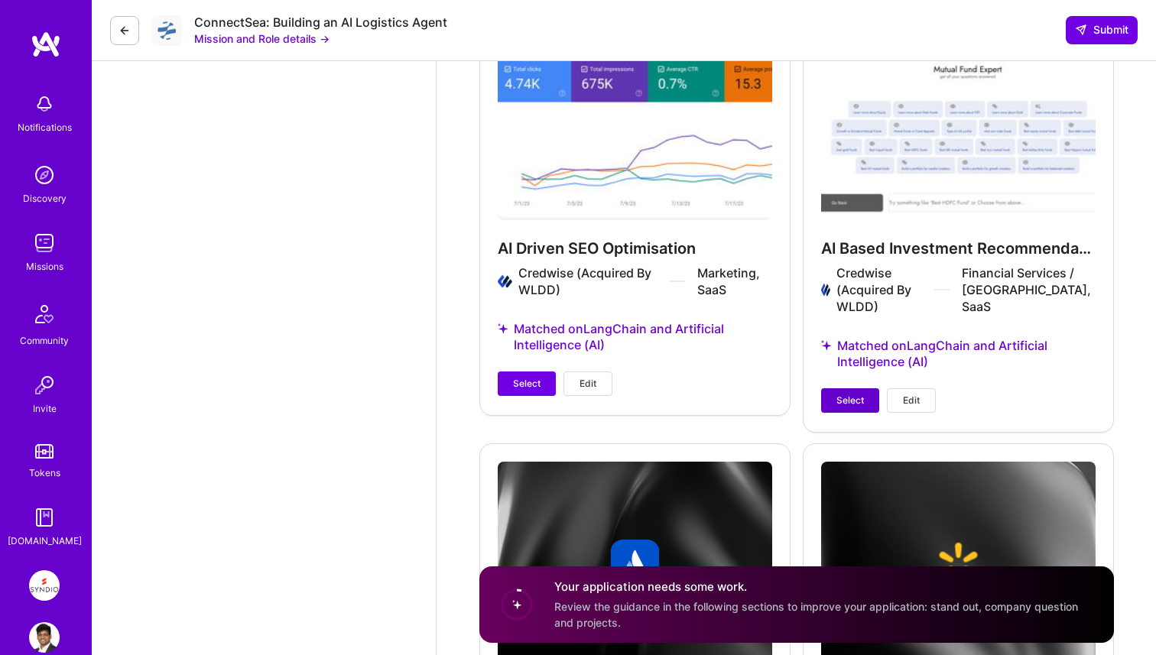
click at [838, 399] on span "Select" at bounding box center [851, 401] width 28 height 14
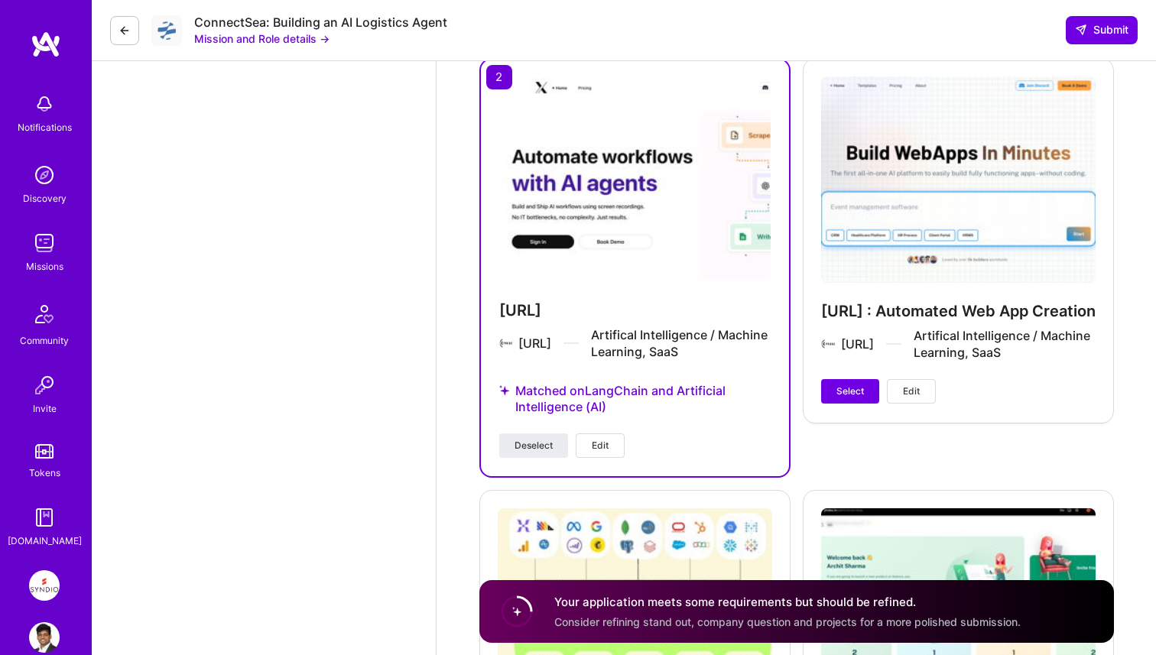
scroll to position [3918, 0]
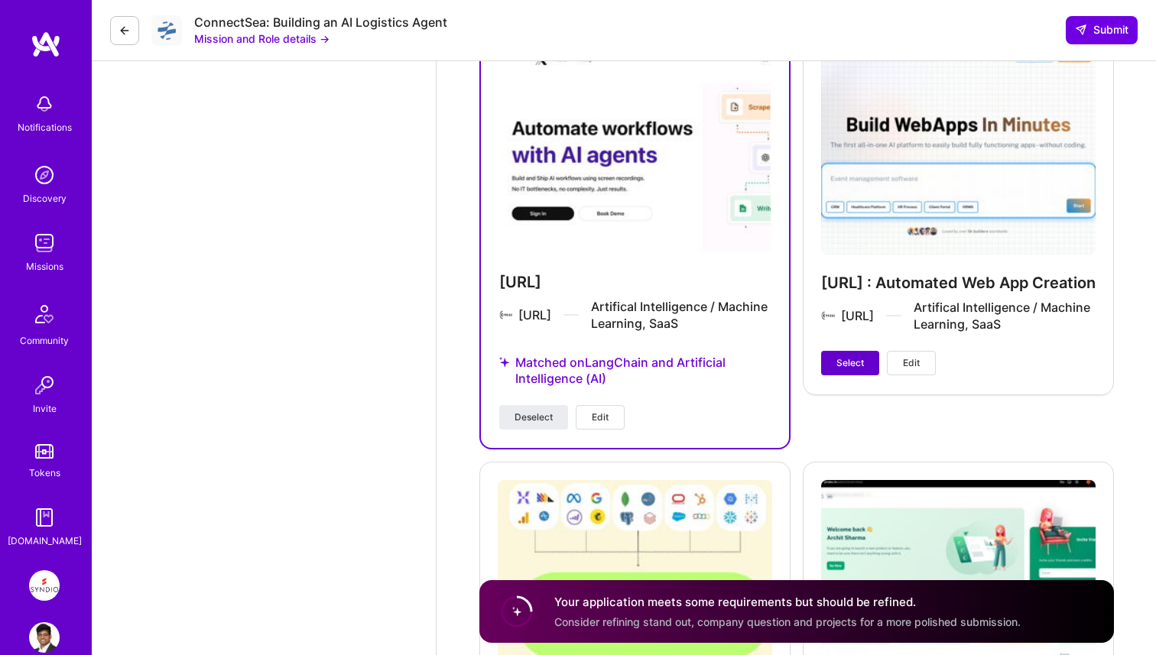
click at [849, 367] on span "Select" at bounding box center [851, 363] width 28 height 14
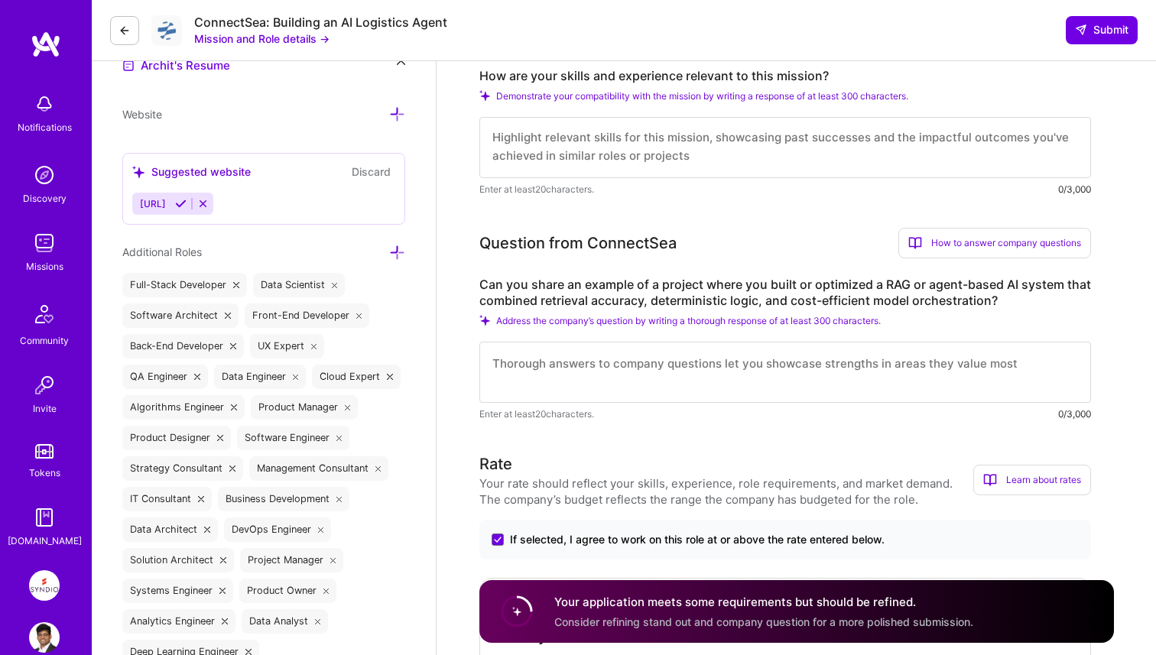
scroll to position [483, 0]
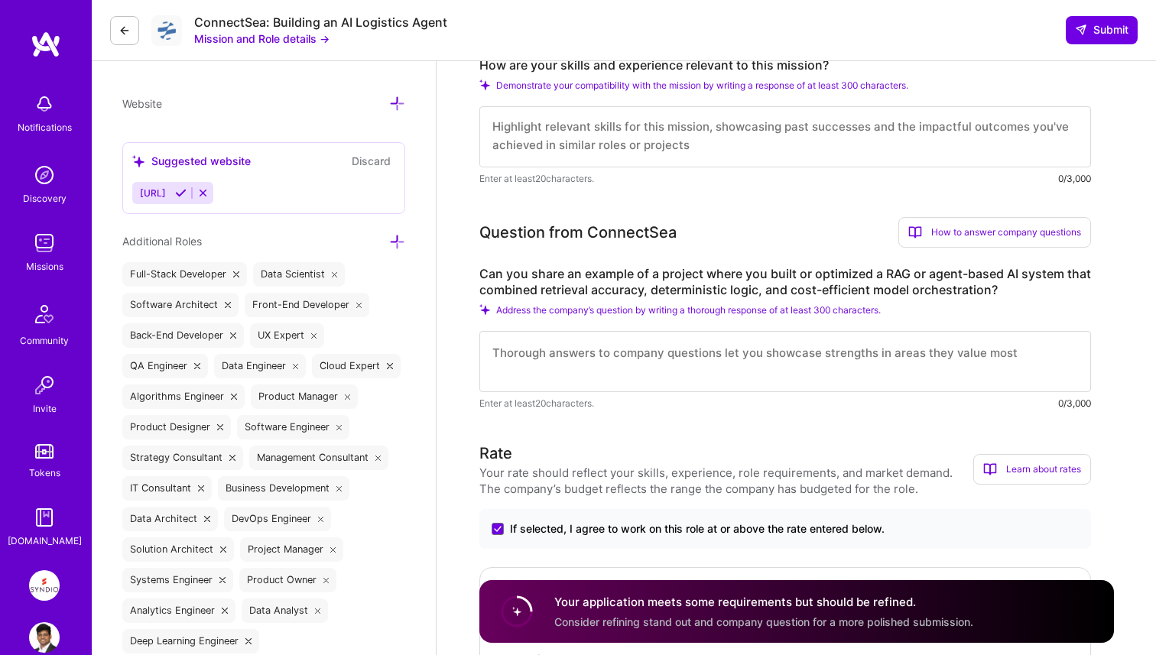
click at [686, 345] on textarea at bounding box center [785, 361] width 612 height 61
click at [690, 142] on textarea at bounding box center [785, 136] width 612 height 61
paste textarea "I’ve led and deployed multiple AI systems that align closely with this mission—…"
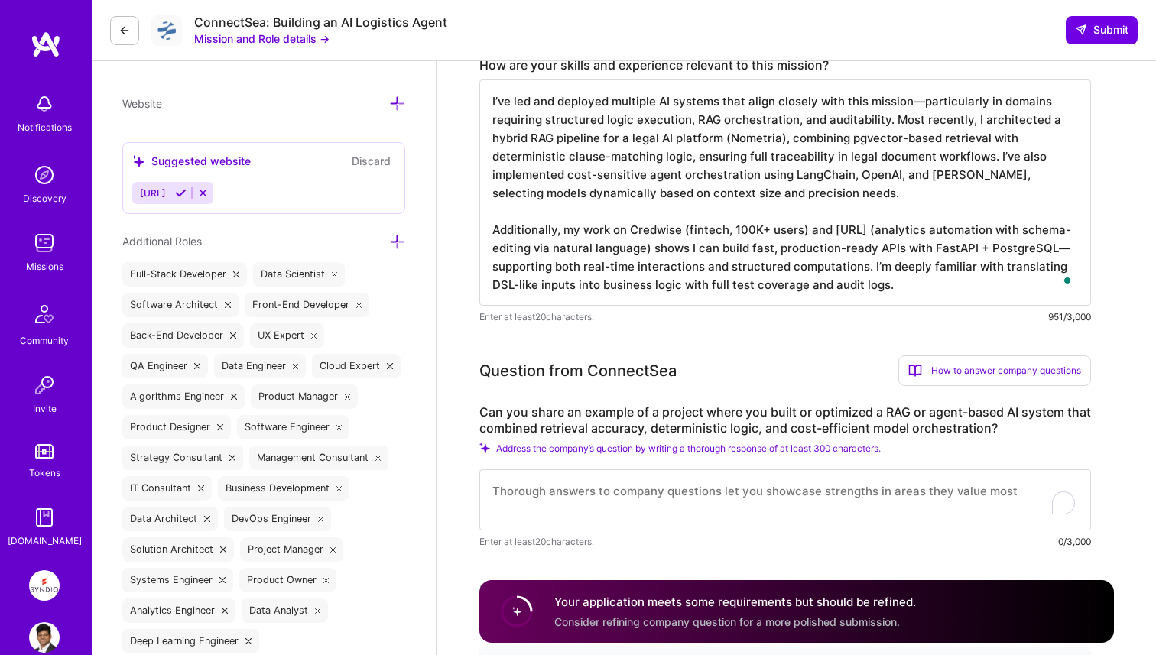
type textarea "I’ve led and deployed multiple AI systems that align closely with this mission—…"
click at [530, 493] on textarea "To enrich screen reader interactions, please activate Accessibility in Grammarl…" at bounding box center [785, 500] width 612 height 61
paste textarea "Yes. At Probz.ai, we built a system where users could describe changes to SQL s…"
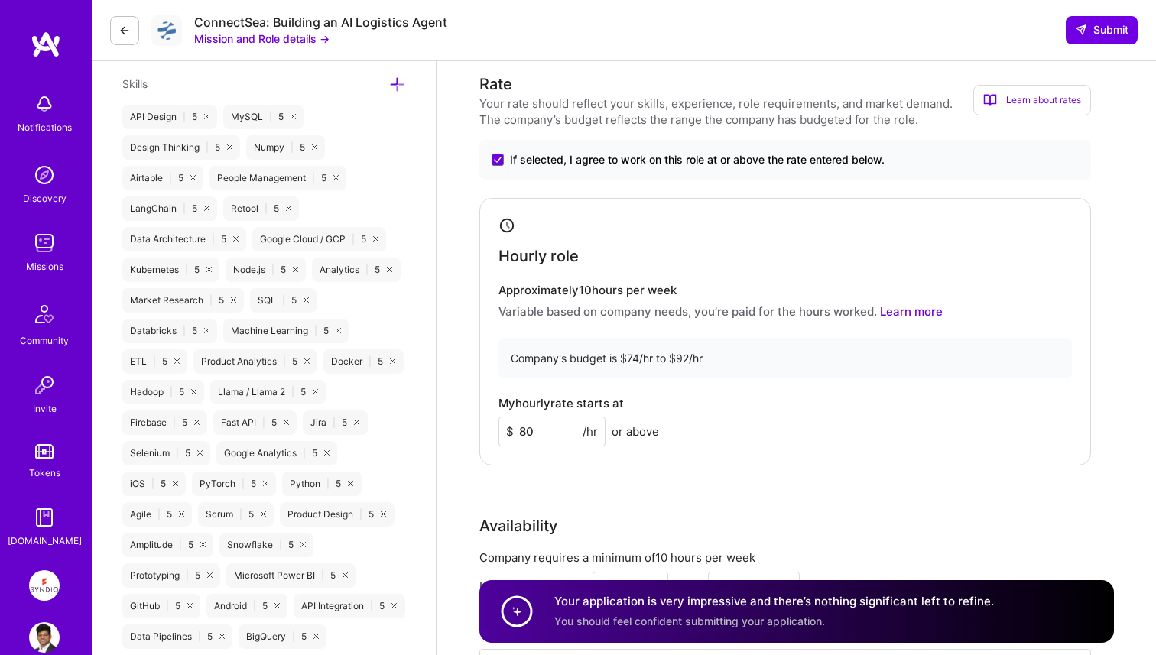
scroll to position [1227, 0]
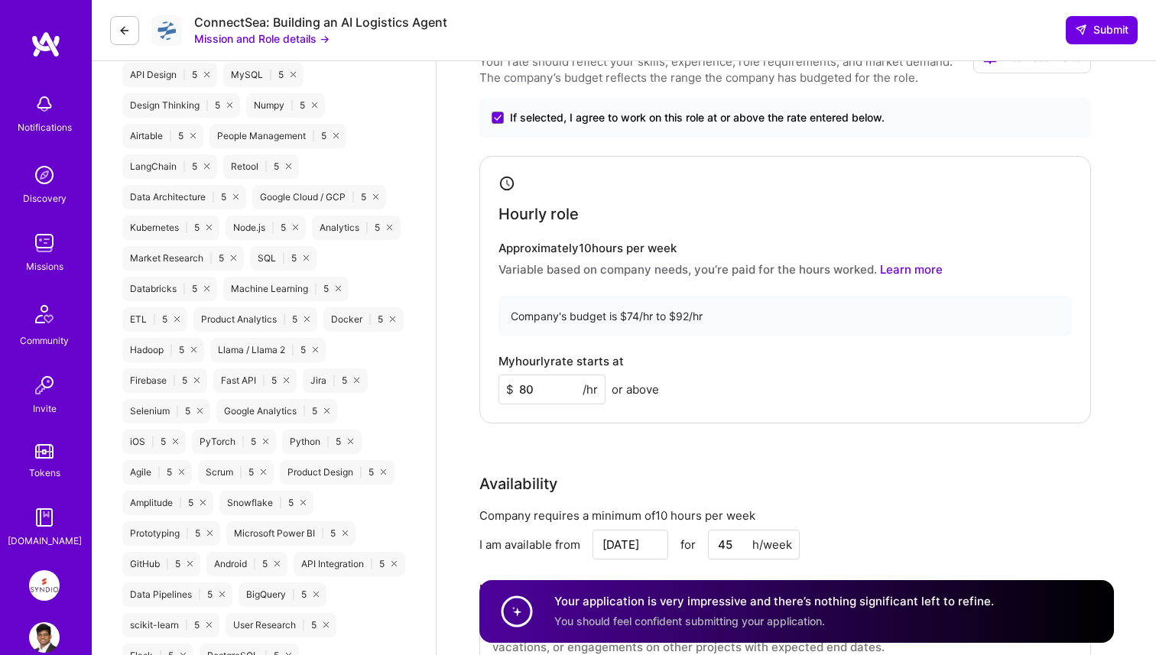
type textarea "Yes. At Probz.ai, we built a system where users could describe changes to SQL s…"
click at [908, 356] on div "My hourly rate starts at $ 80 /hr or above" at bounding box center [785, 380] width 573 height 50
click at [1090, 37] on button "Submit" at bounding box center [1102, 30] width 72 height 28
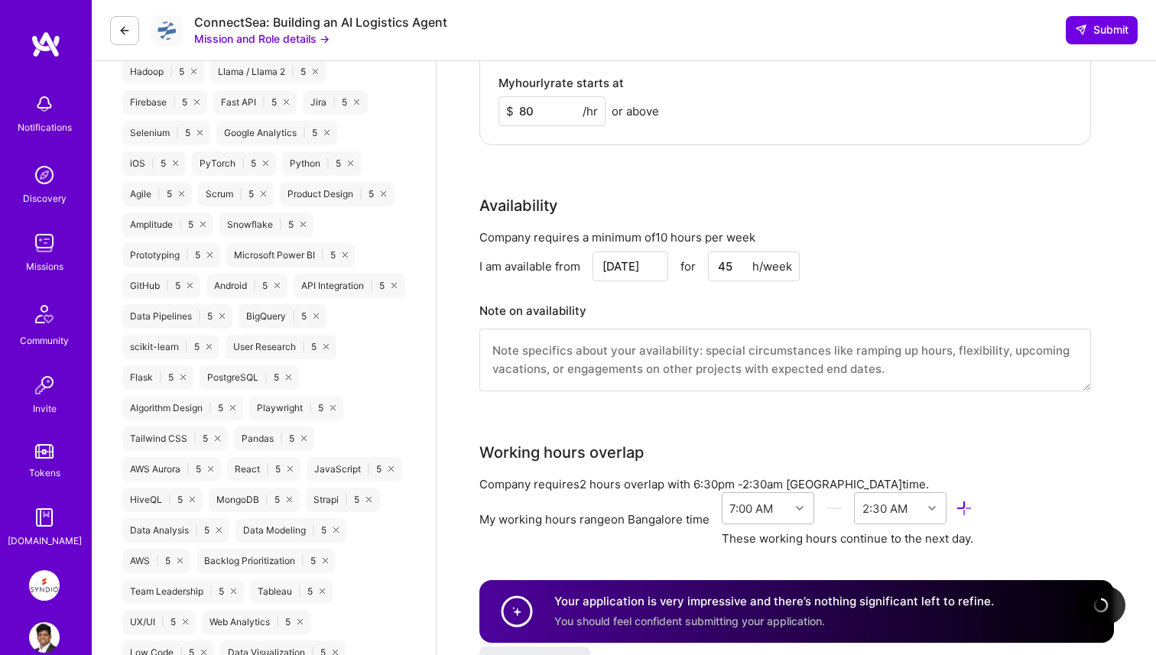
scroll to position [1559, 0]
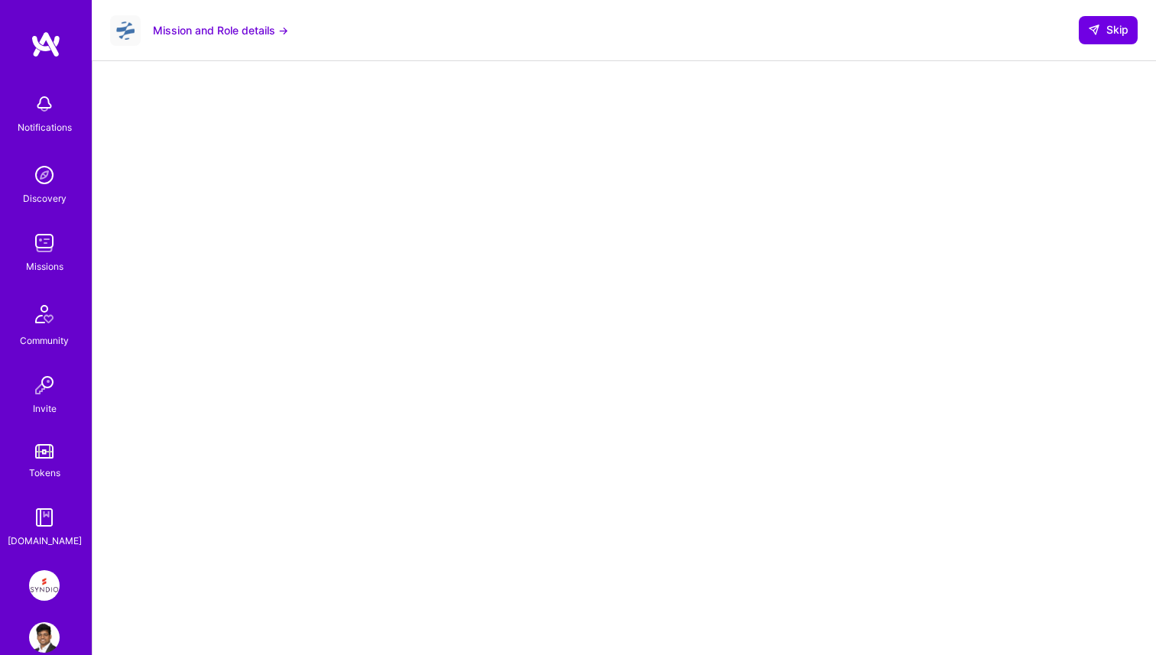
click at [49, 581] on img at bounding box center [44, 585] width 31 height 31
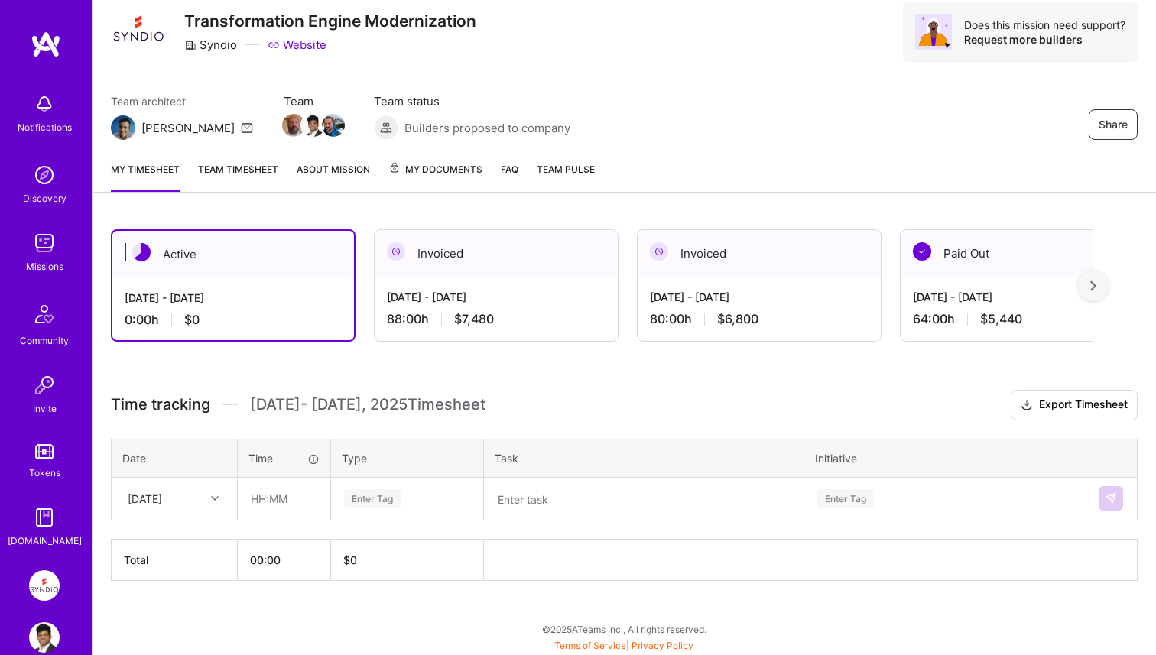
scroll to position [53, 0]
click at [543, 376] on div "Active [DATE] - [DATE] 0:00 h $0 Invoiced [DATE] - [DATE] 88:00 h $7,480 Invoic…" at bounding box center [625, 433] width 1064 height 446
click at [218, 502] on icon at bounding box center [215, 500] width 8 height 8
click at [536, 390] on h3 "Time tracking [DATE] - [DATE] Timesheet Export Timesheet" at bounding box center [624, 404] width 1027 height 31
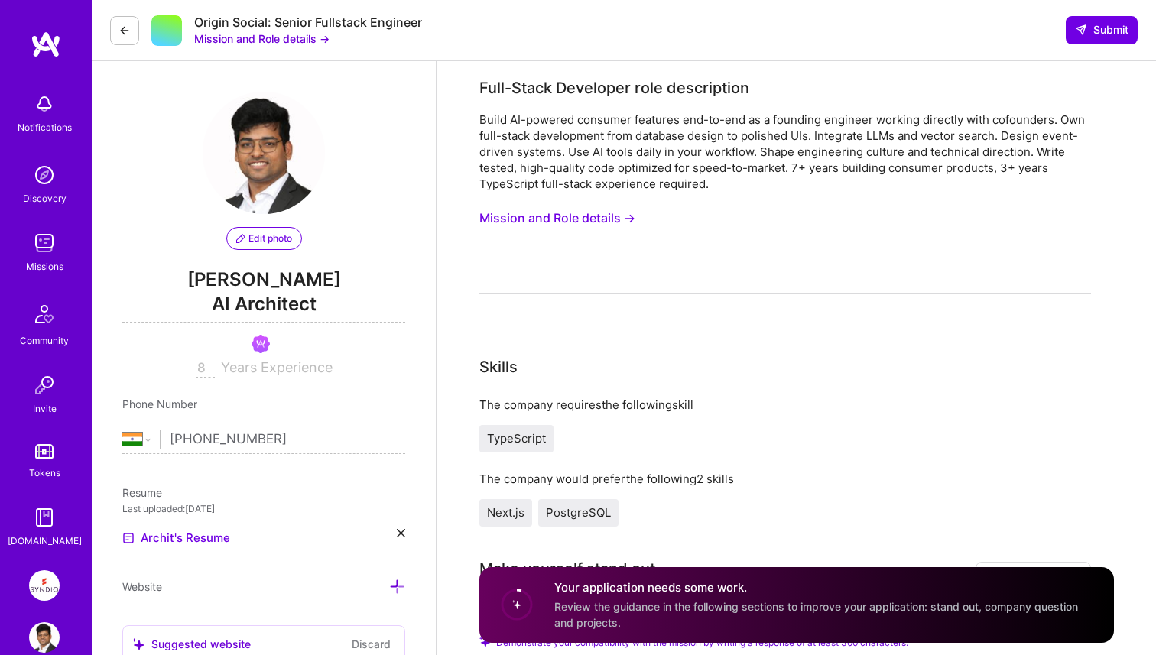
select select "IN"
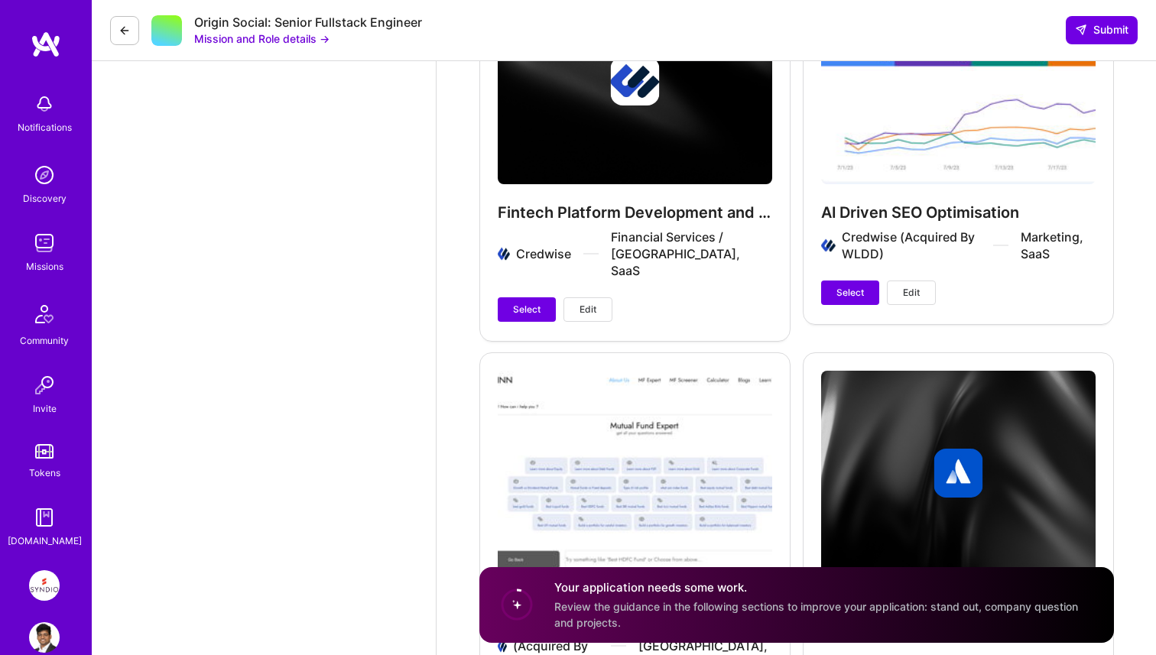
scroll to position [5132, 0]
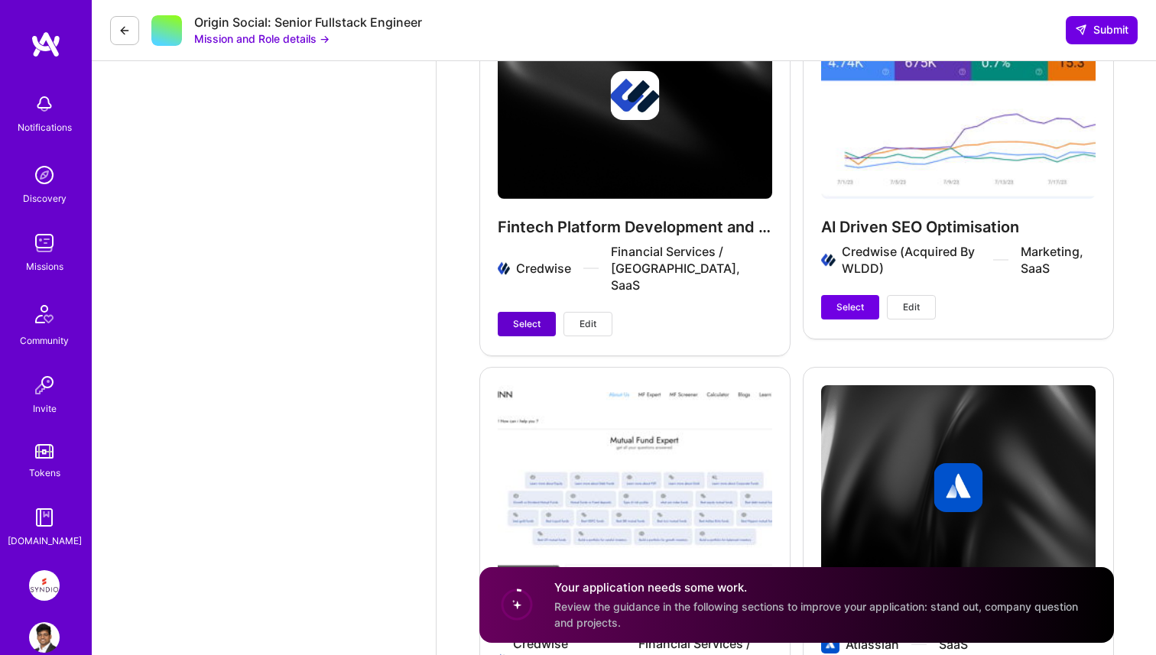
click at [535, 317] on span "Select" at bounding box center [527, 324] width 28 height 14
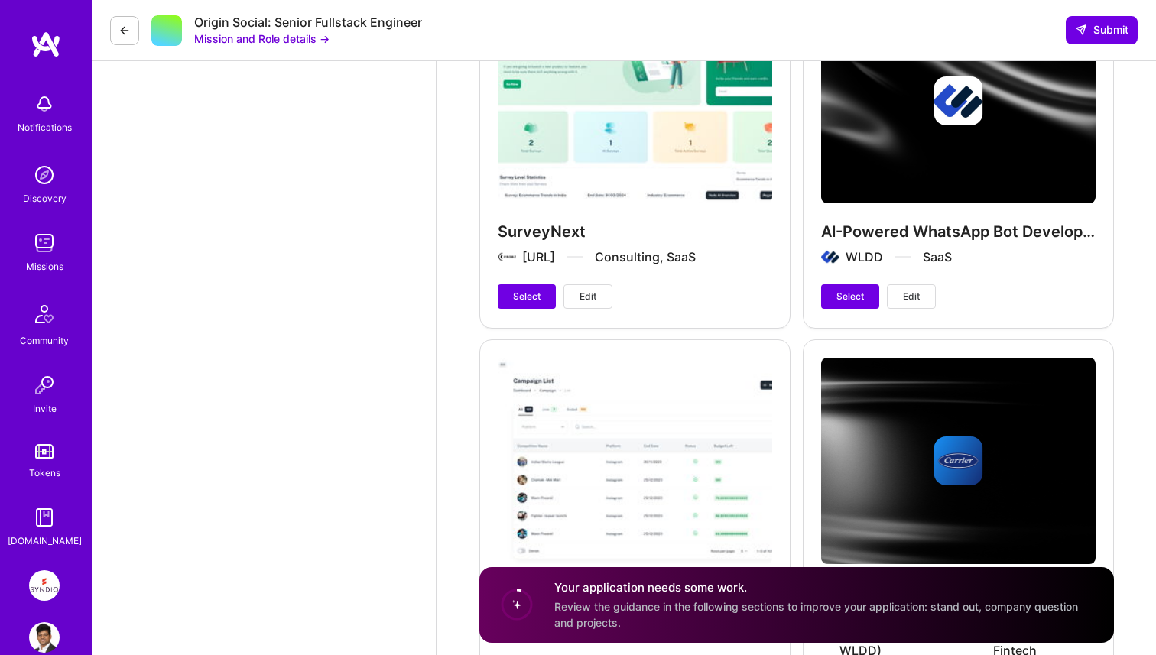
scroll to position [4205, 0]
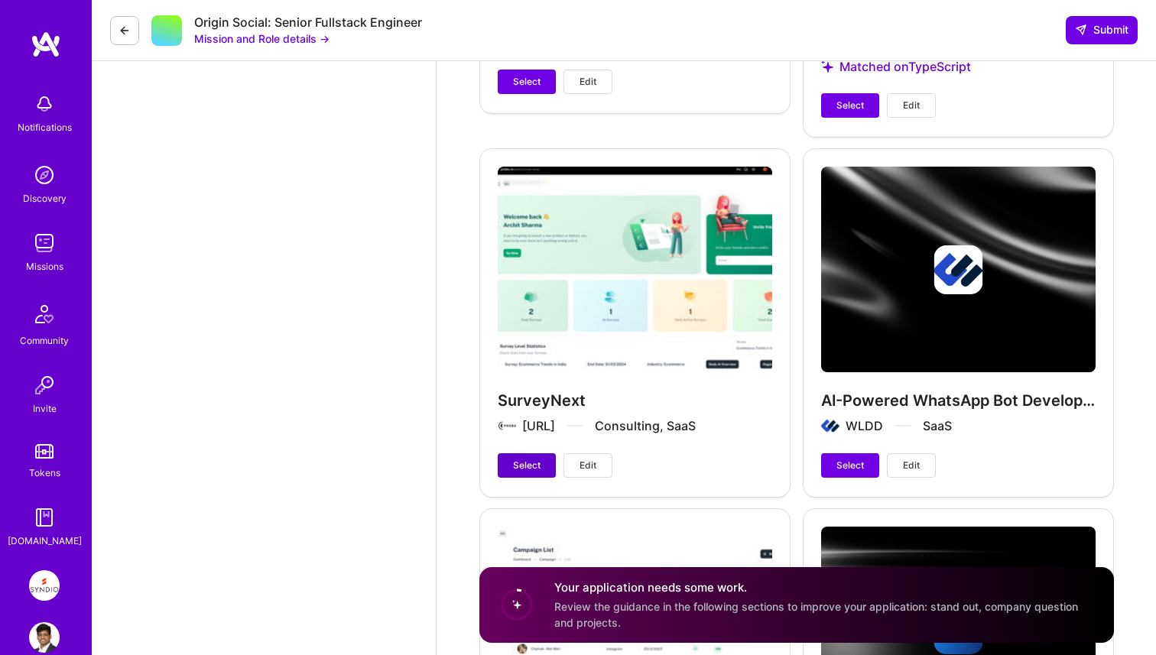
click at [528, 473] on button "Select" at bounding box center [527, 465] width 58 height 24
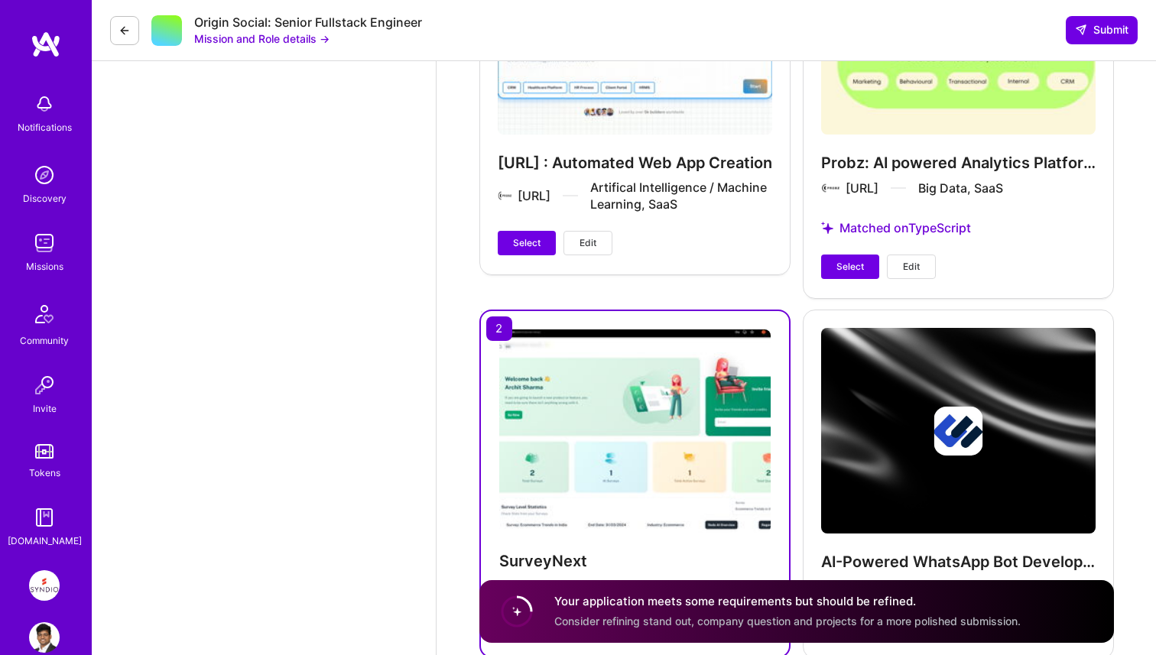
scroll to position [4035, 0]
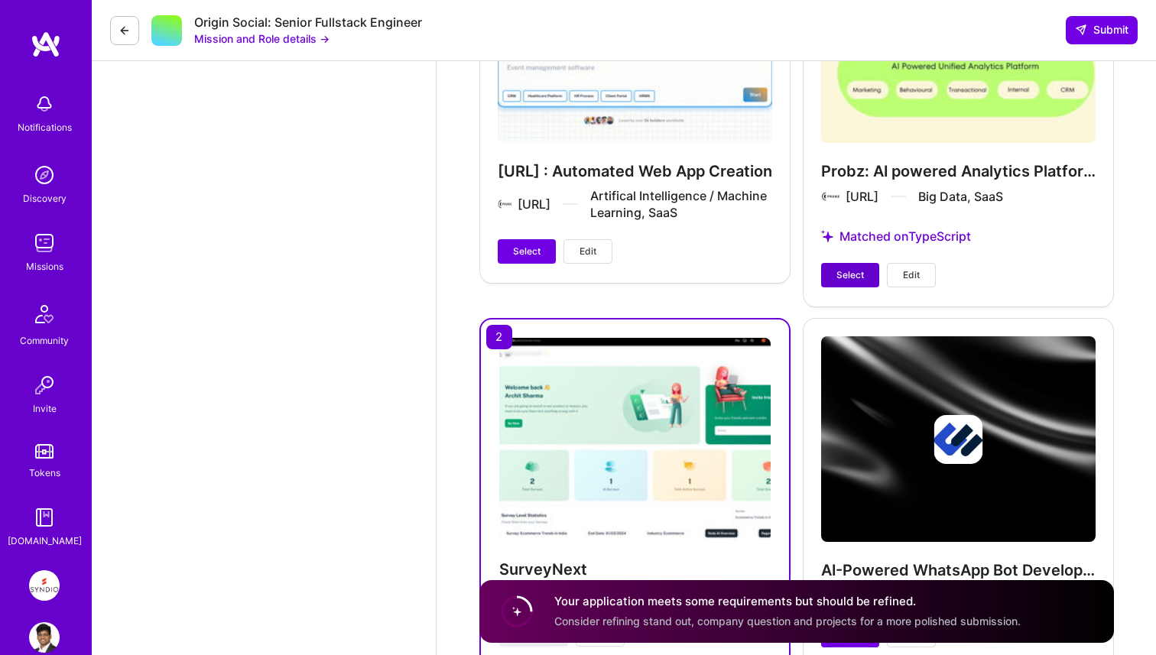
click at [850, 270] on span "Select" at bounding box center [851, 275] width 28 height 14
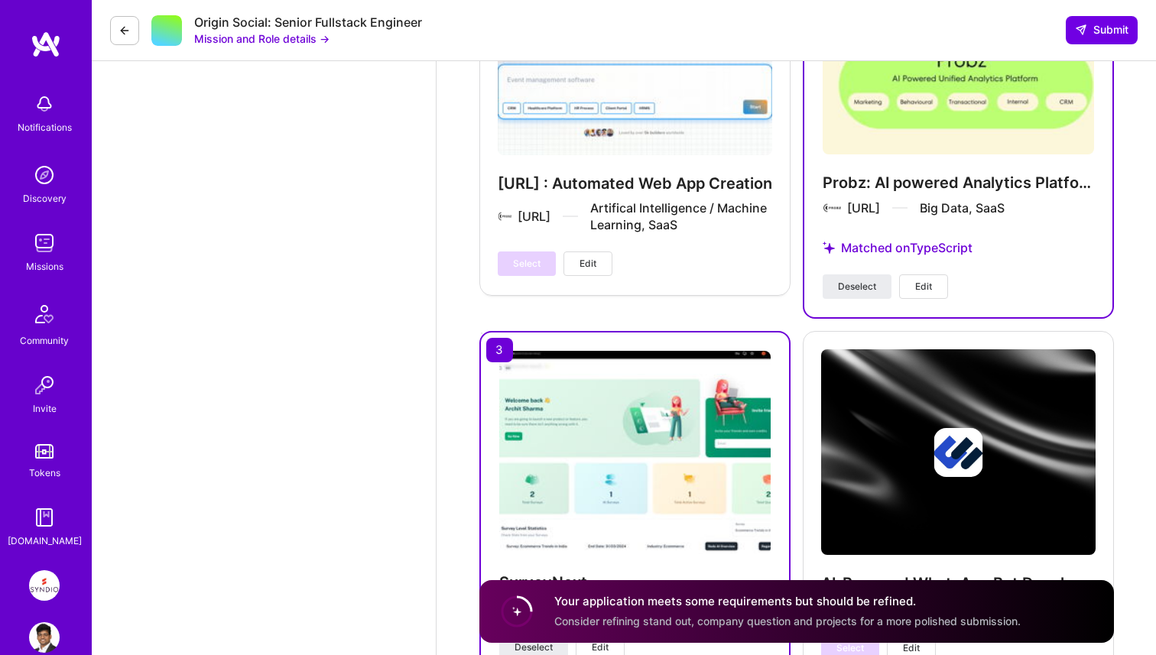
scroll to position [4028, 0]
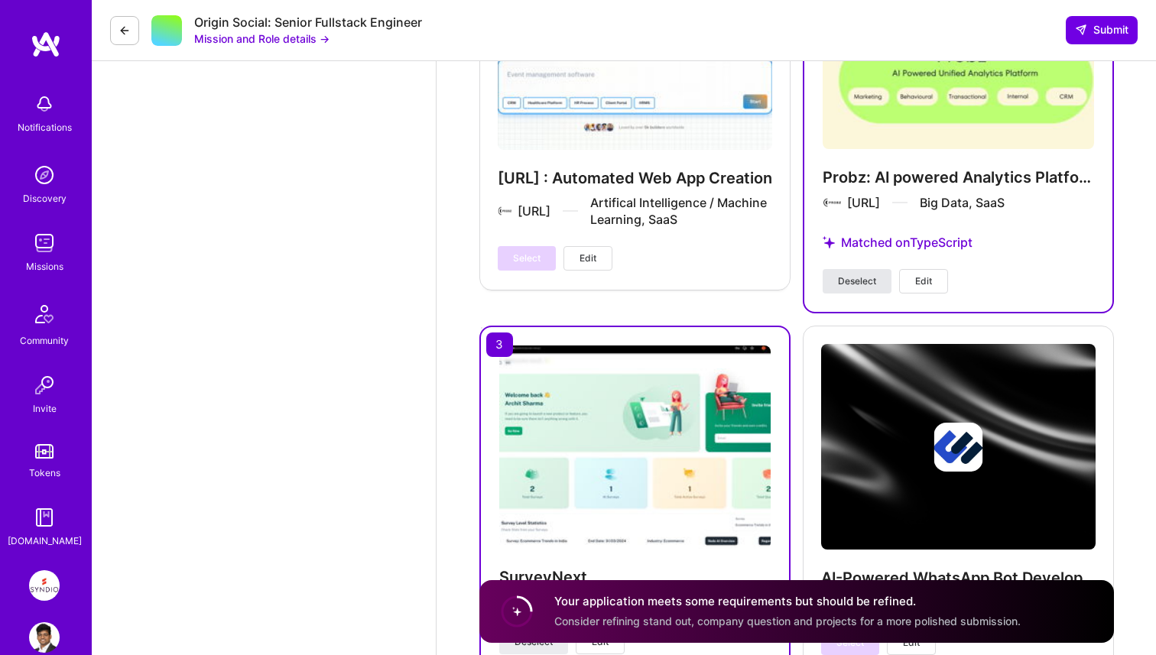
click at [880, 282] on button "Deselect" at bounding box center [857, 281] width 69 height 24
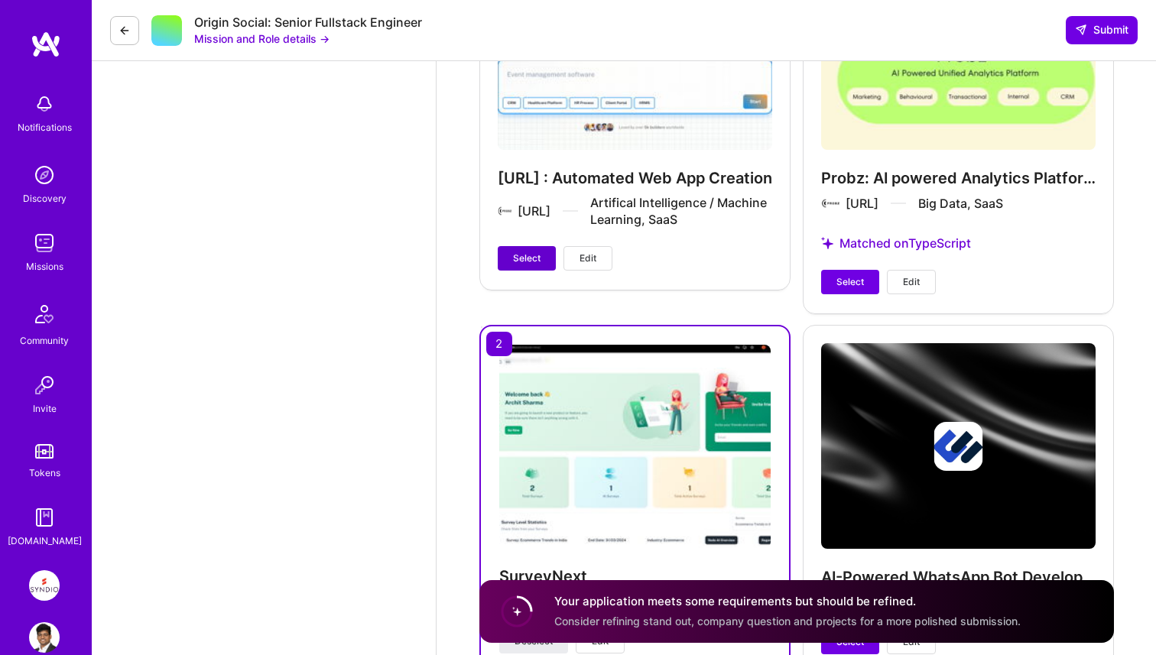
click at [551, 256] on button "Select" at bounding box center [527, 258] width 58 height 24
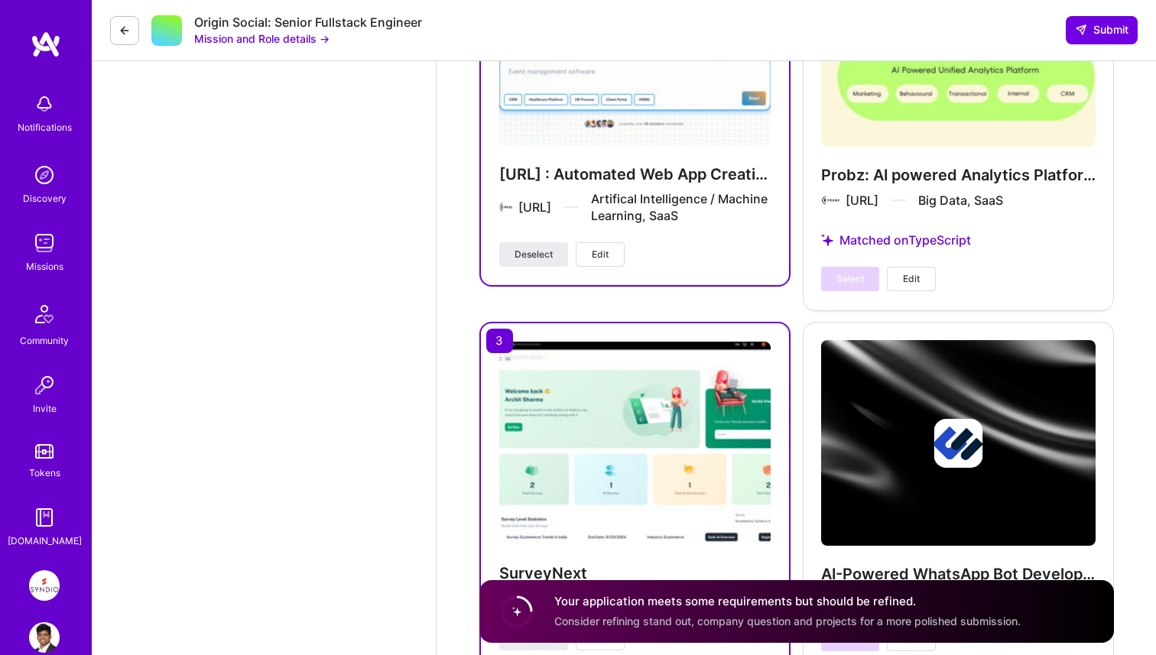
scroll to position [4089, 0]
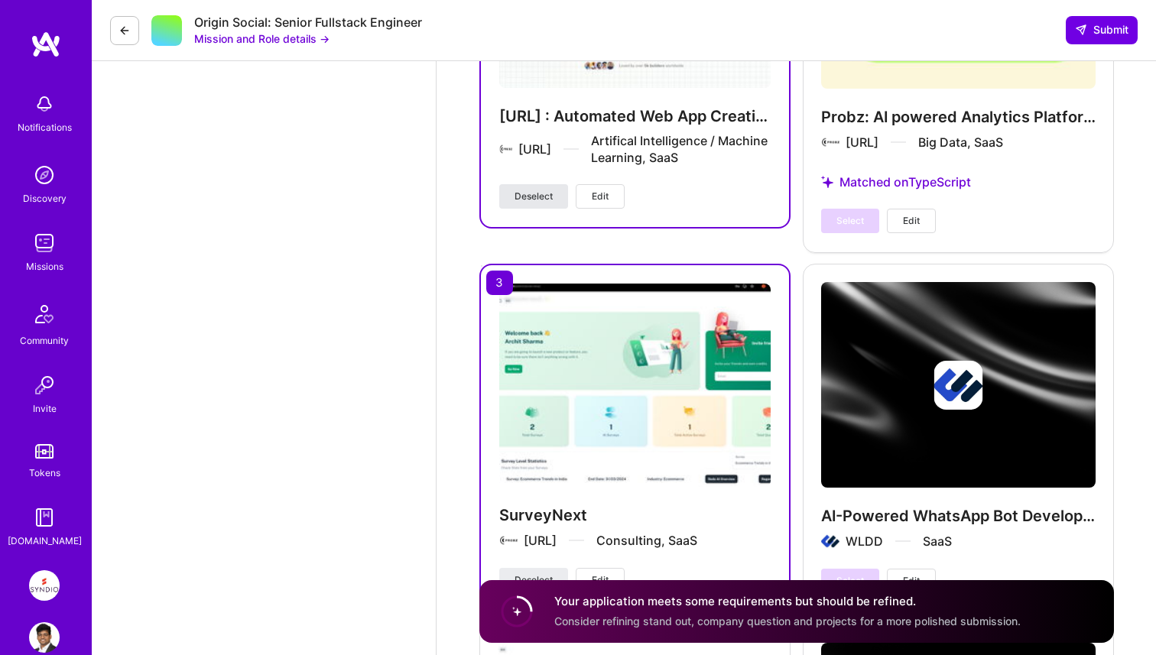
click at [515, 186] on button "Deselect" at bounding box center [533, 196] width 69 height 24
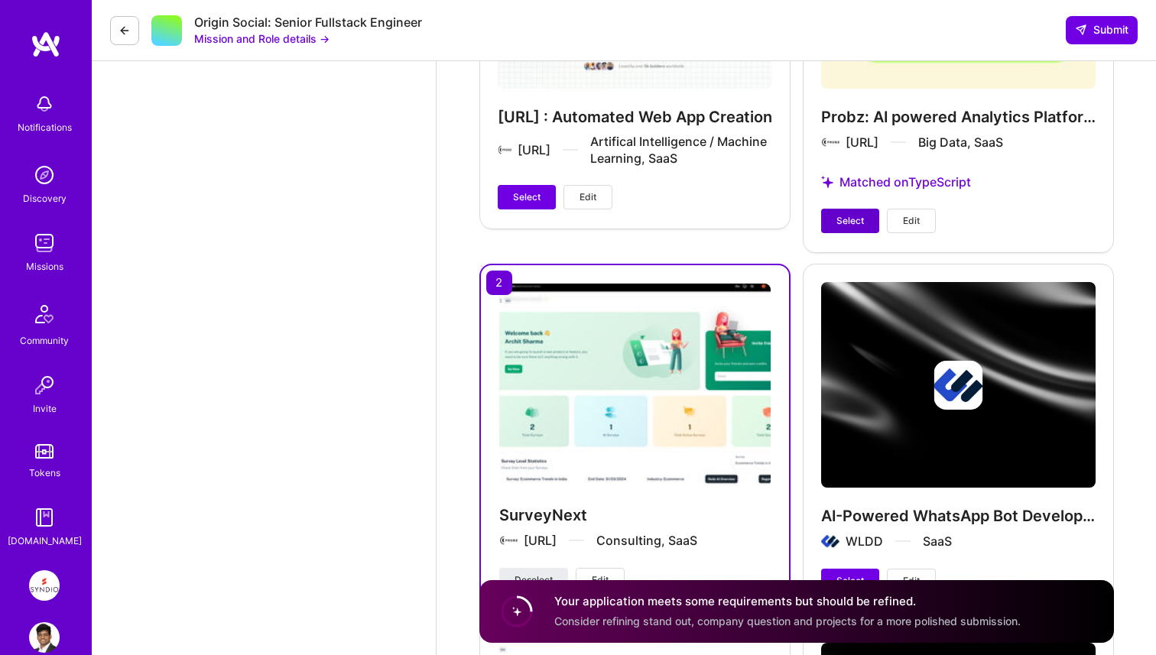
click at [853, 220] on span "Select" at bounding box center [851, 221] width 28 height 14
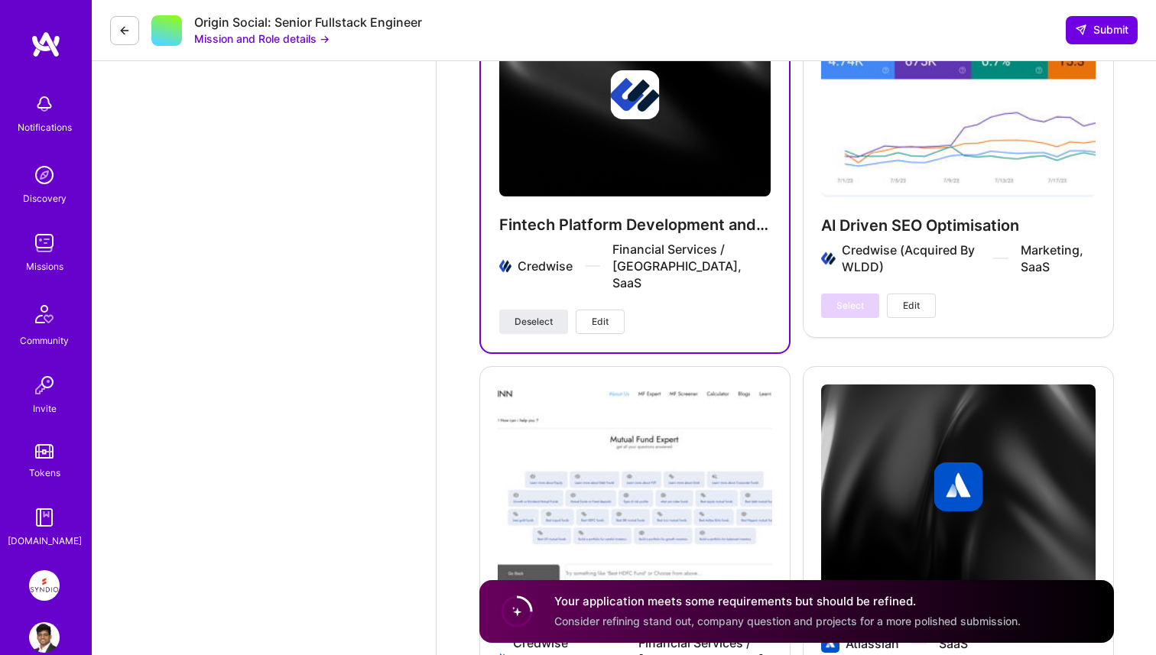
scroll to position [5090, 0]
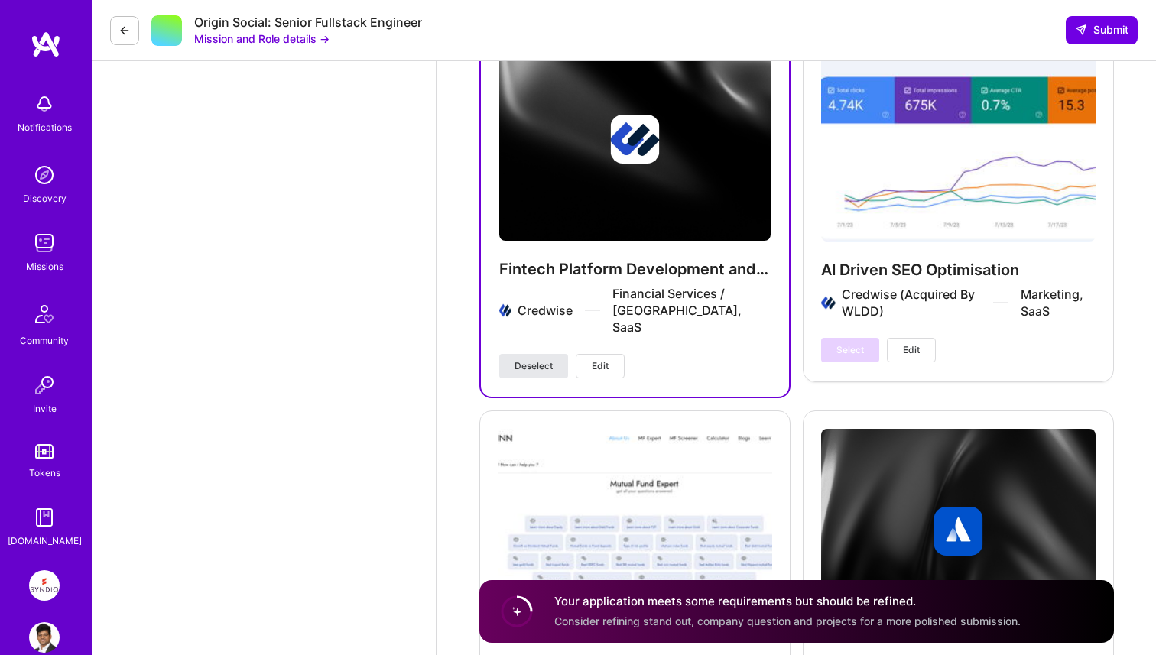
click at [553, 354] on button "Deselect" at bounding box center [533, 366] width 69 height 24
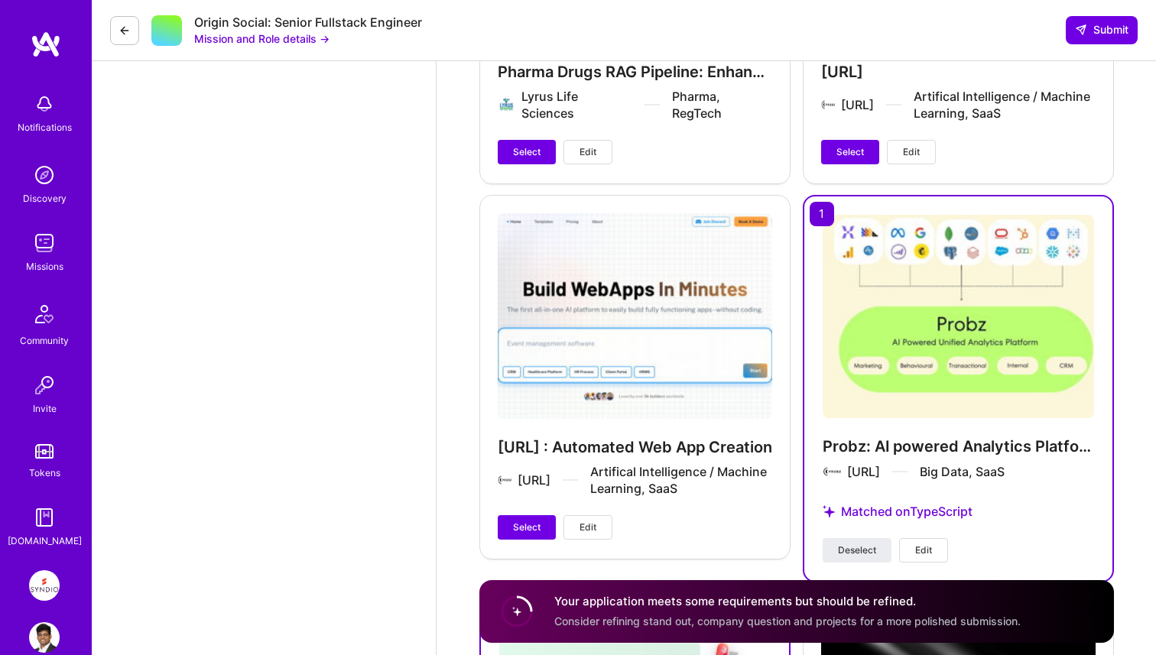
scroll to position [3758, 0]
click at [538, 528] on span "Select" at bounding box center [527, 529] width 28 height 14
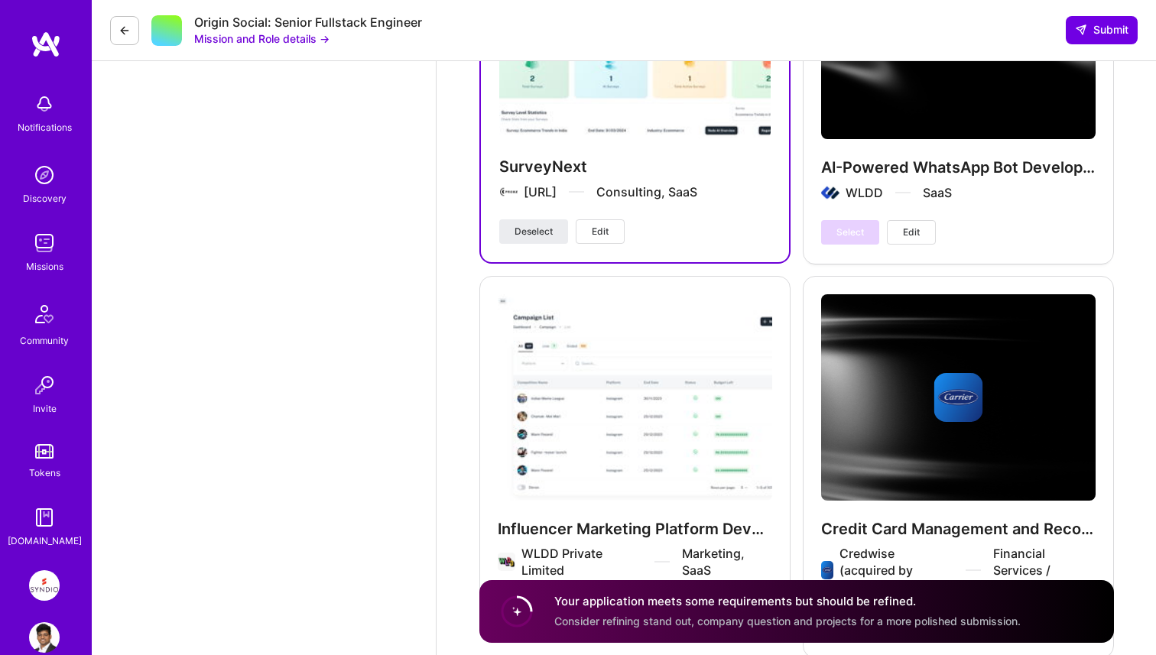
scroll to position [4495, 0]
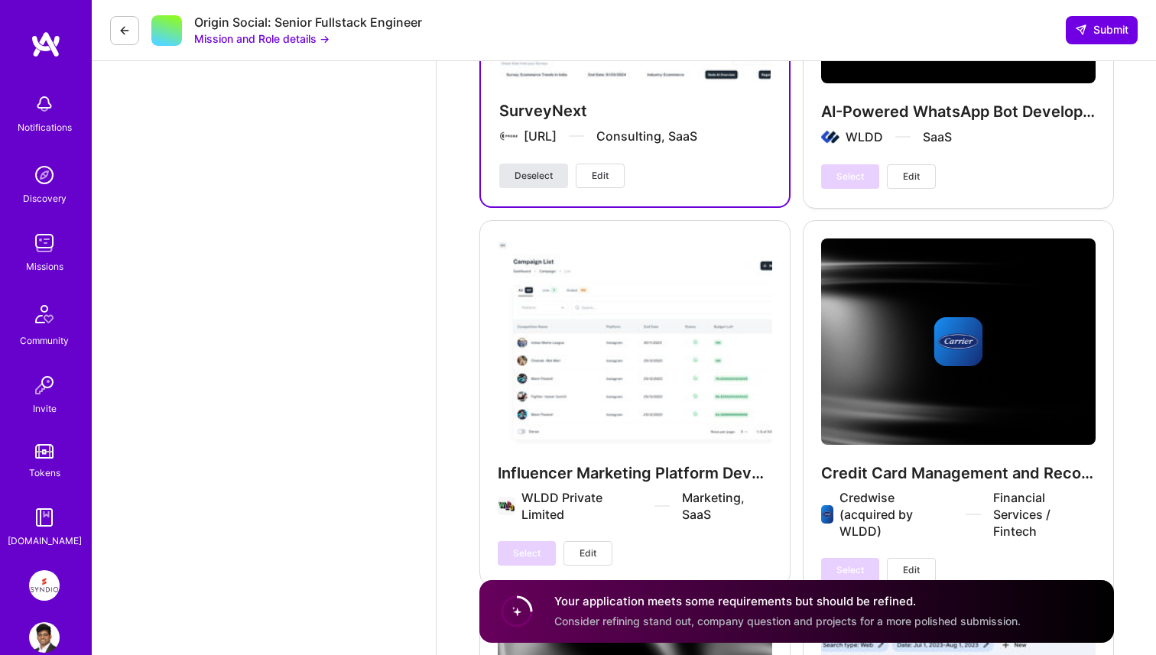
click at [542, 183] on button "Deselect" at bounding box center [533, 176] width 69 height 24
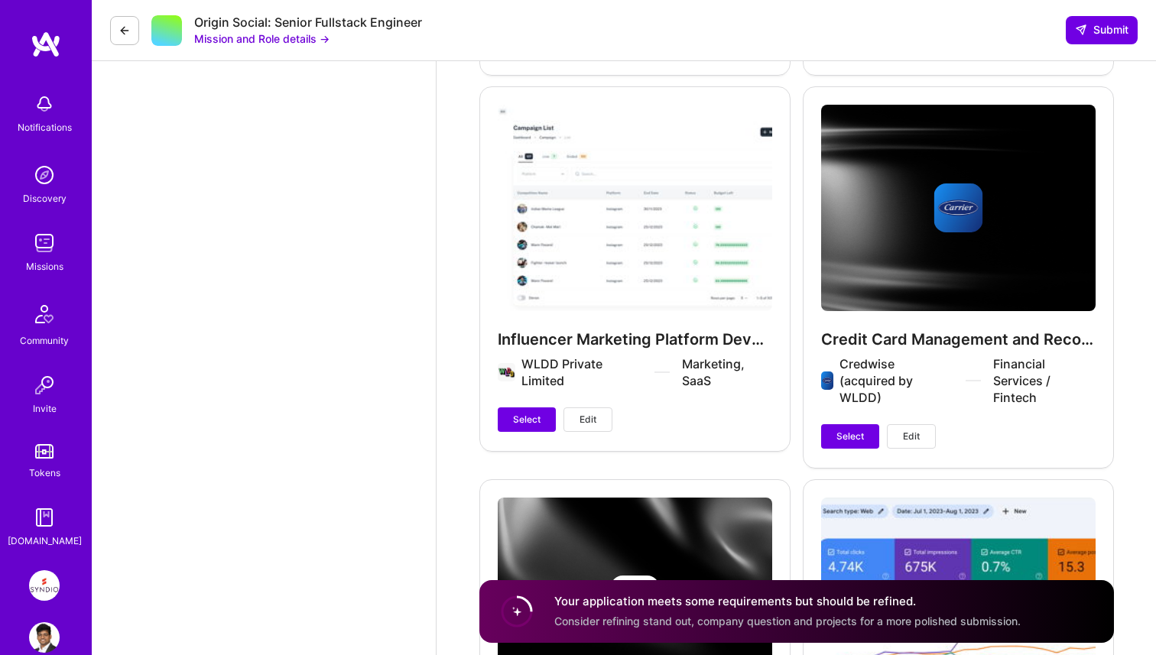
scroll to position [4633, 0]
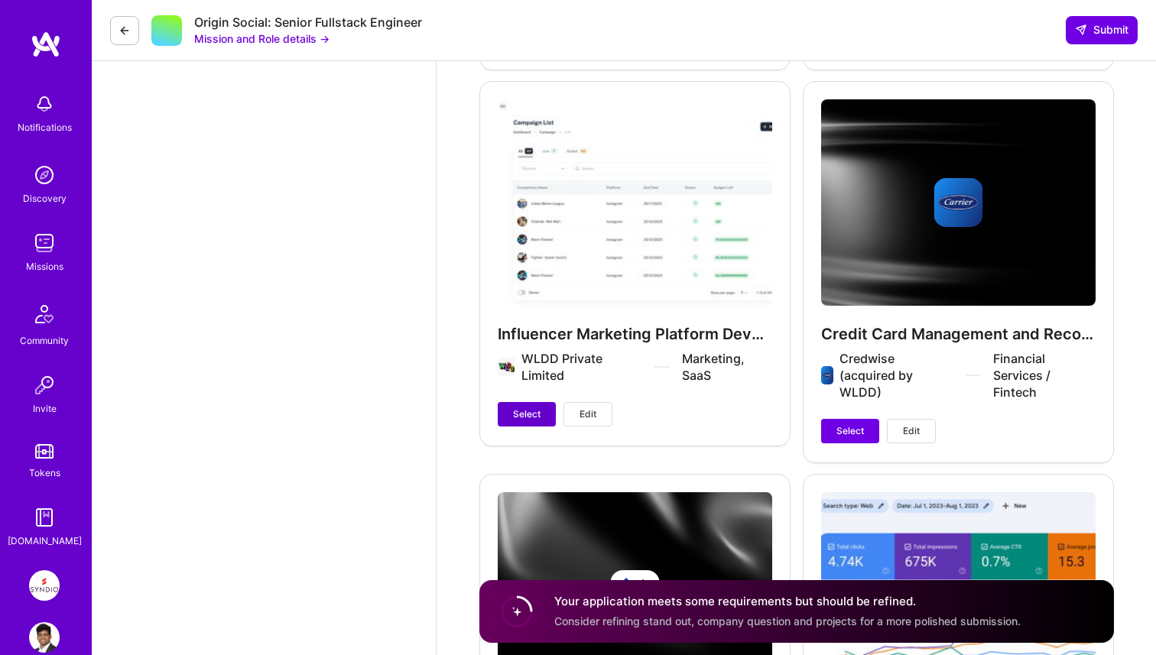
click at [536, 420] on span "Select" at bounding box center [527, 415] width 28 height 14
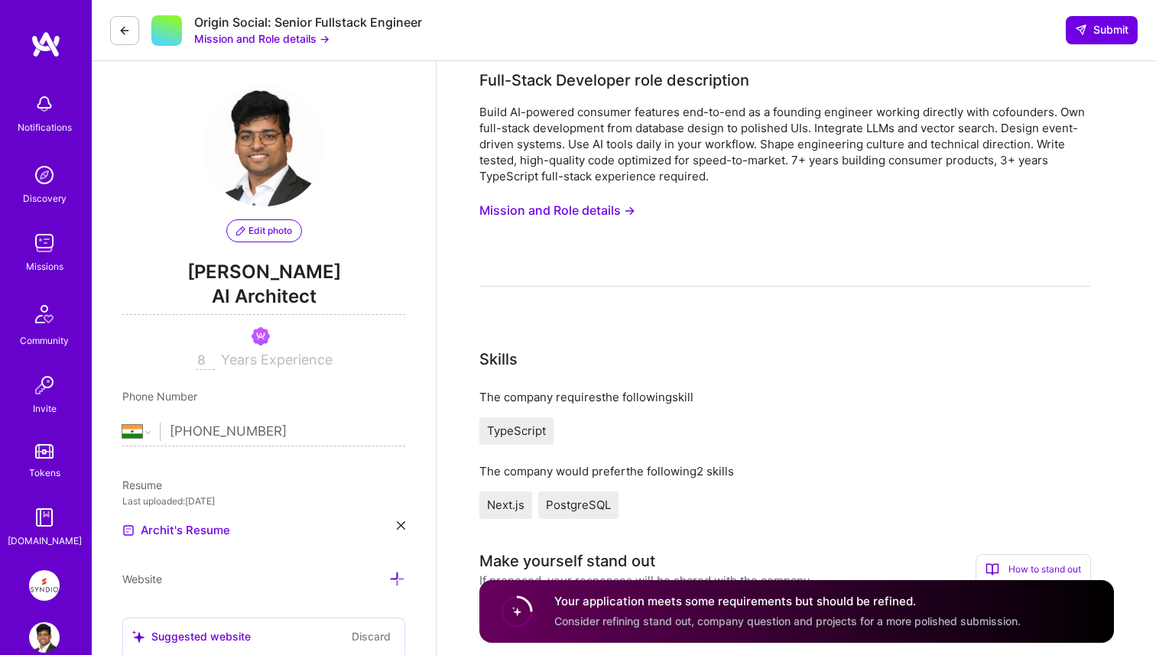
scroll to position [82, 0]
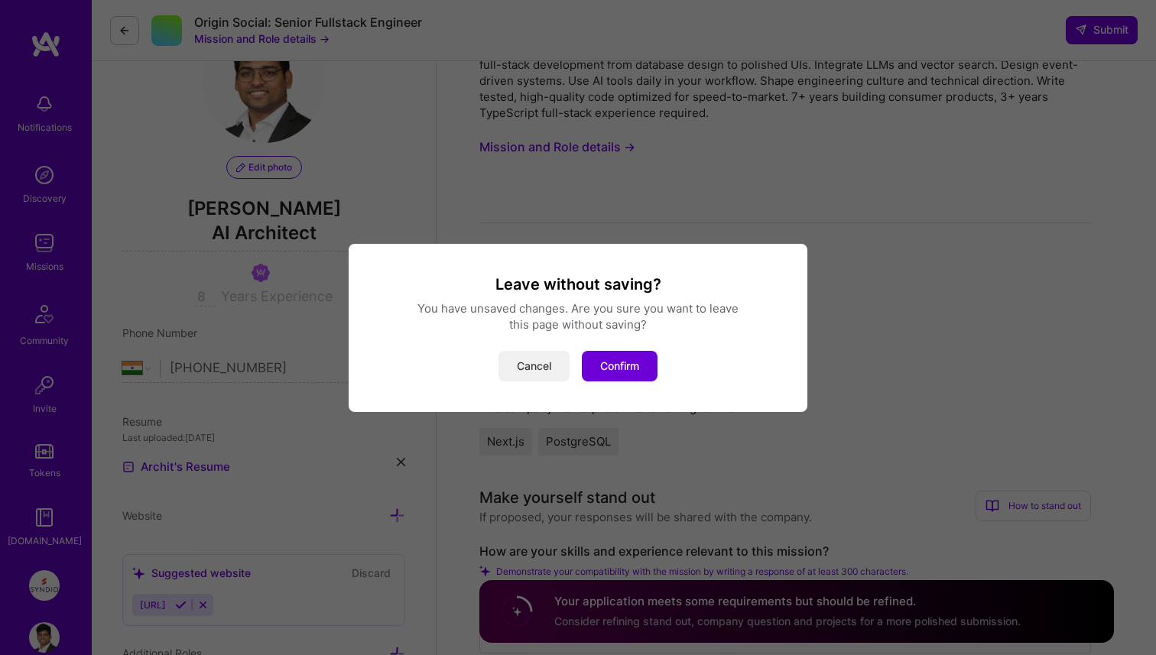
click at [568, 370] on button "Cancel" at bounding box center [534, 366] width 71 height 31
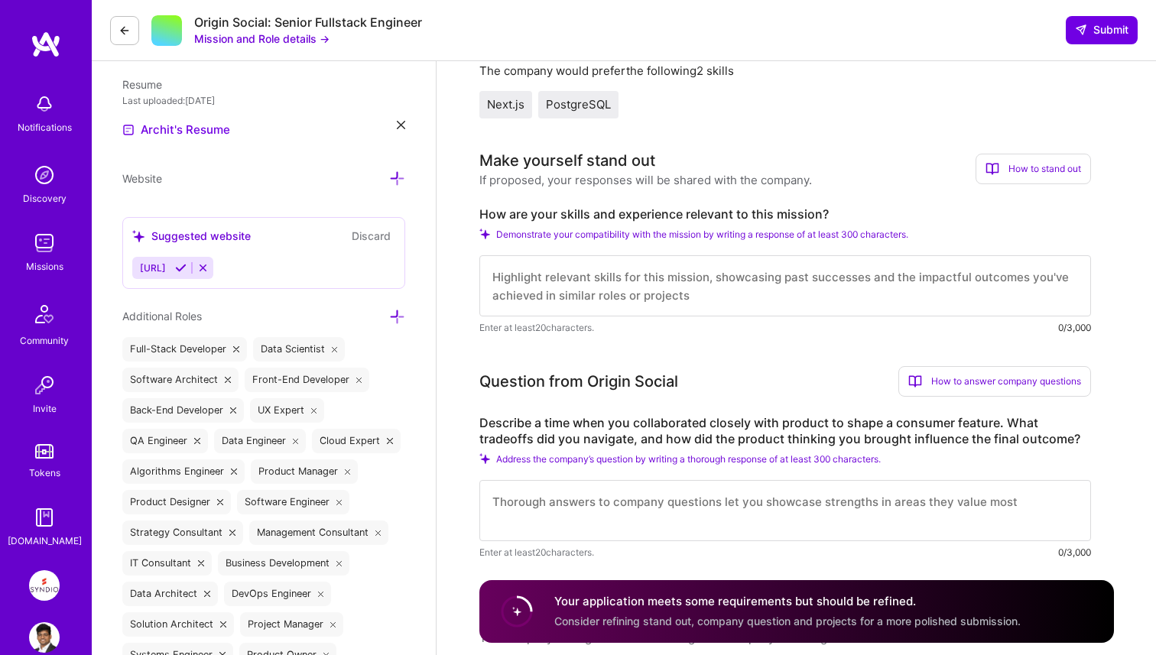
scroll to position [410, 0]
click at [556, 275] on textarea at bounding box center [785, 284] width 612 height 61
paste textarea "I’ve built several full-stack, AI-powered SaaS products using TypeScript, Next.…"
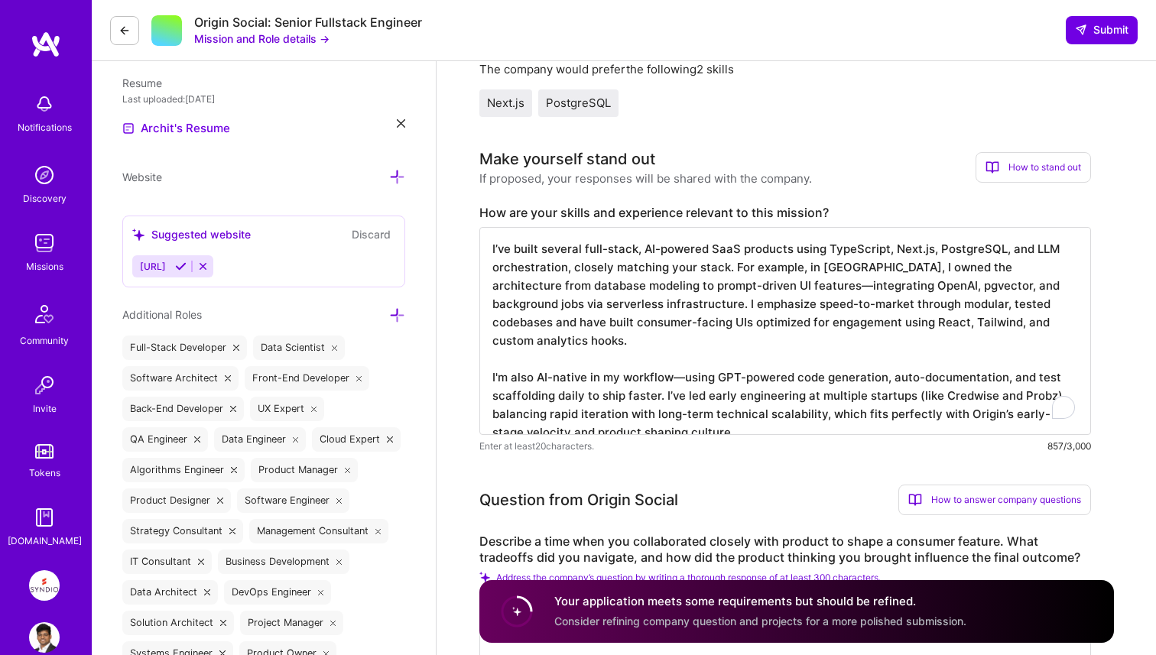
type textarea "I’ve built several full-stack, AI-powered SaaS products using TypeScript, Next.…"
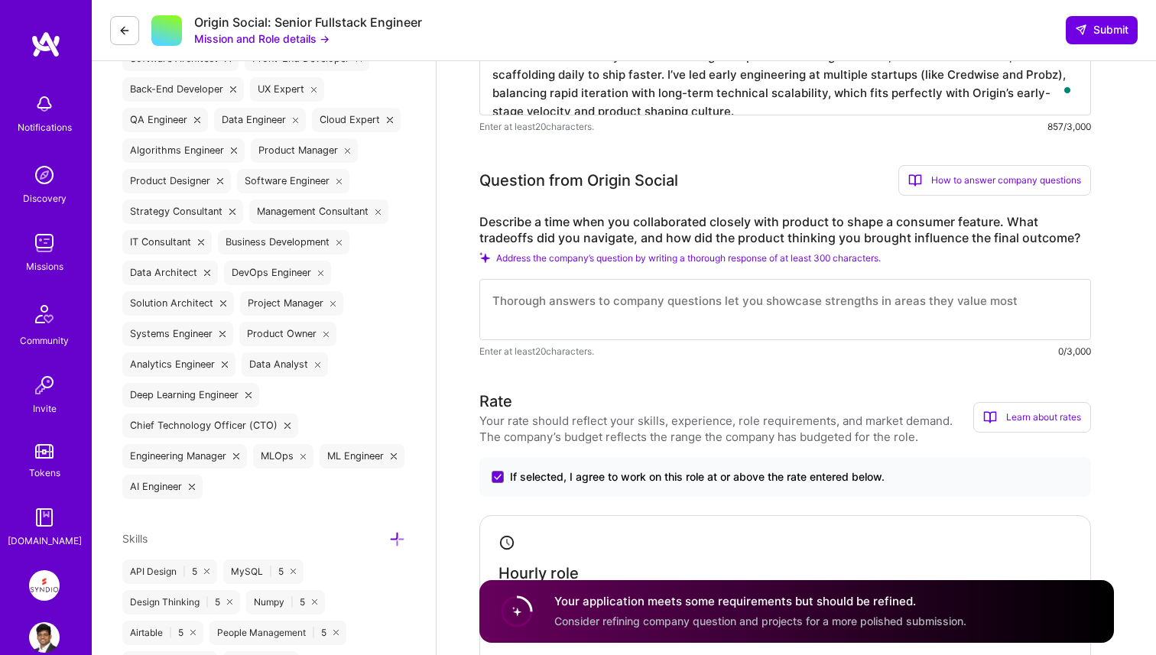
scroll to position [739, 0]
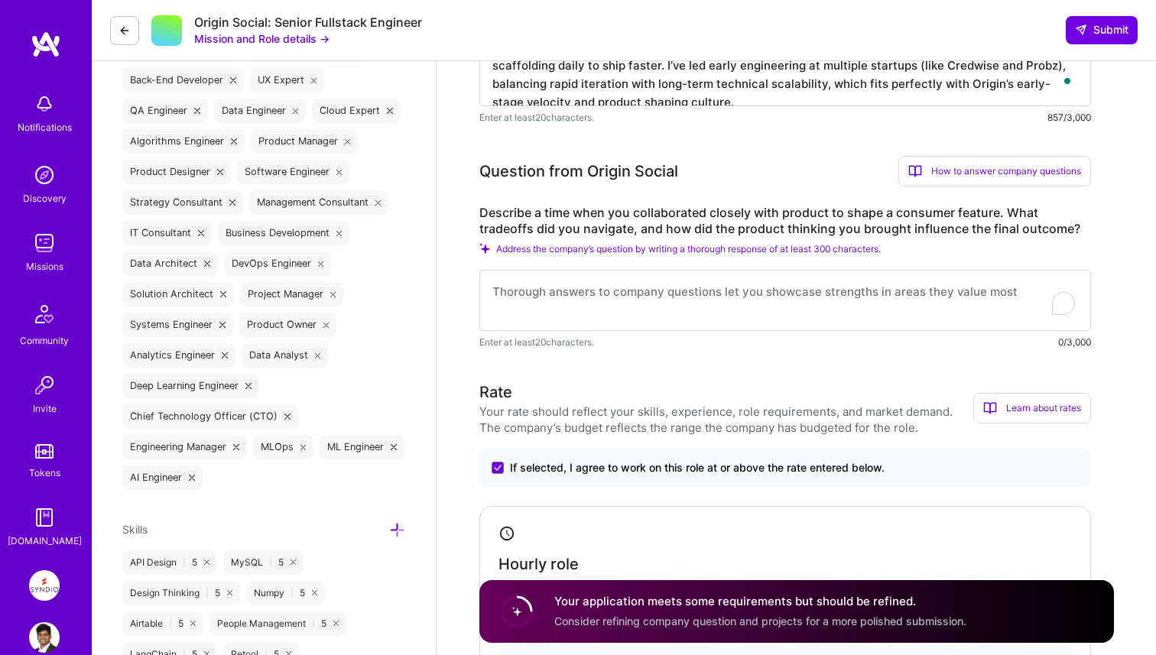
click at [574, 327] on textarea "To enrich screen reader interactions, please activate Accessibility in Grammarl…" at bounding box center [785, 300] width 612 height 61
paste textarea "At Credwise, we were designing a “Smart Spend Insights” feature to help familie…"
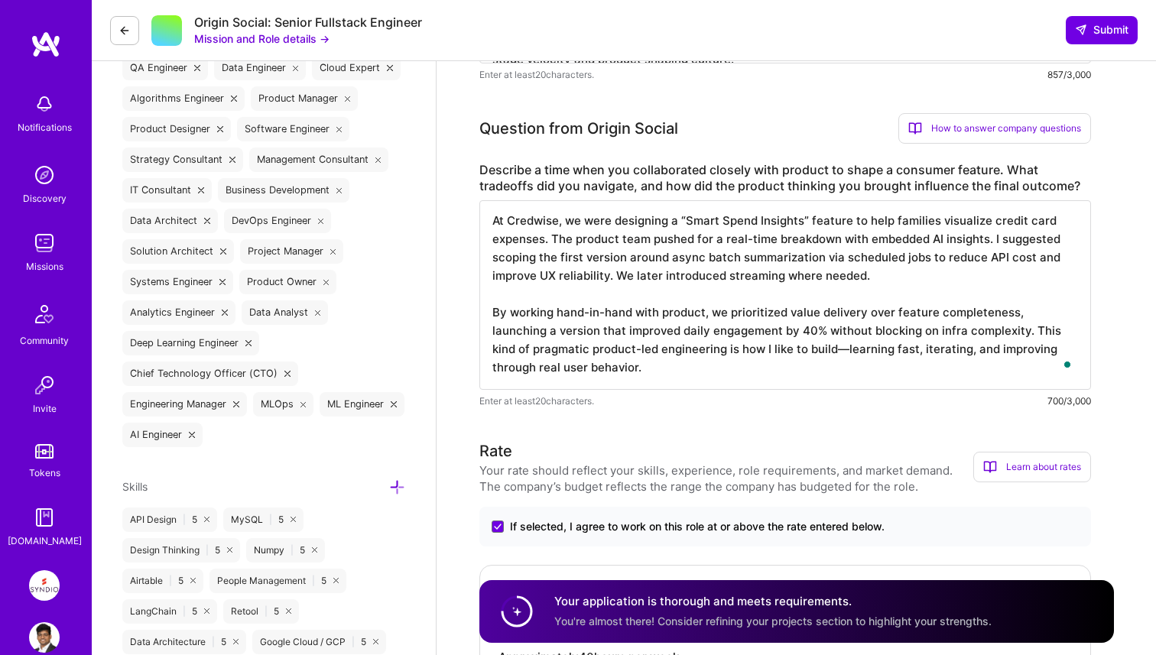
scroll to position [801, 0]
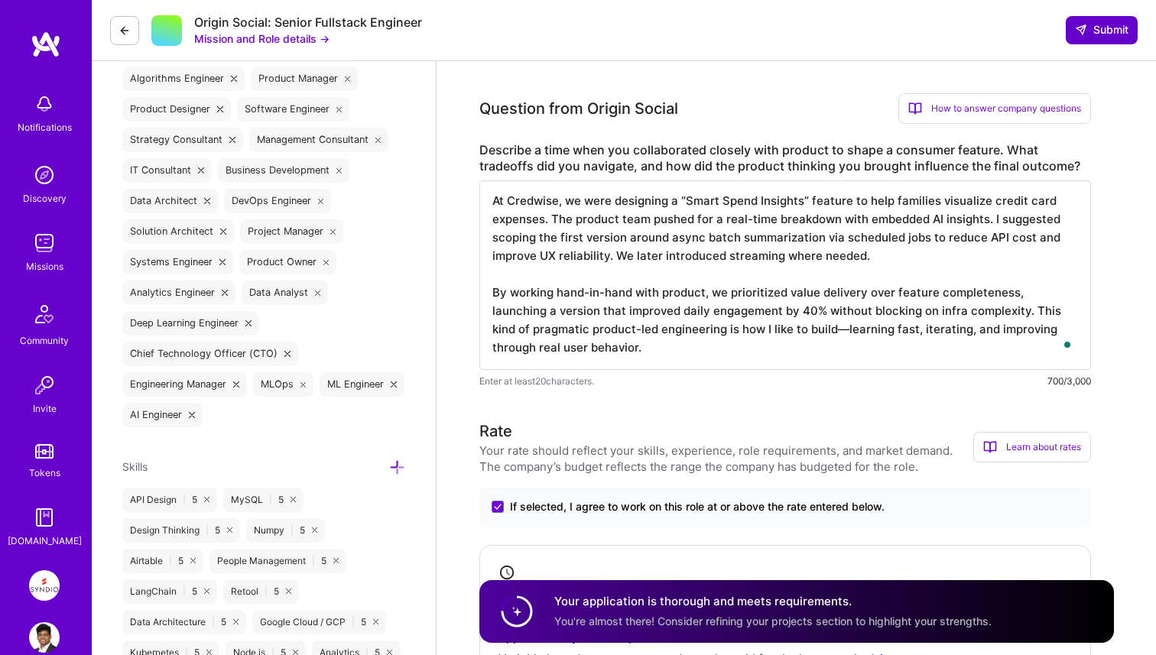
type textarea "At Credwise, we were designing a “Smart Spend Insights” feature to help familie…"
click at [1094, 28] on span "Submit" at bounding box center [1102, 29] width 54 height 15
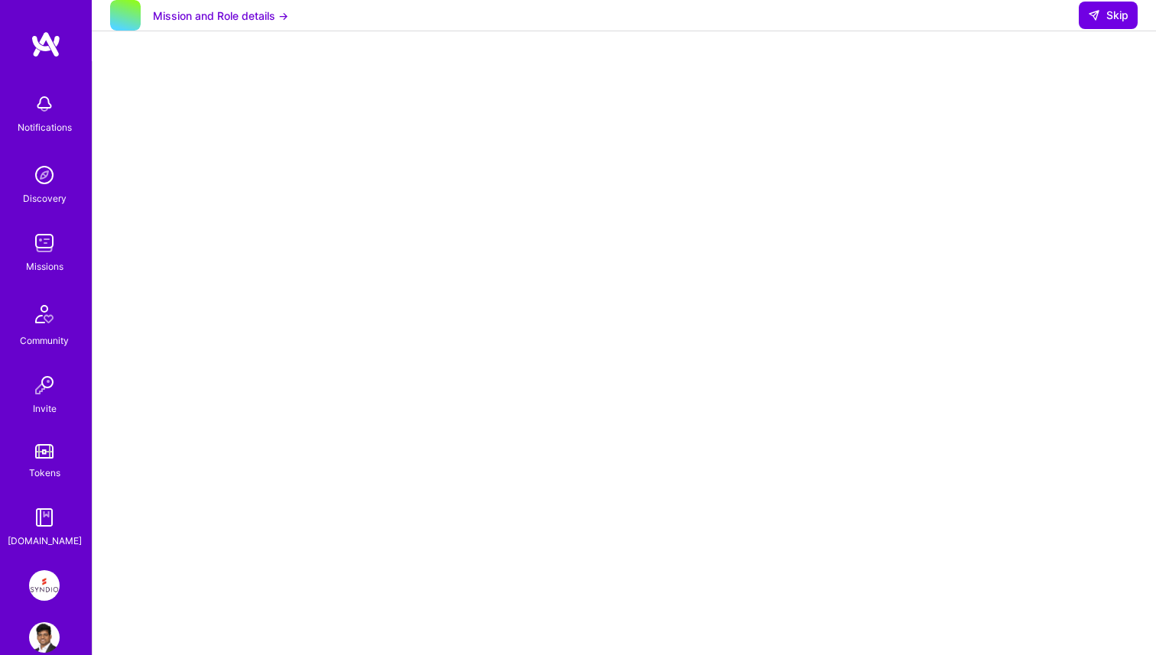
click at [46, 191] on div "Discovery" at bounding box center [45, 198] width 44 height 16
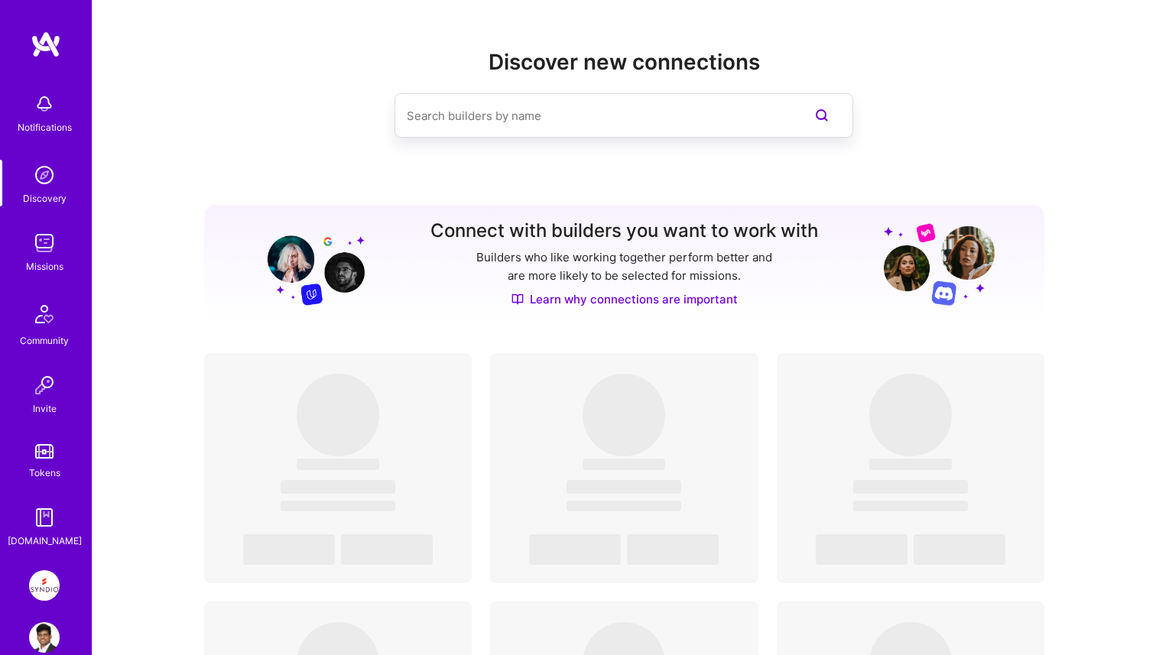
click at [56, 255] on img at bounding box center [44, 243] width 31 height 31
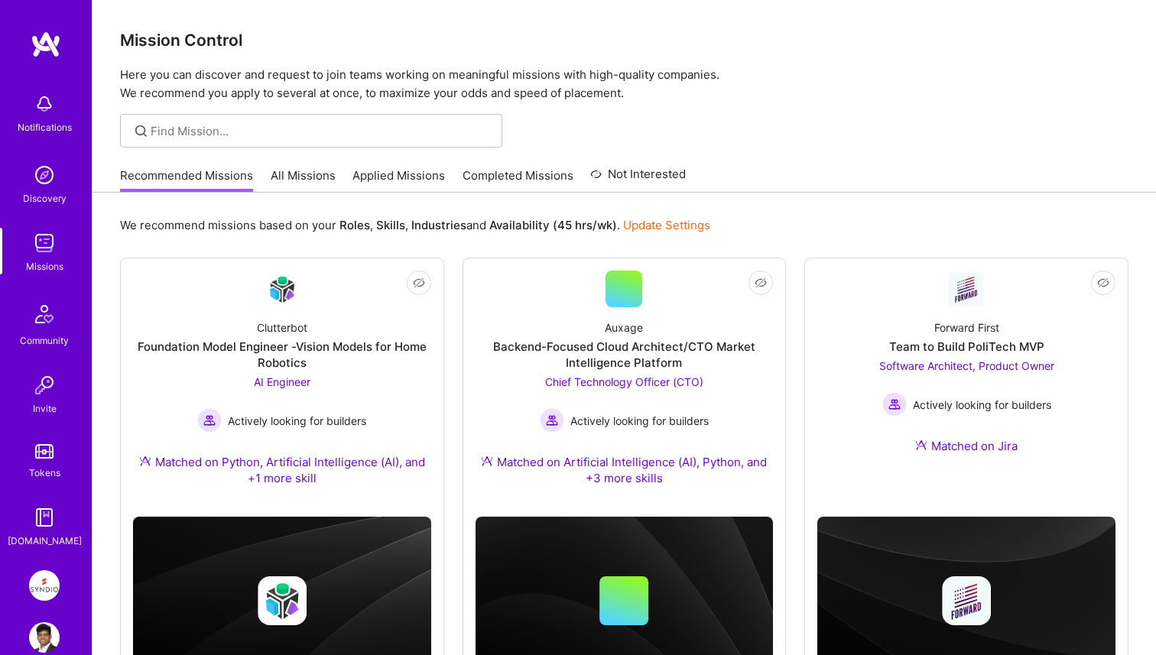
click at [374, 177] on link "Applied Missions" at bounding box center [399, 179] width 93 height 25
